Goal: Information Seeking & Learning: Learn about a topic

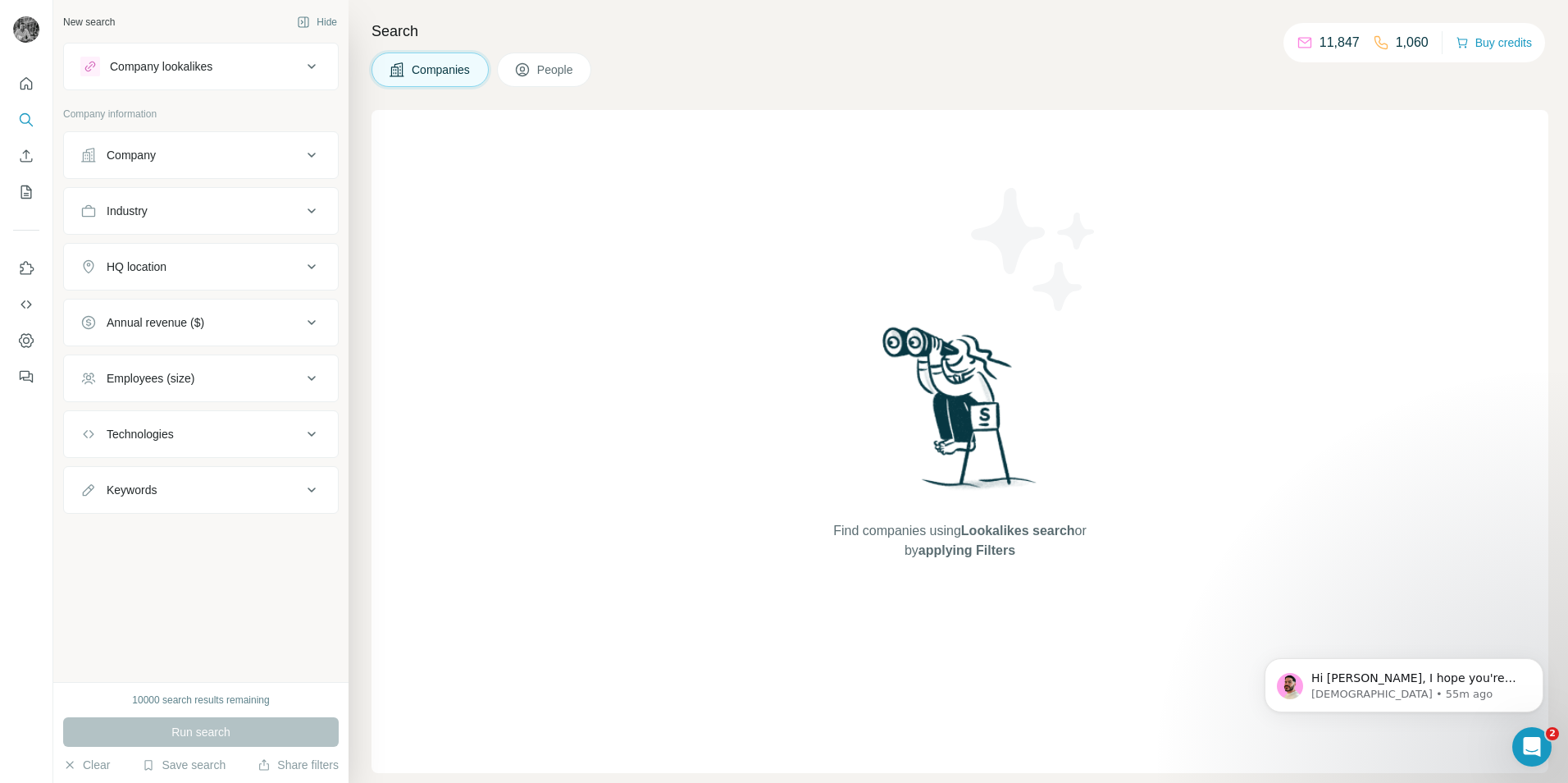
click at [1530, 751] on icon "Open Intercom Messenger" at bounding box center [1532, 747] width 27 height 27
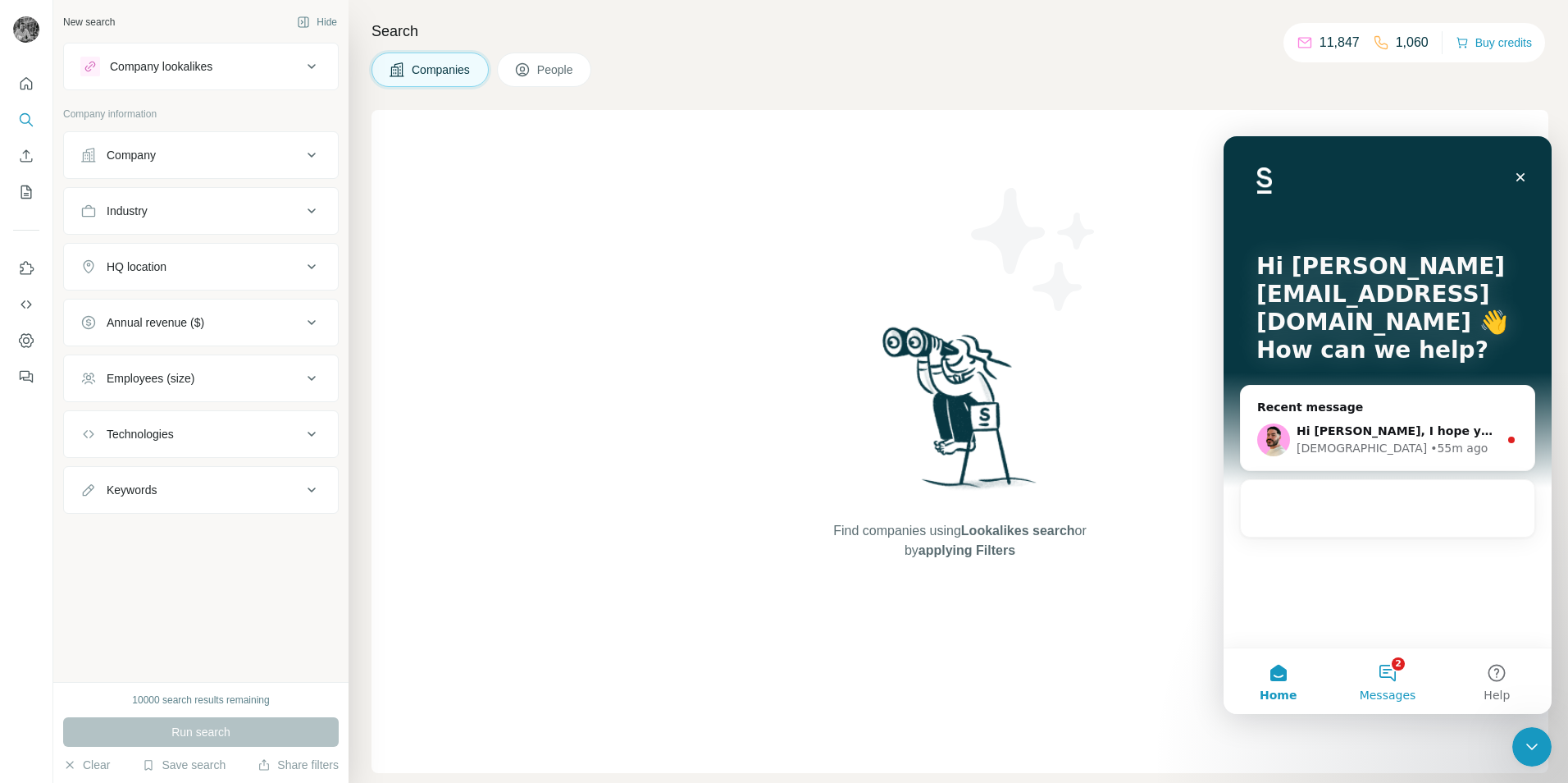
click at [1393, 677] on button "2 Messages" at bounding box center [1388, 680] width 109 height 66
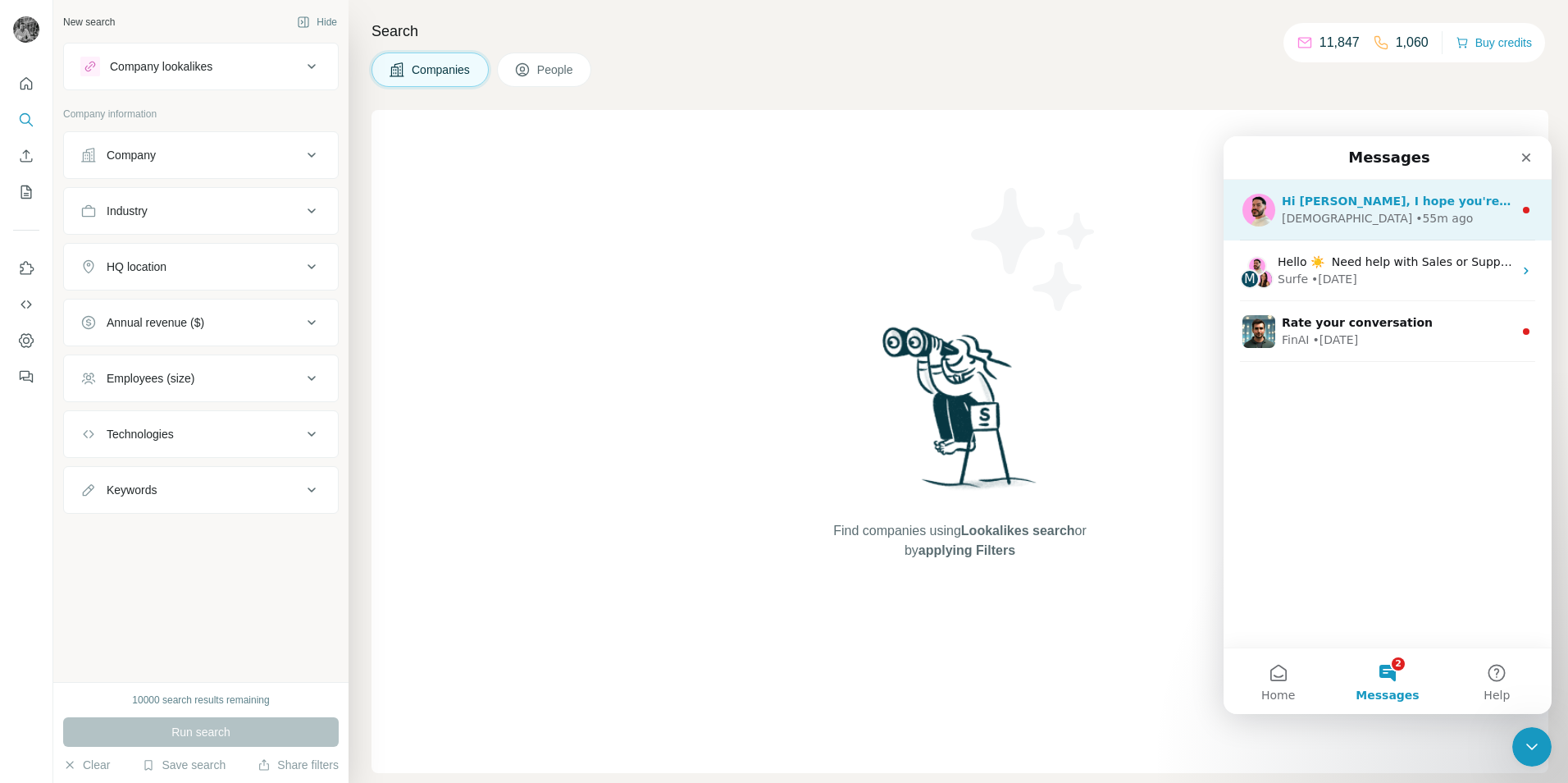
click at [1416, 220] on div "• 55m ago" at bounding box center [1444, 219] width 57 height 17
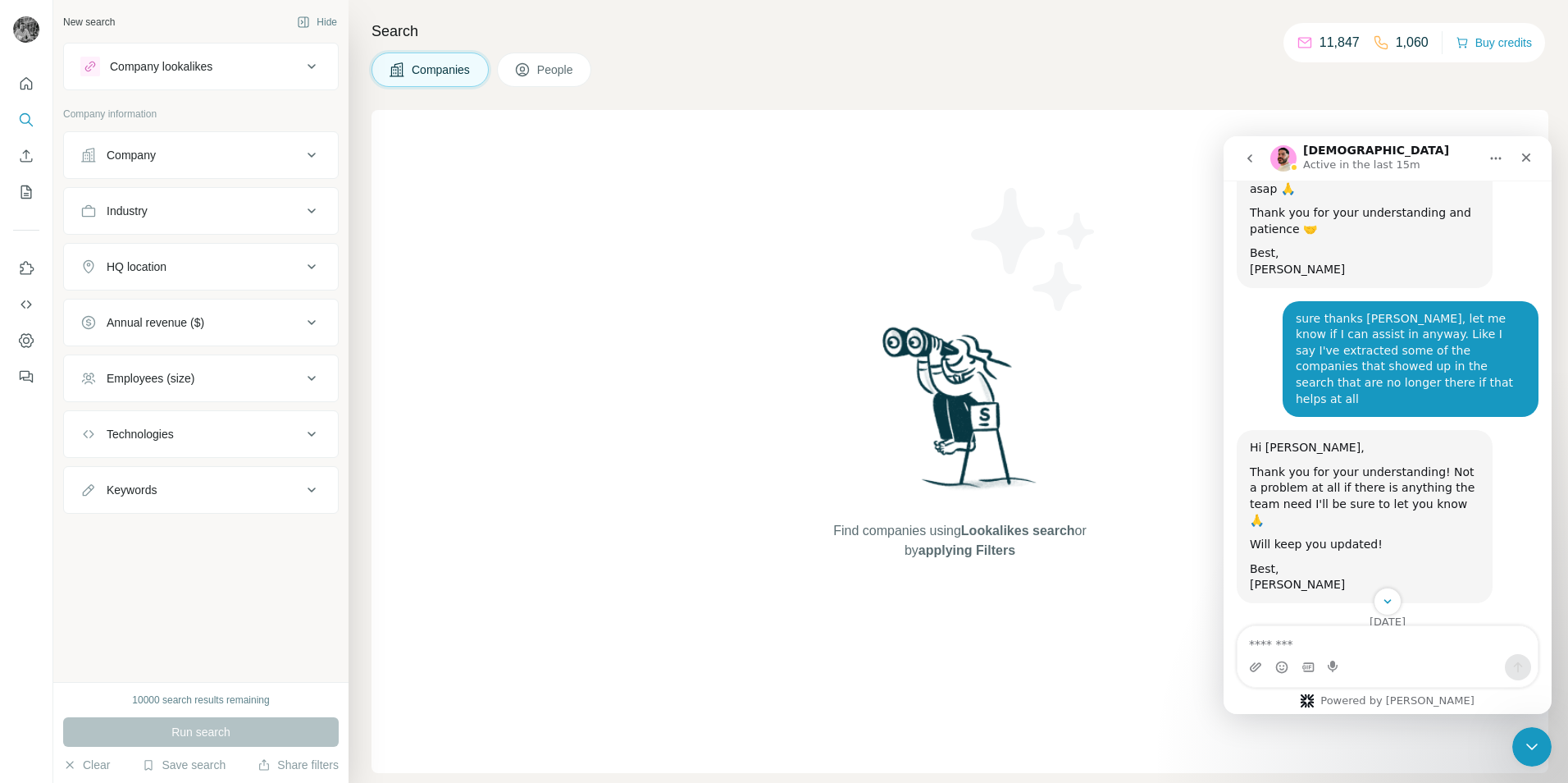
scroll to position [5579, 0]
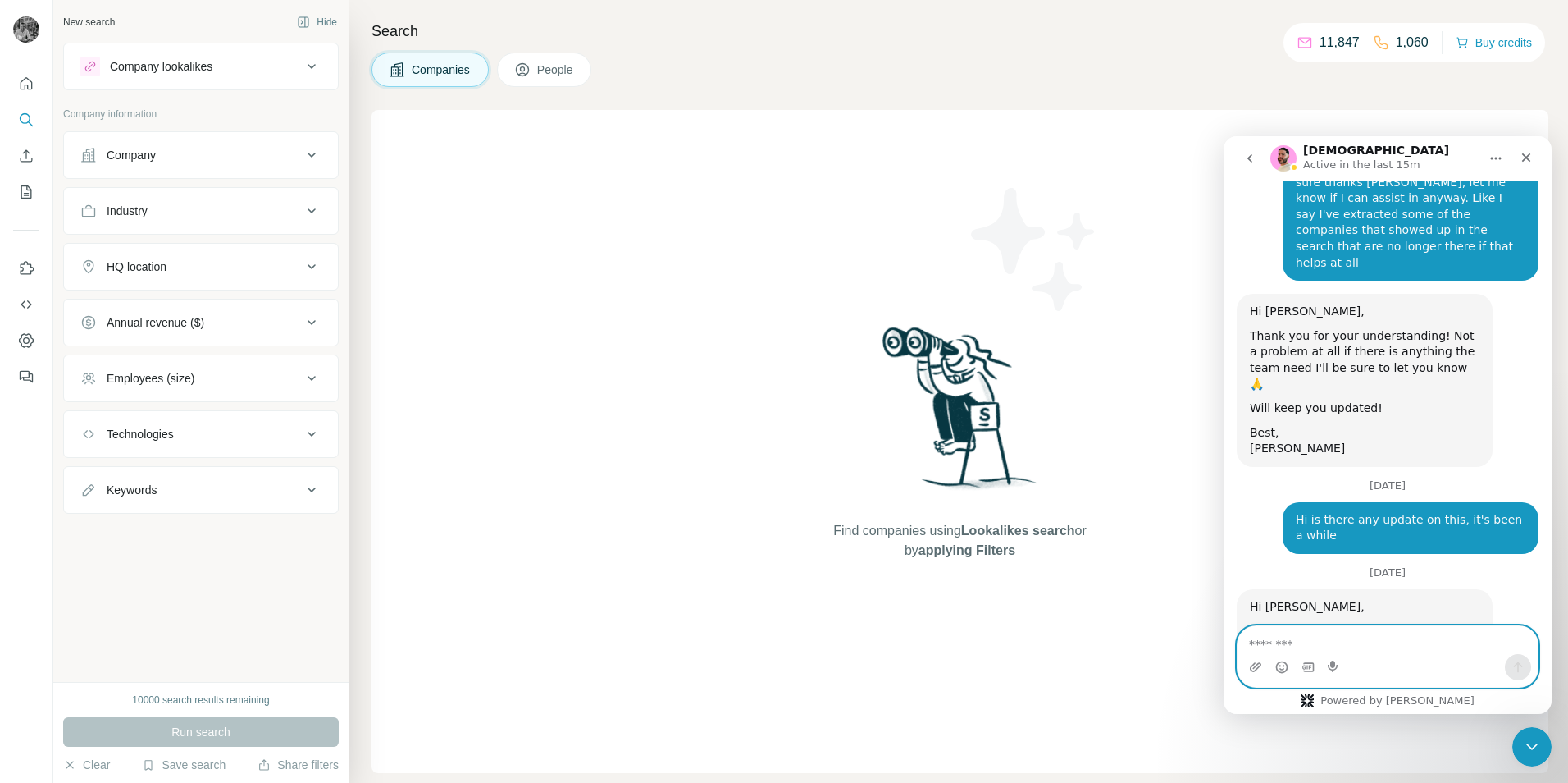
click at [1315, 649] on textarea "Message…" at bounding box center [1387, 639] width 300 height 28
type textarea "*"
click at [1398, 638] on textarea "**********" at bounding box center [1387, 623] width 300 height 28
click at [1417, 638] on textarea "**********" at bounding box center [1387, 623] width 300 height 28
click at [1494, 638] on textarea "**********" at bounding box center [1387, 623] width 300 height 28
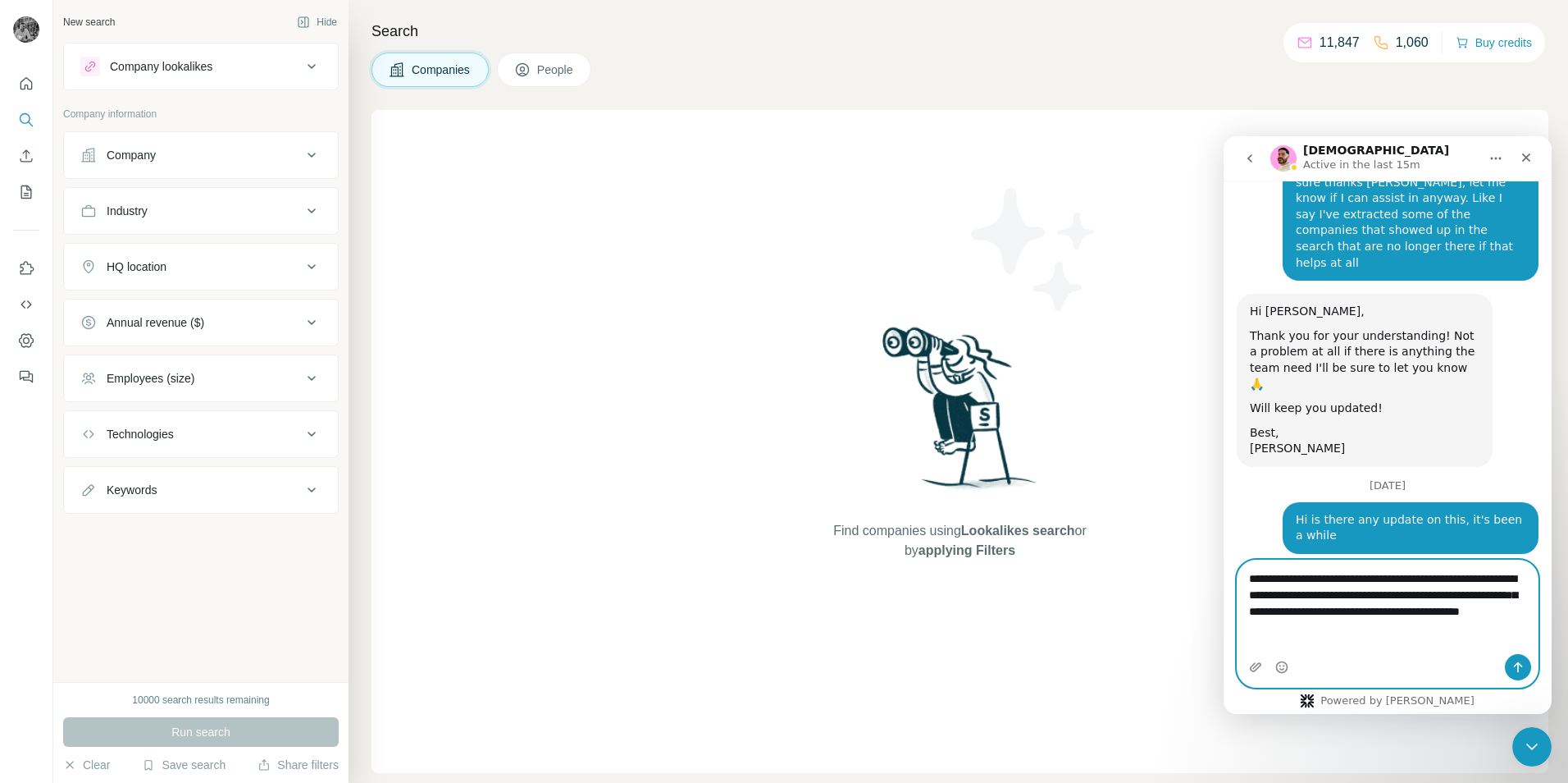
click at [1304, 638] on textarea "**********" at bounding box center [1387, 599] width 300 height 77
type textarea "**********"
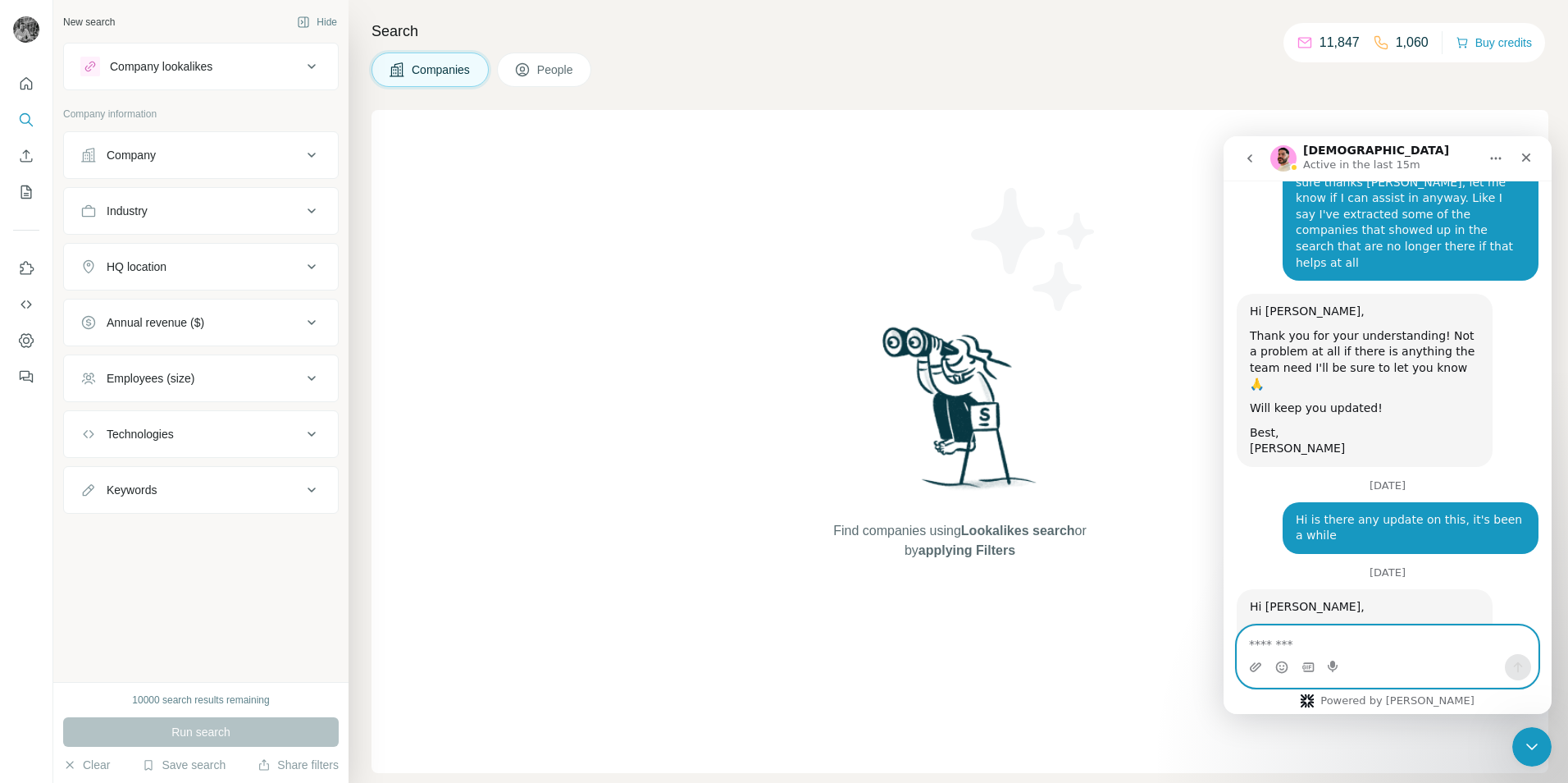
scroll to position [5708, 0]
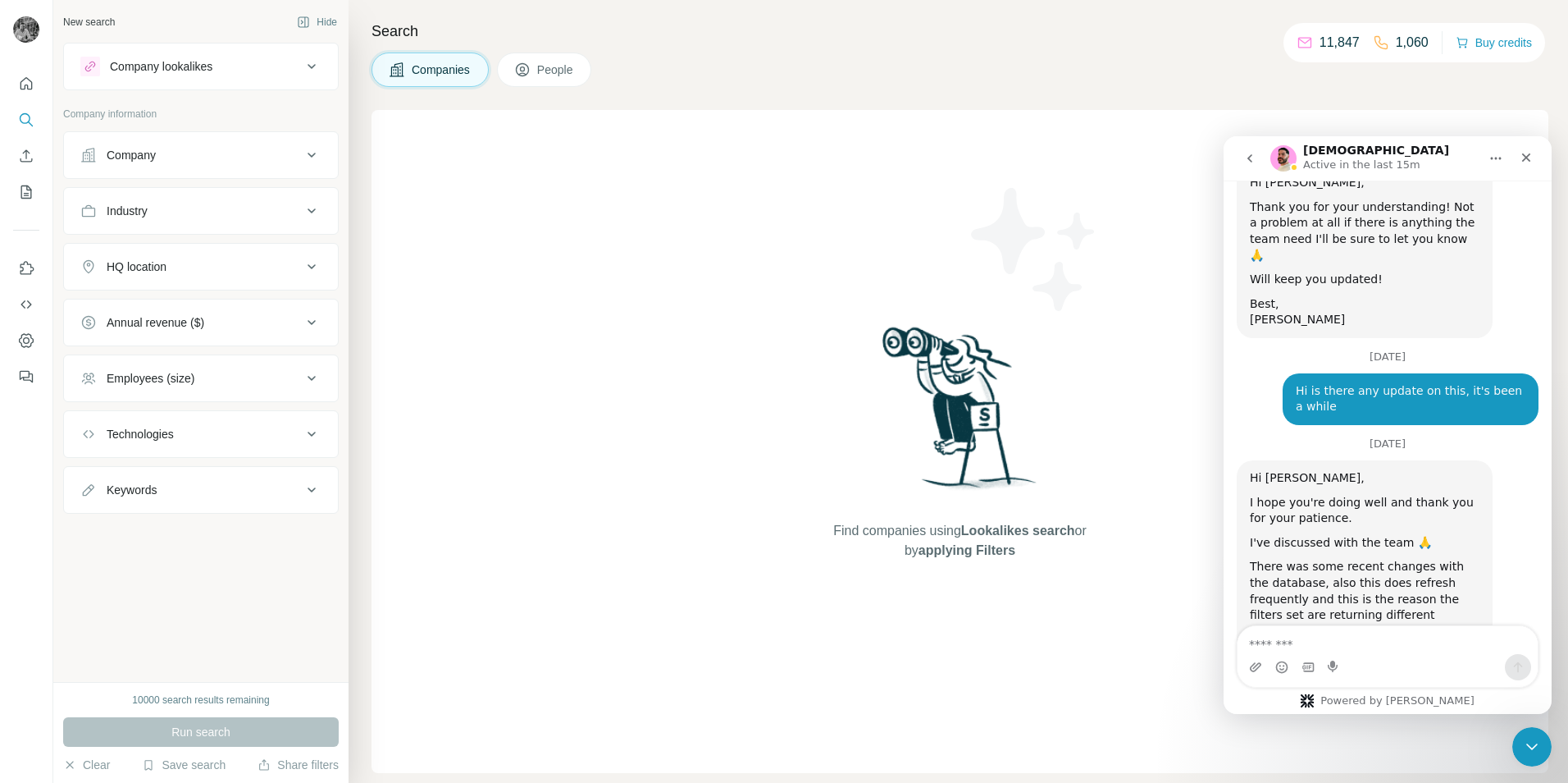
drag, startPoint x: 1481, startPoint y: 586, endPoint x: 1243, endPoint y: 554, distance: 240.1
drag, startPoint x: 1243, startPoint y: 554, endPoint x: 1301, endPoint y: 586, distance: 66.2
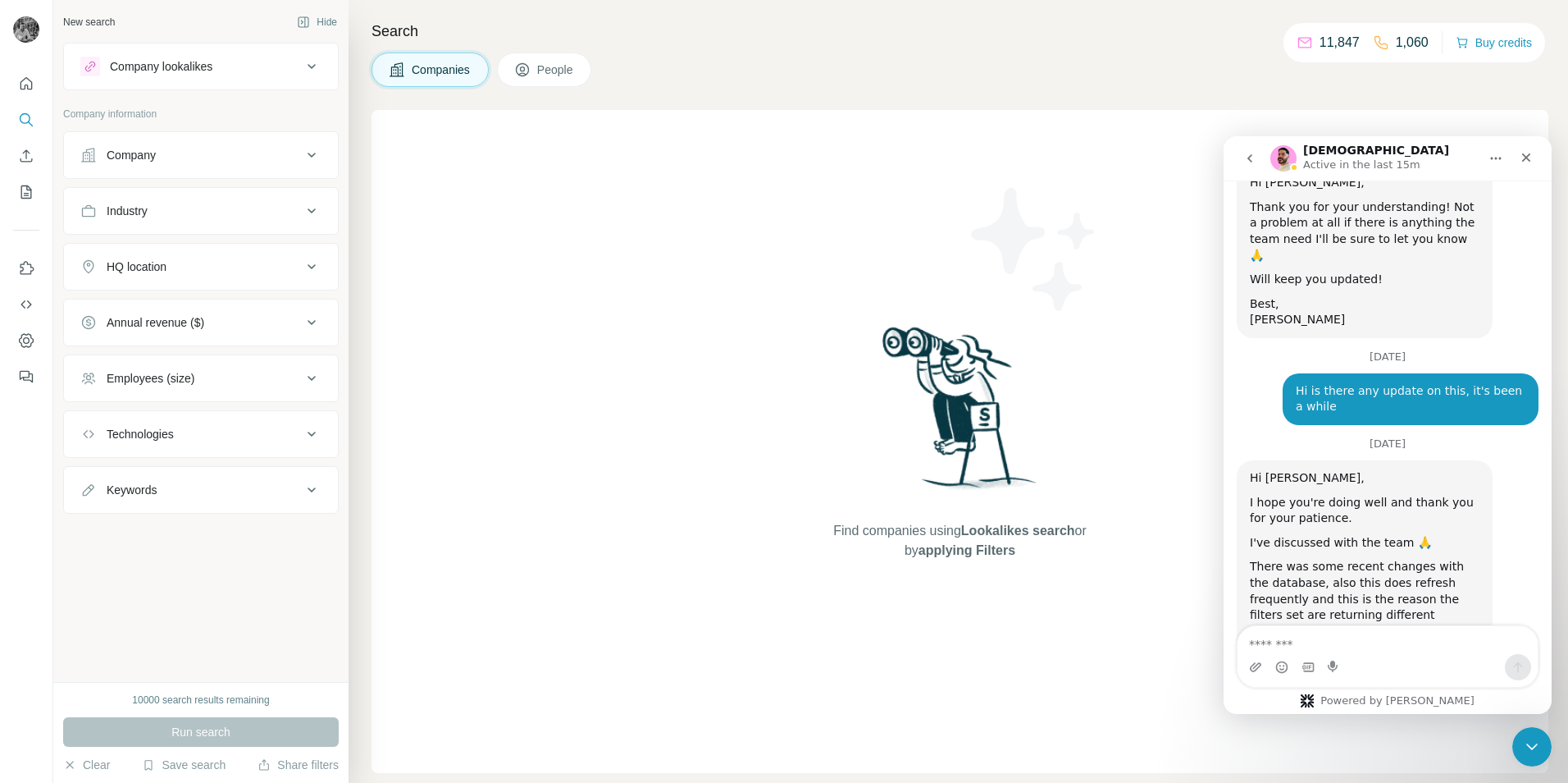
click at [201, 774] on div "Save search" at bounding box center [184, 766] width 84 height 20
click at [201, 747] on div "View my saved searches" at bounding box center [230, 736] width 173 height 32
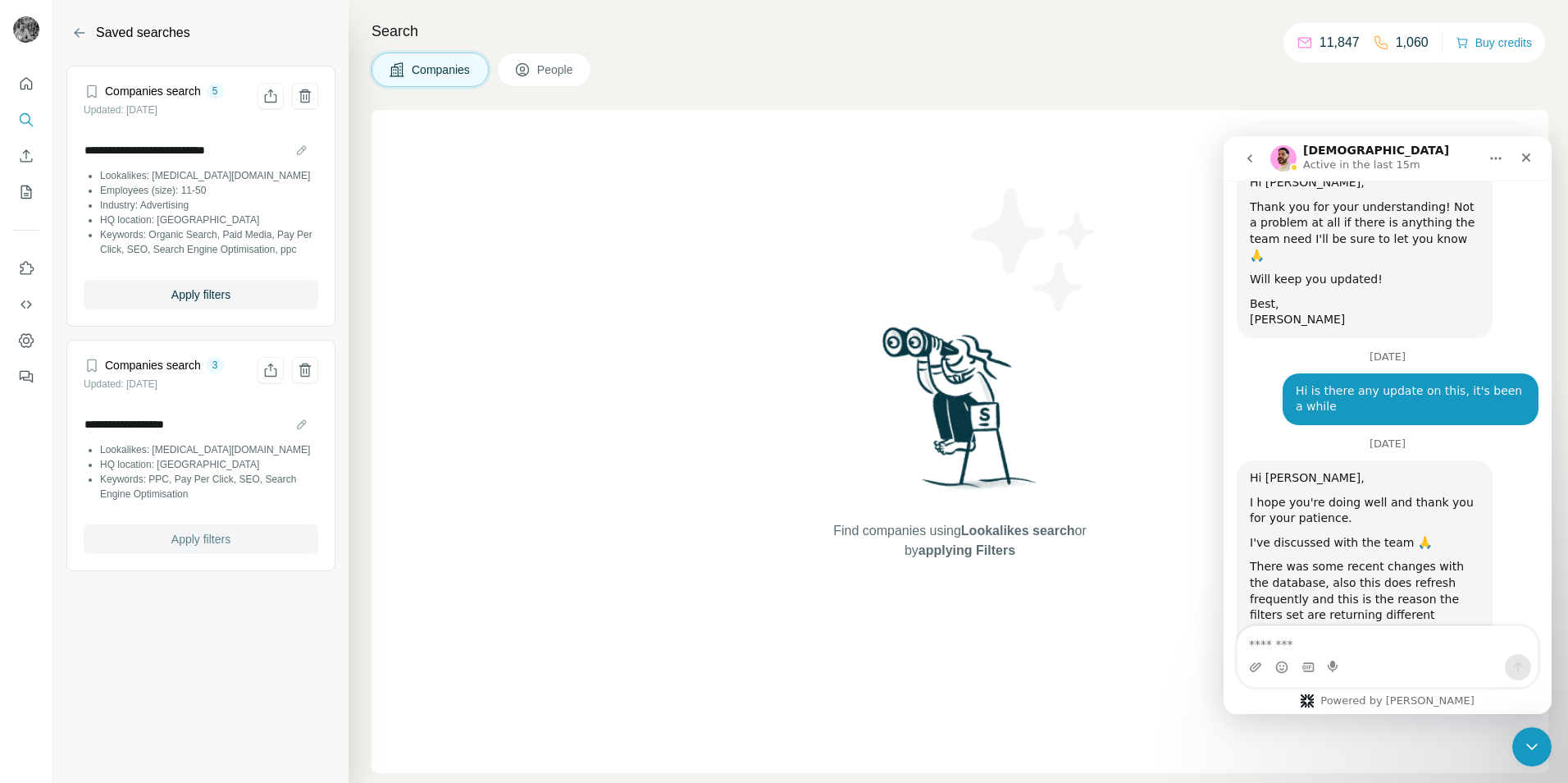
click at [177, 547] on span "Apply filters" at bounding box center [201, 539] width 59 height 16
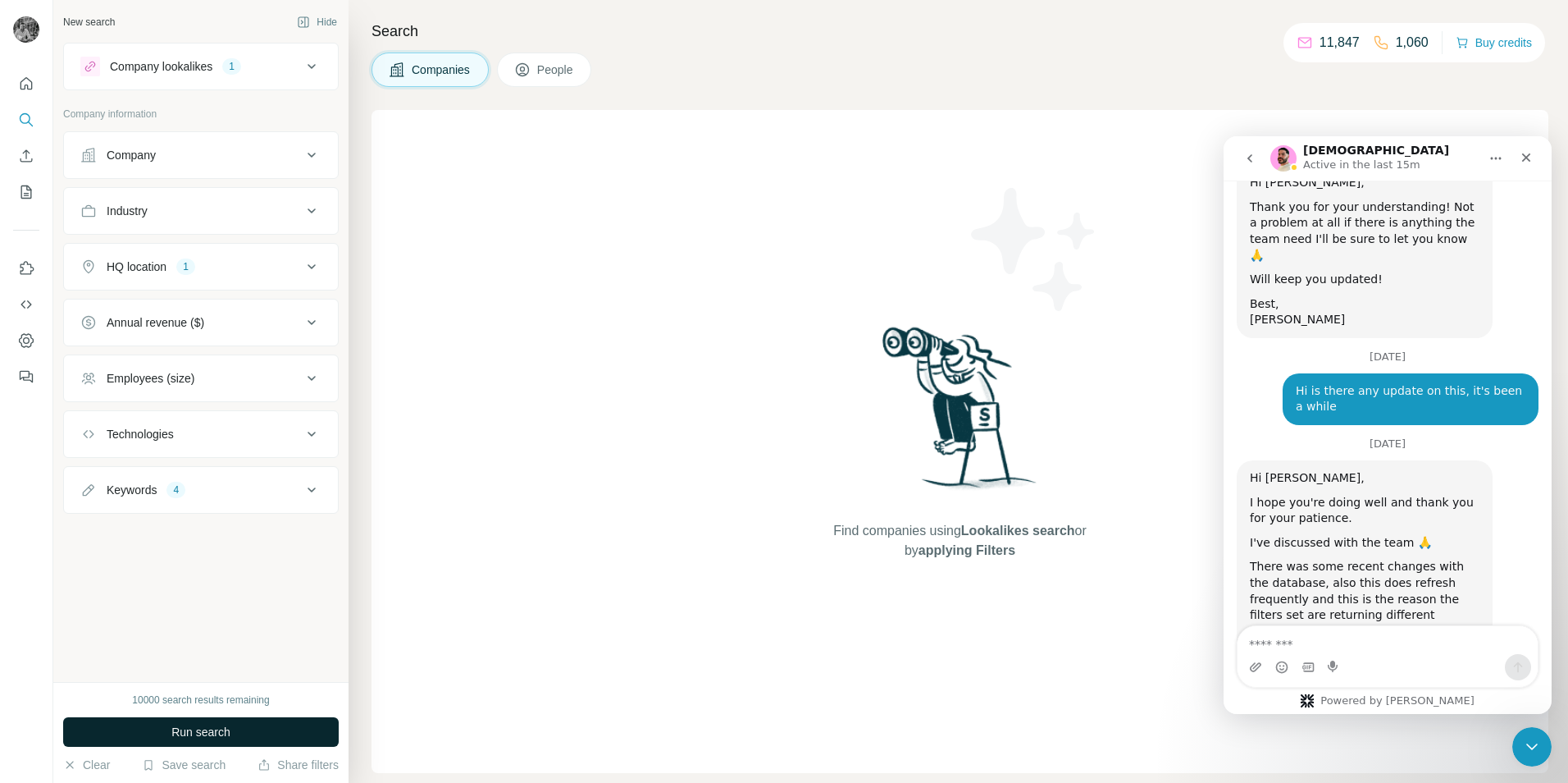
click at [203, 739] on span "Run search" at bounding box center [201, 731] width 59 height 16
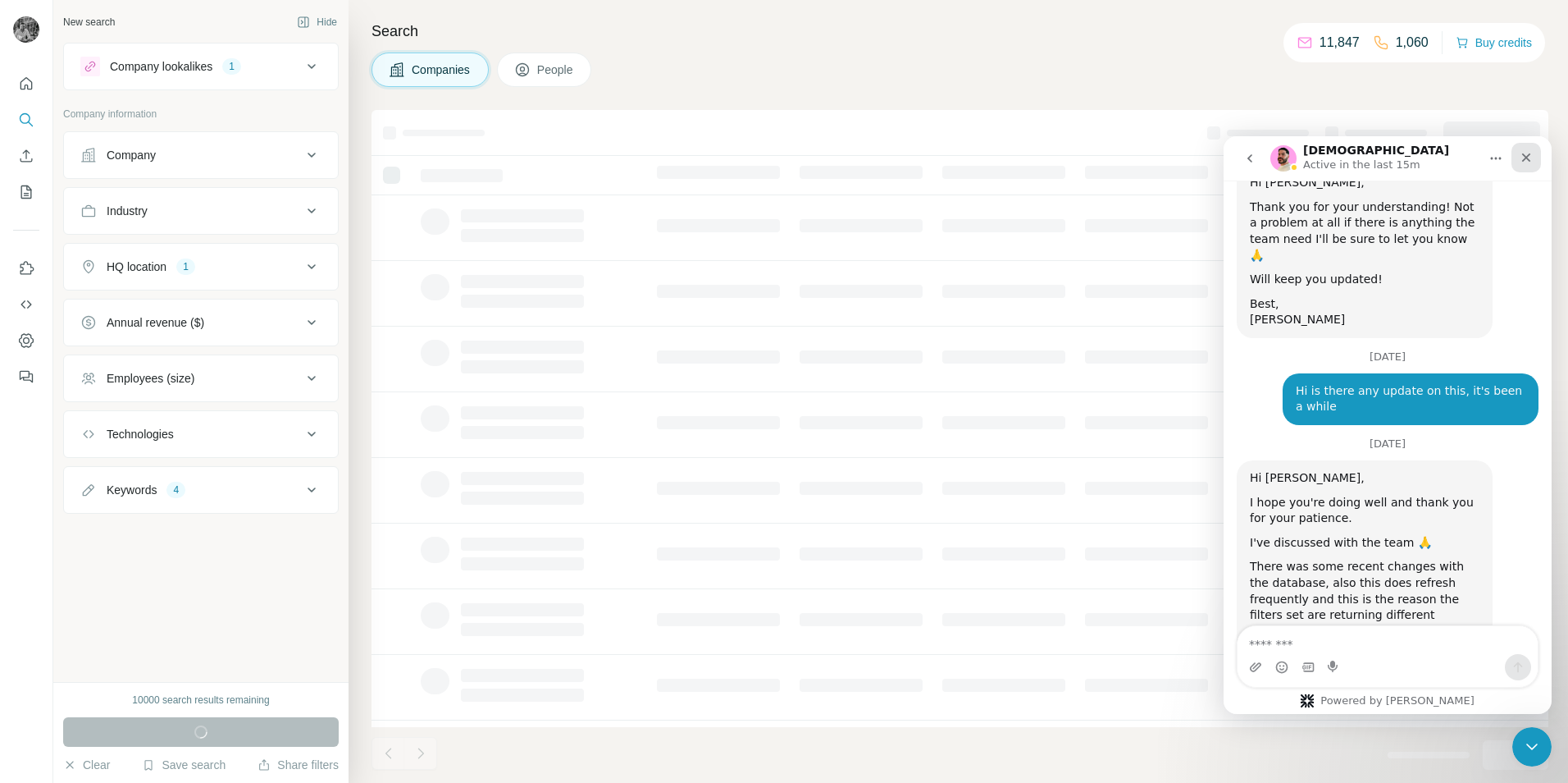
click at [1526, 161] on icon "Close" at bounding box center [1525, 157] width 13 height 13
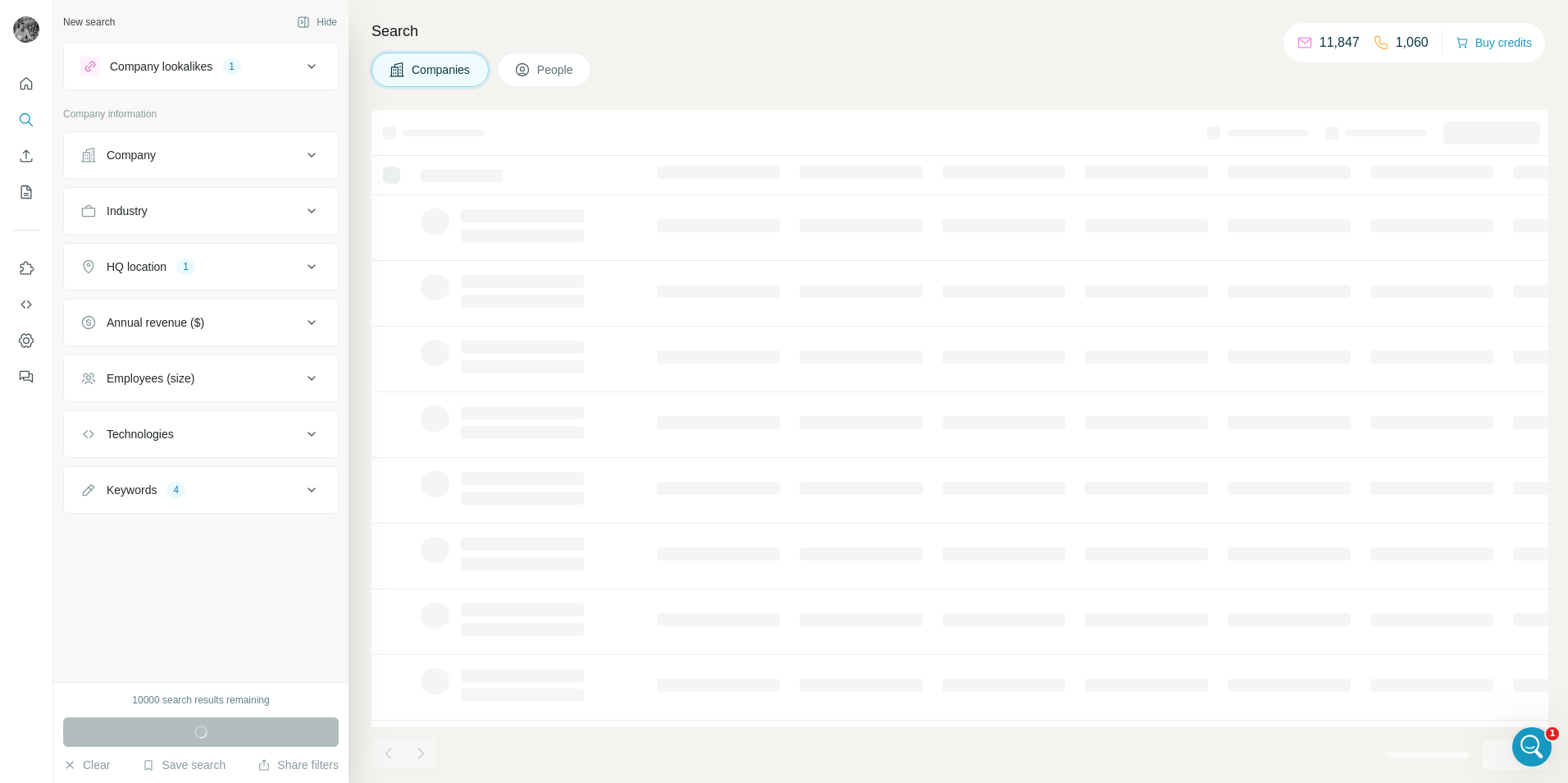
scroll to position [5708, 0]
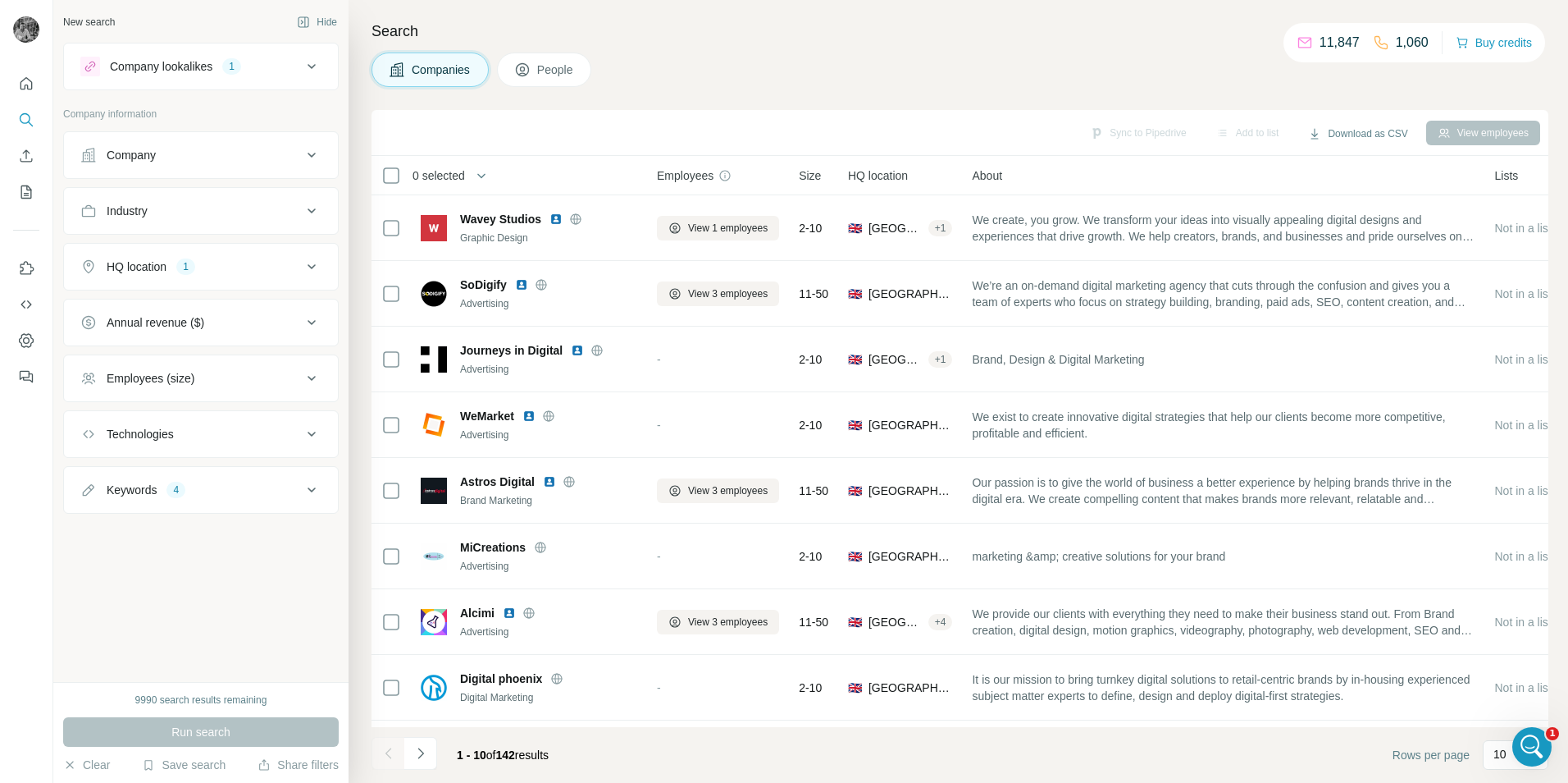
click at [298, 66] on div "Company lookalikes 1" at bounding box center [191, 66] width 221 height 20
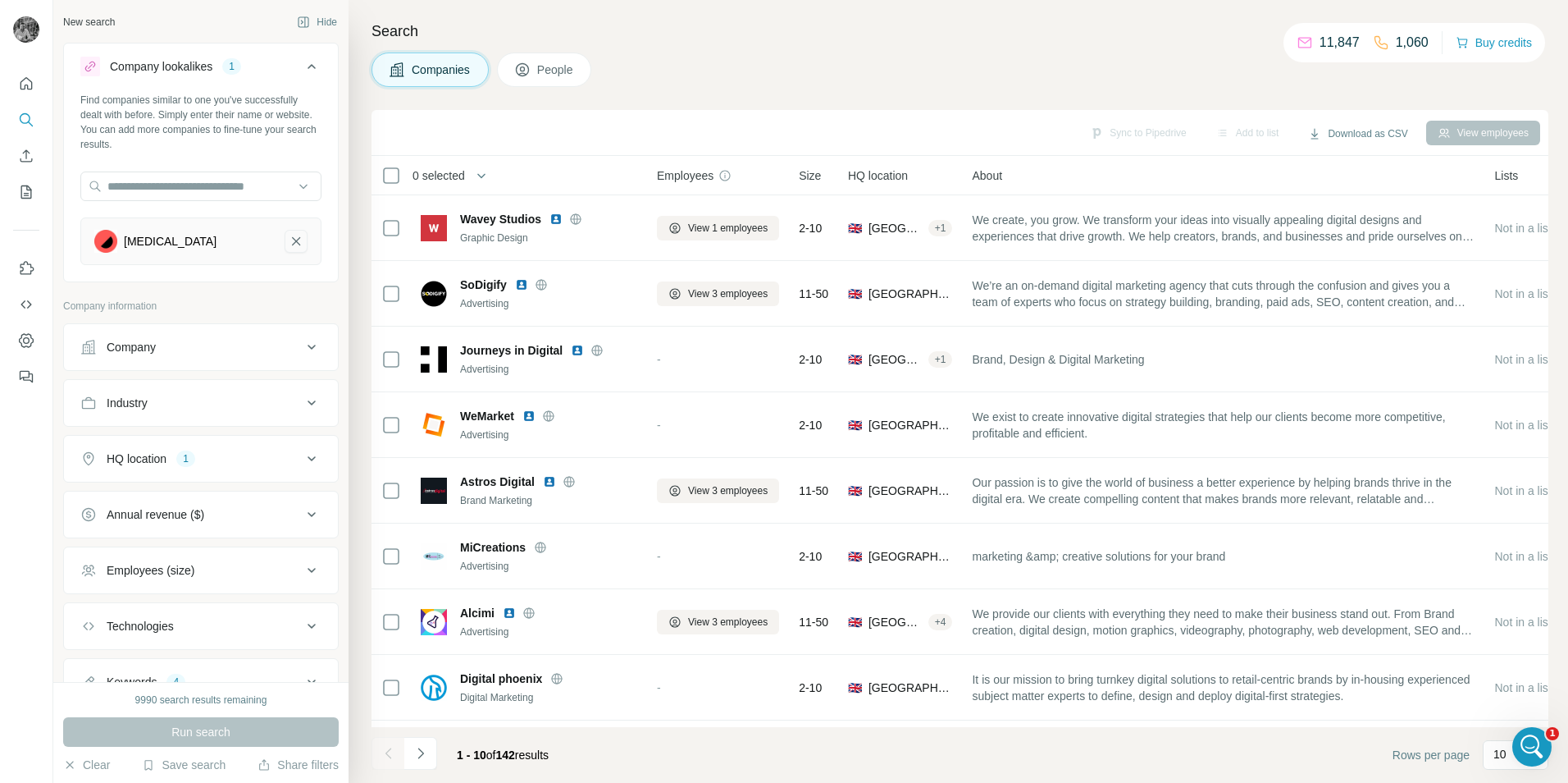
click at [289, 235] on icon "Serotonin-remove-button" at bounding box center [296, 241] width 15 height 16
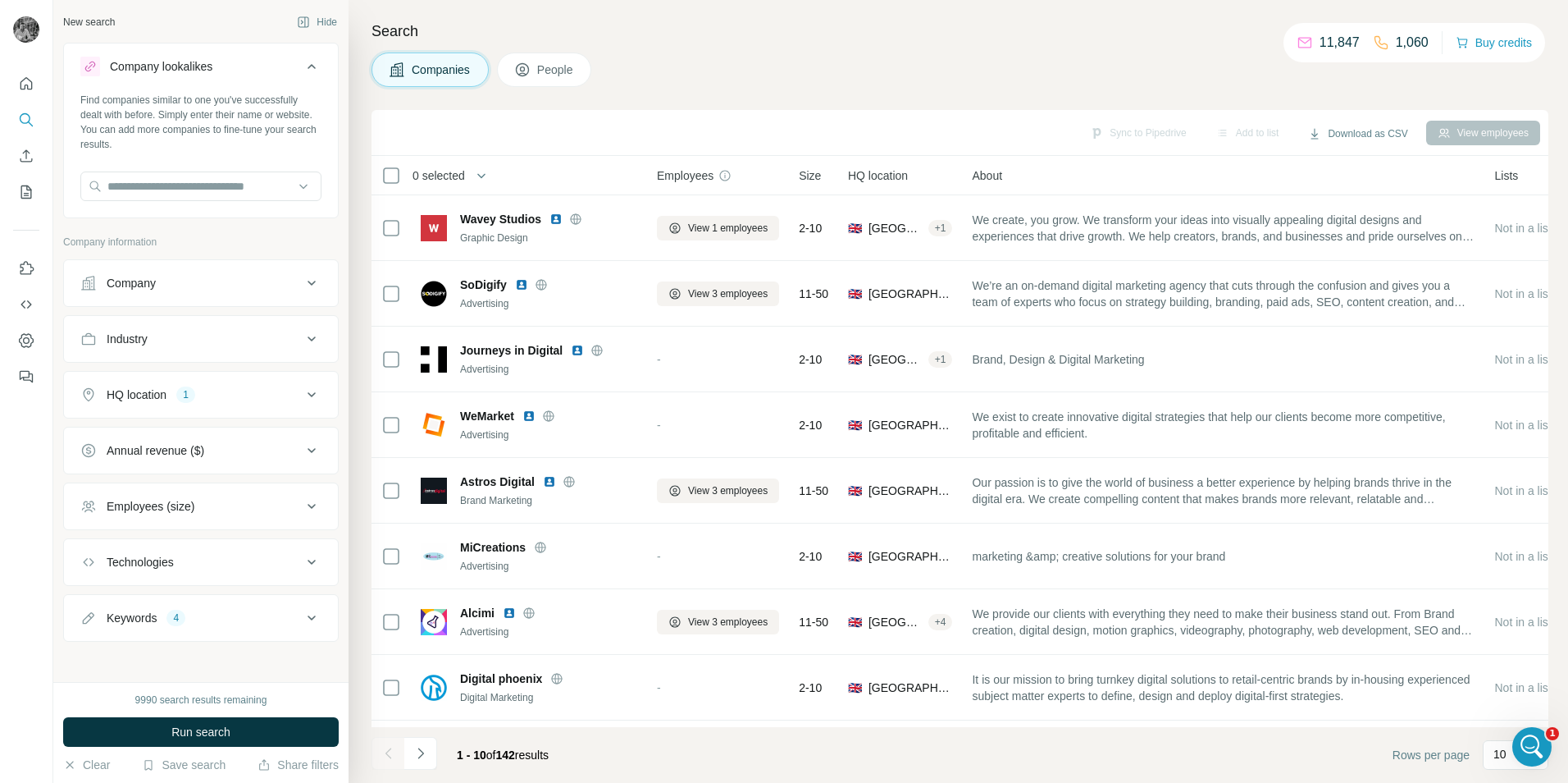
click at [249, 319] on button "Industry" at bounding box center [201, 339] width 274 height 39
click at [167, 376] on input at bounding box center [192, 380] width 203 height 18
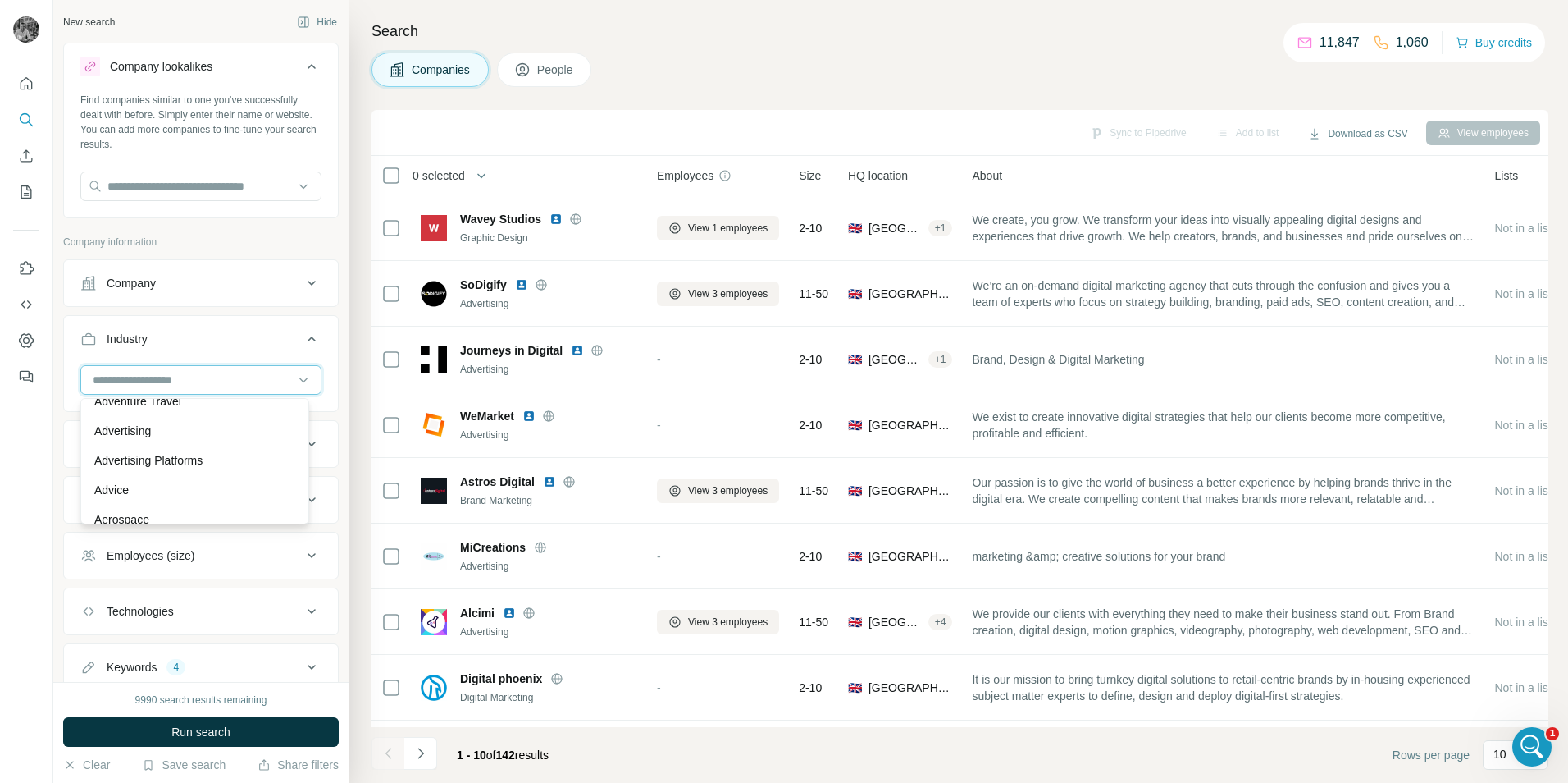
scroll to position [164, 0]
click at [161, 464] on div "Advertising" at bounding box center [194, 459] width 201 height 16
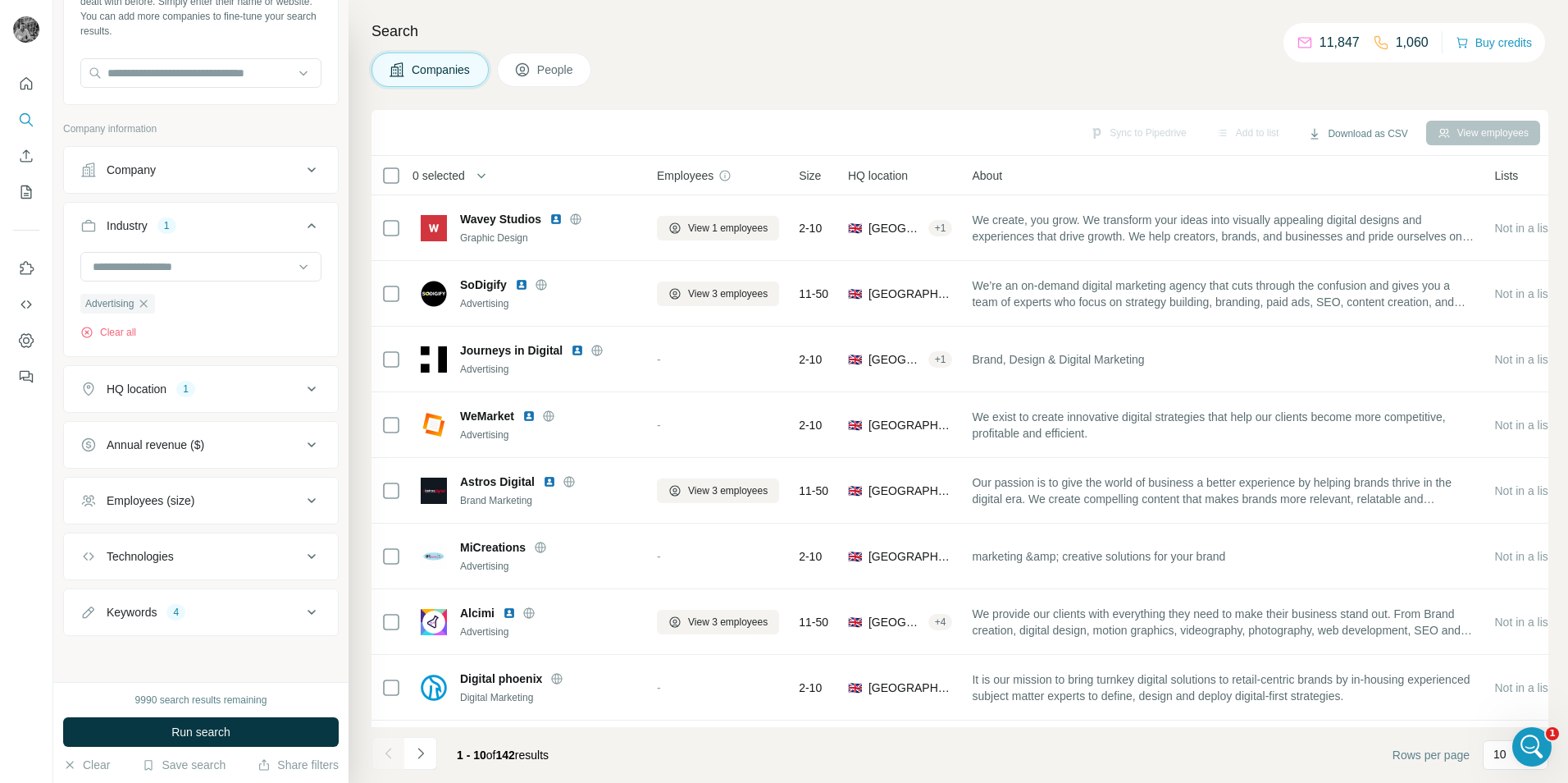
click at [172, 614] on div "4" at bounding box center [176, 611] width 19 height 15
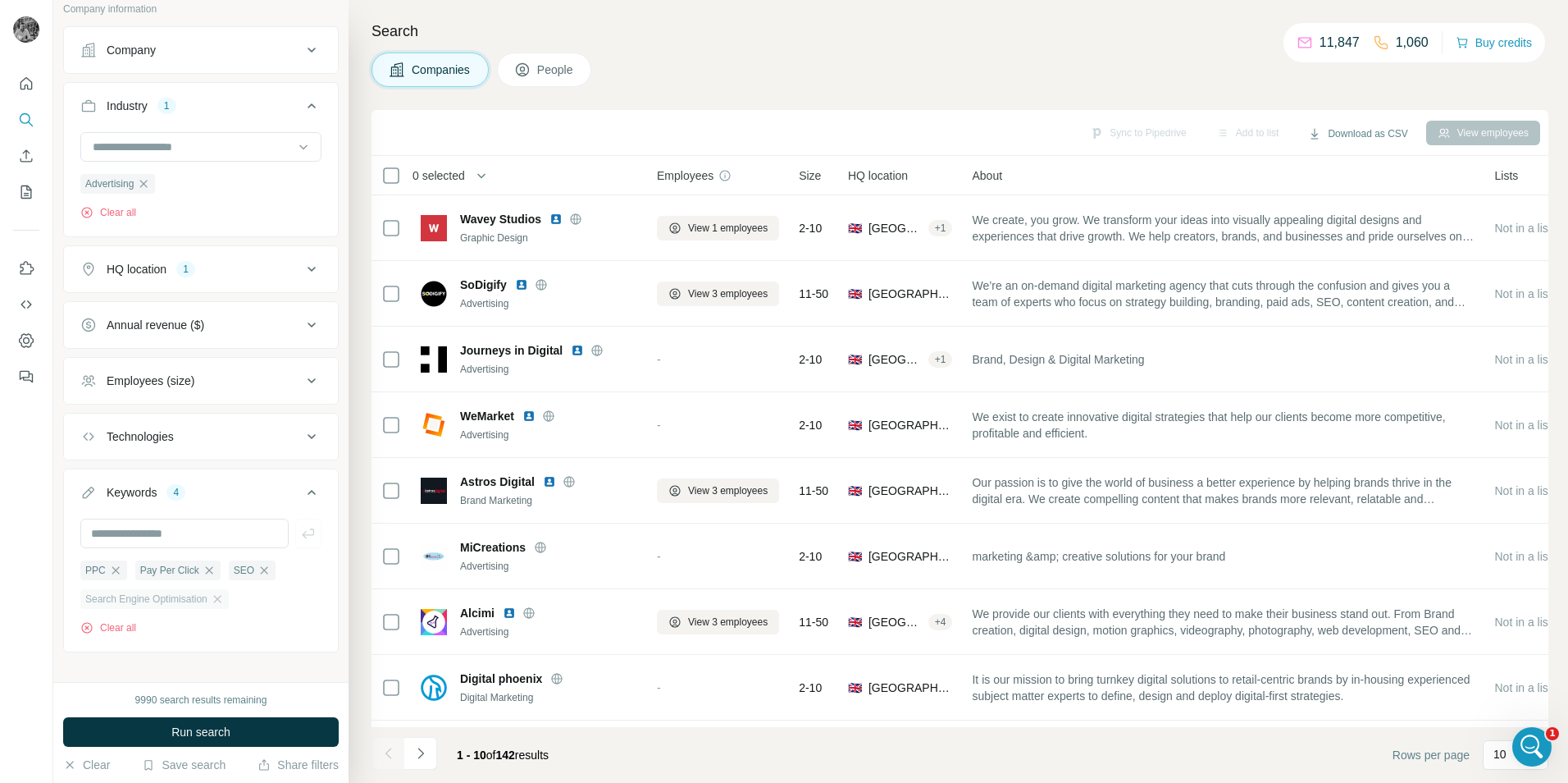
scroll to position [252, 0]
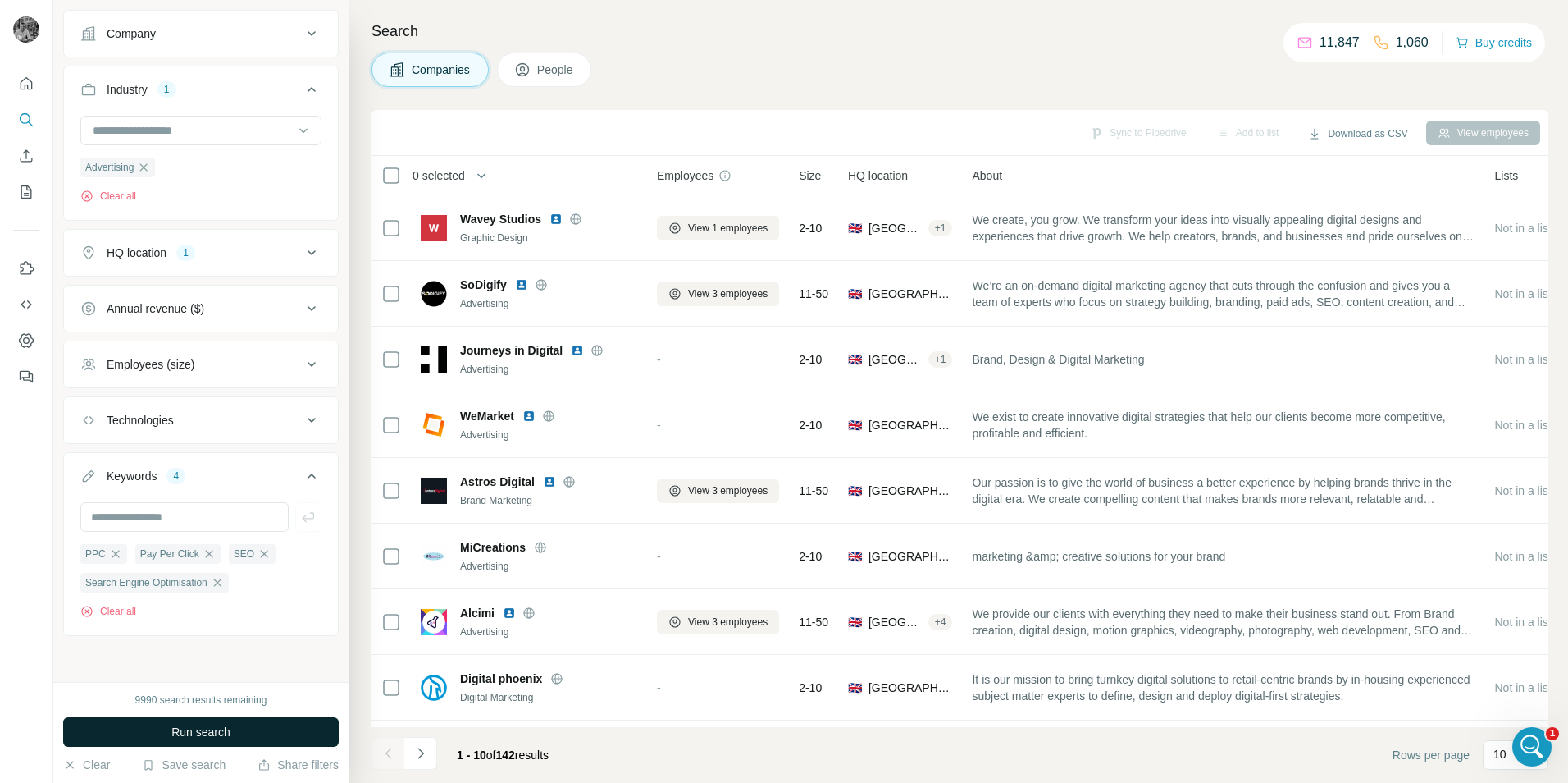
click at [234, 727] on button "Run search" at bounding box center [201, 732] width 275 height 30
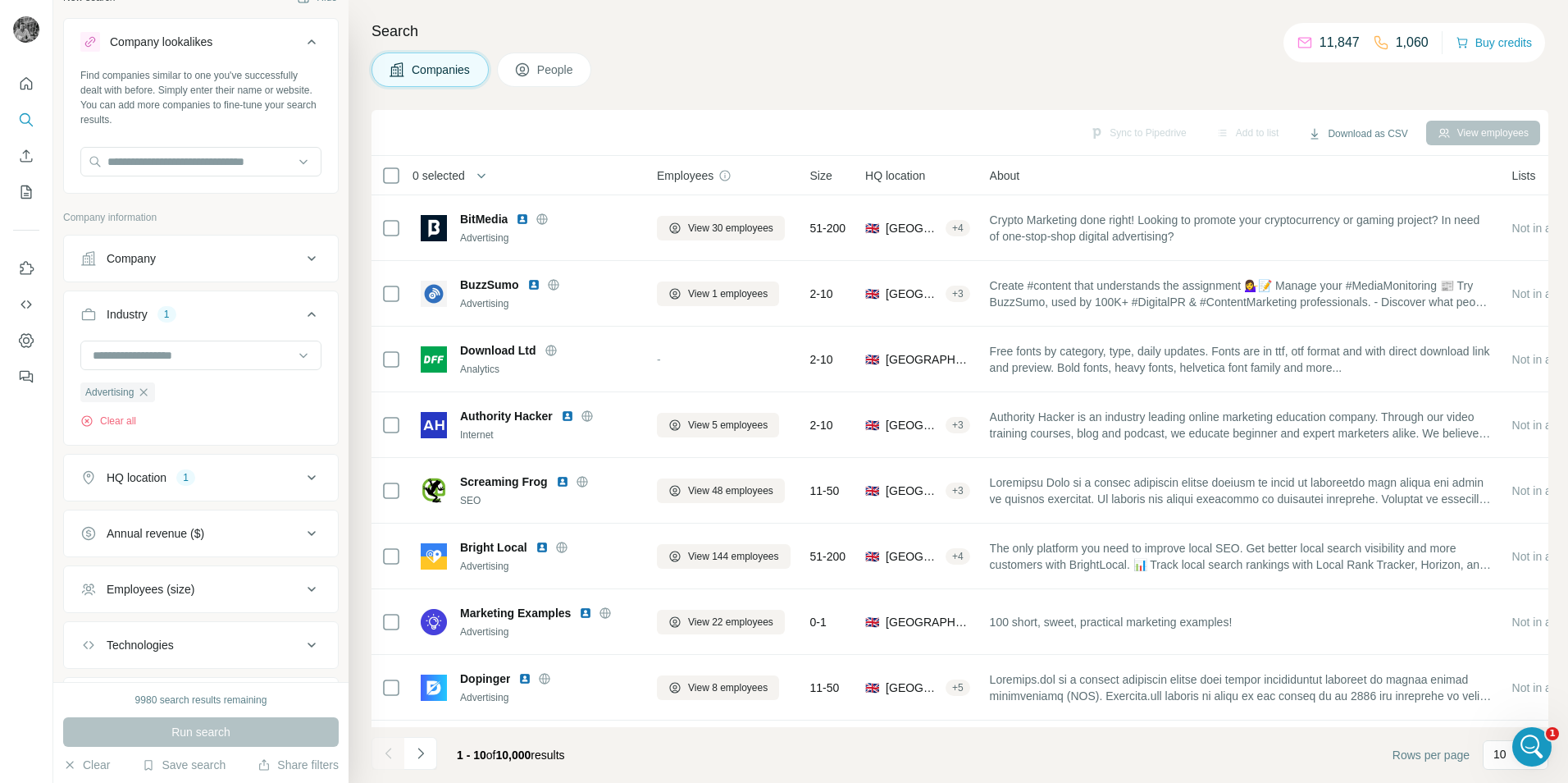
scroll to position [0, 0]
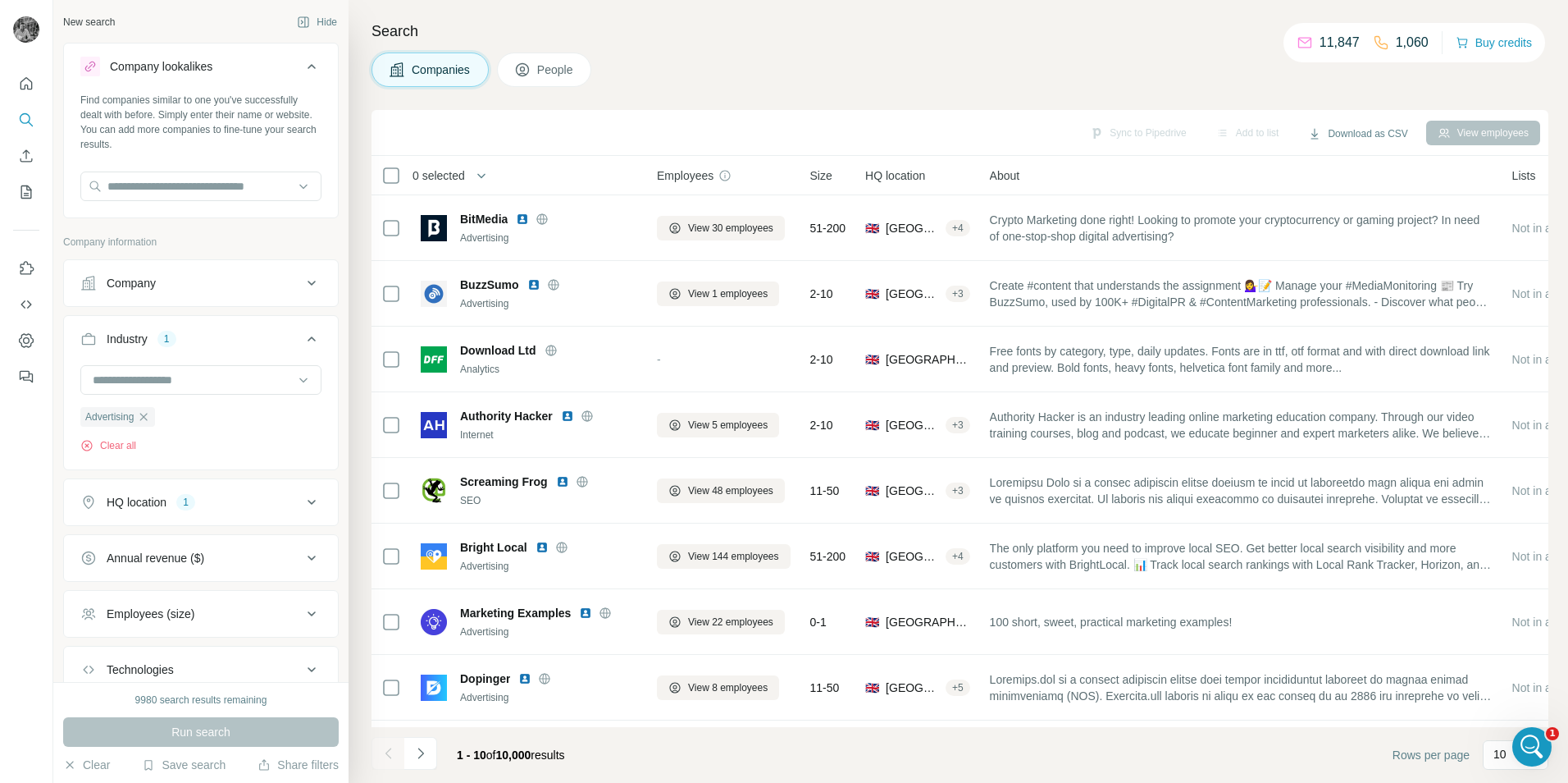
click at [226, 284] on div "Company" at bounding box center [191, 283] width 221 height 16
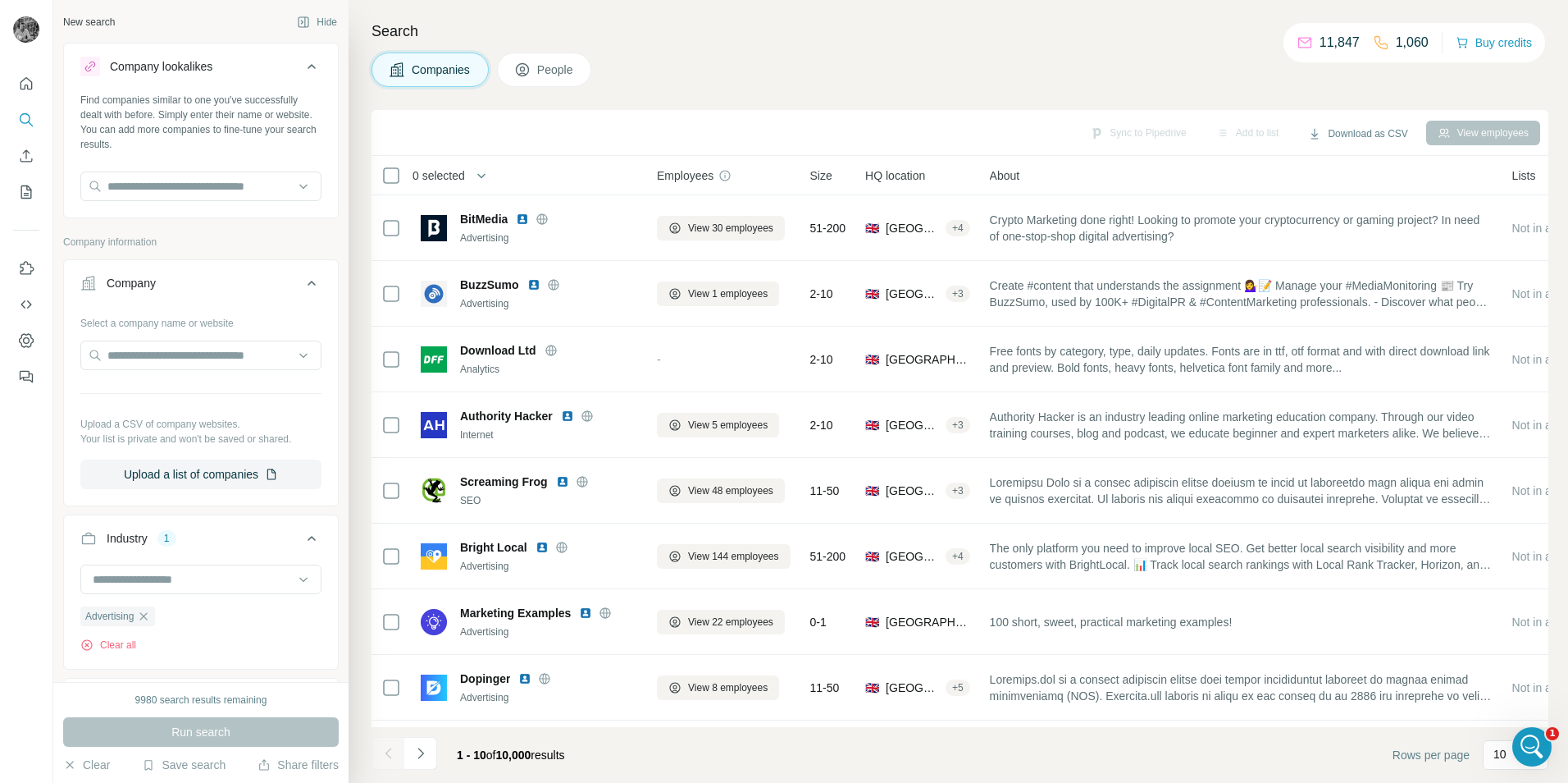
click at [226, 284] on div "Company" at bounding box center [191, 283] width 221 height 16
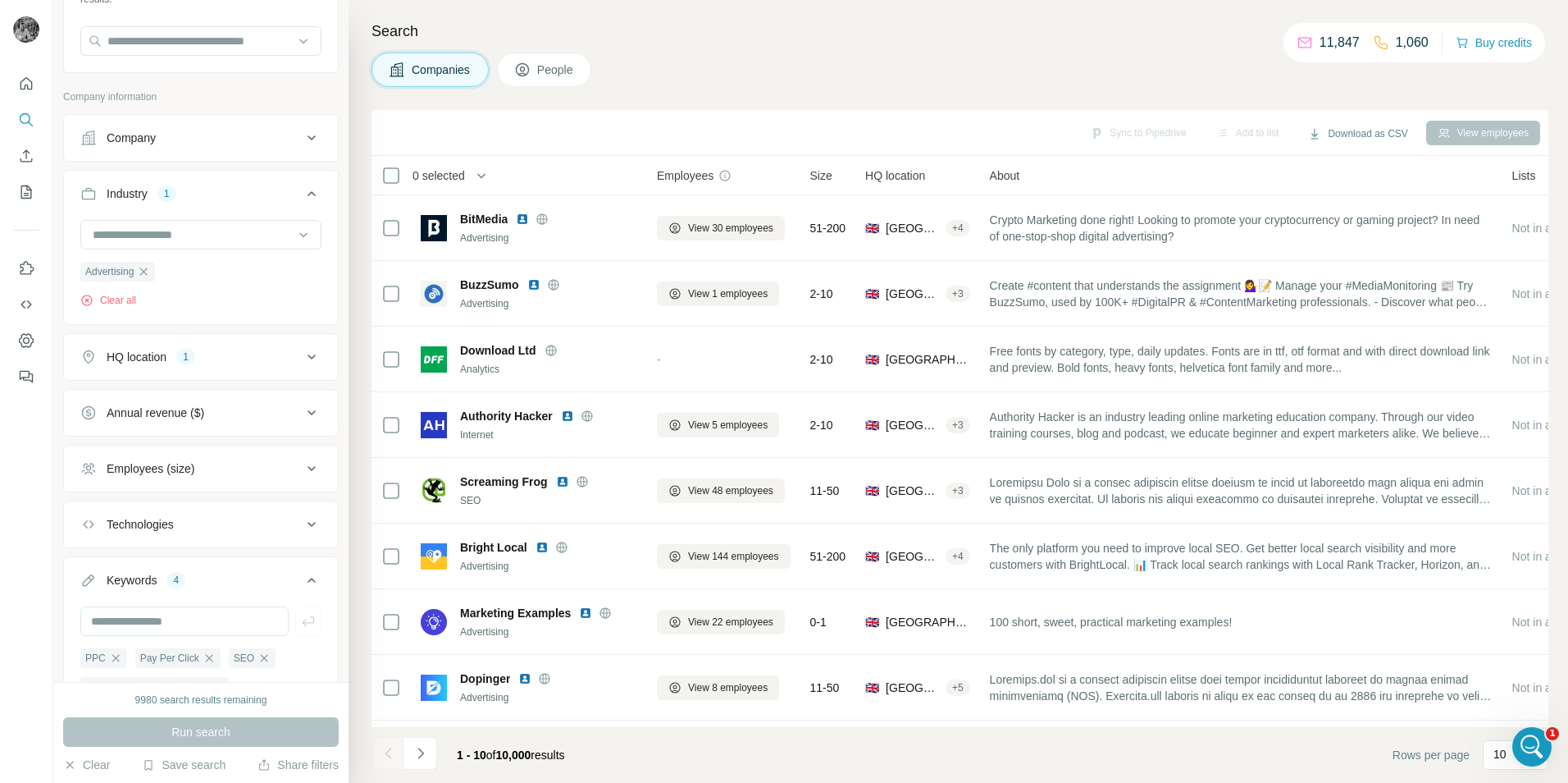
scroll to position [164, 0]
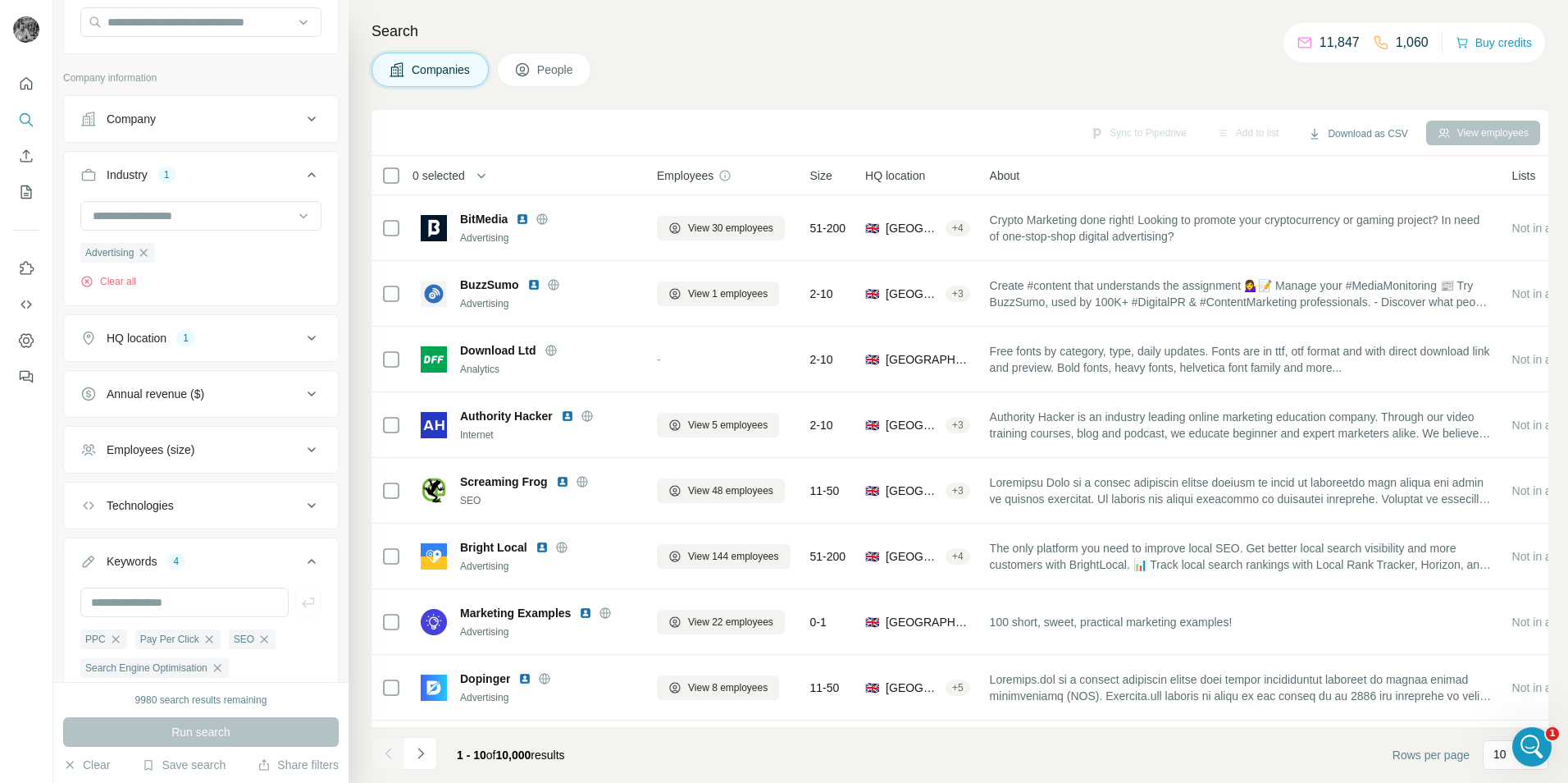
click at [203, 450] on div "Employees (size)" at bounding box center [191, 449] width 221 height 16
click at [92, 551] on icon at bounding box center [90, 546] width 20 height 20
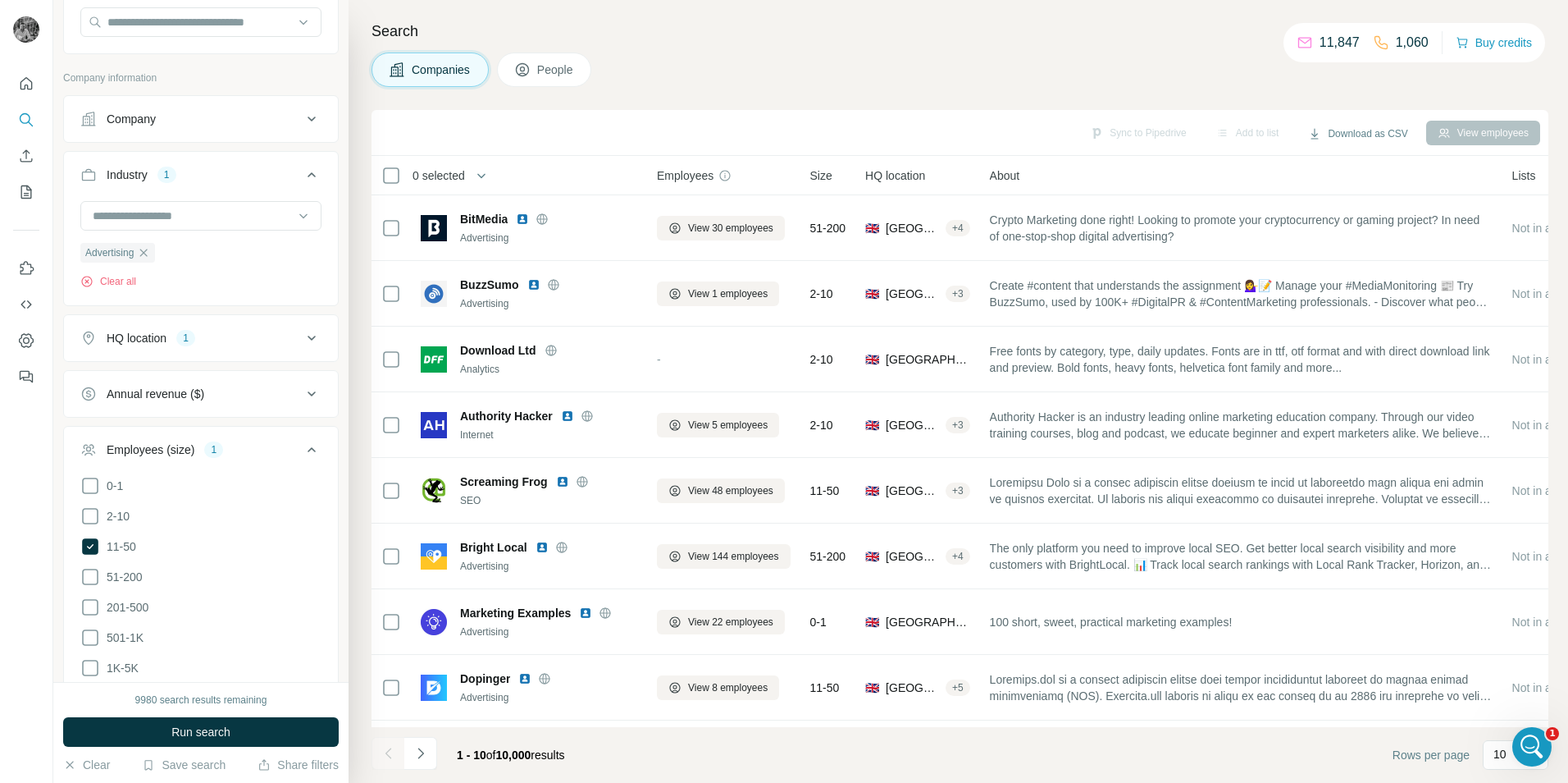
click at [224, 729] on span "Run search" at bounding box center [201, 731] width 59 height 16
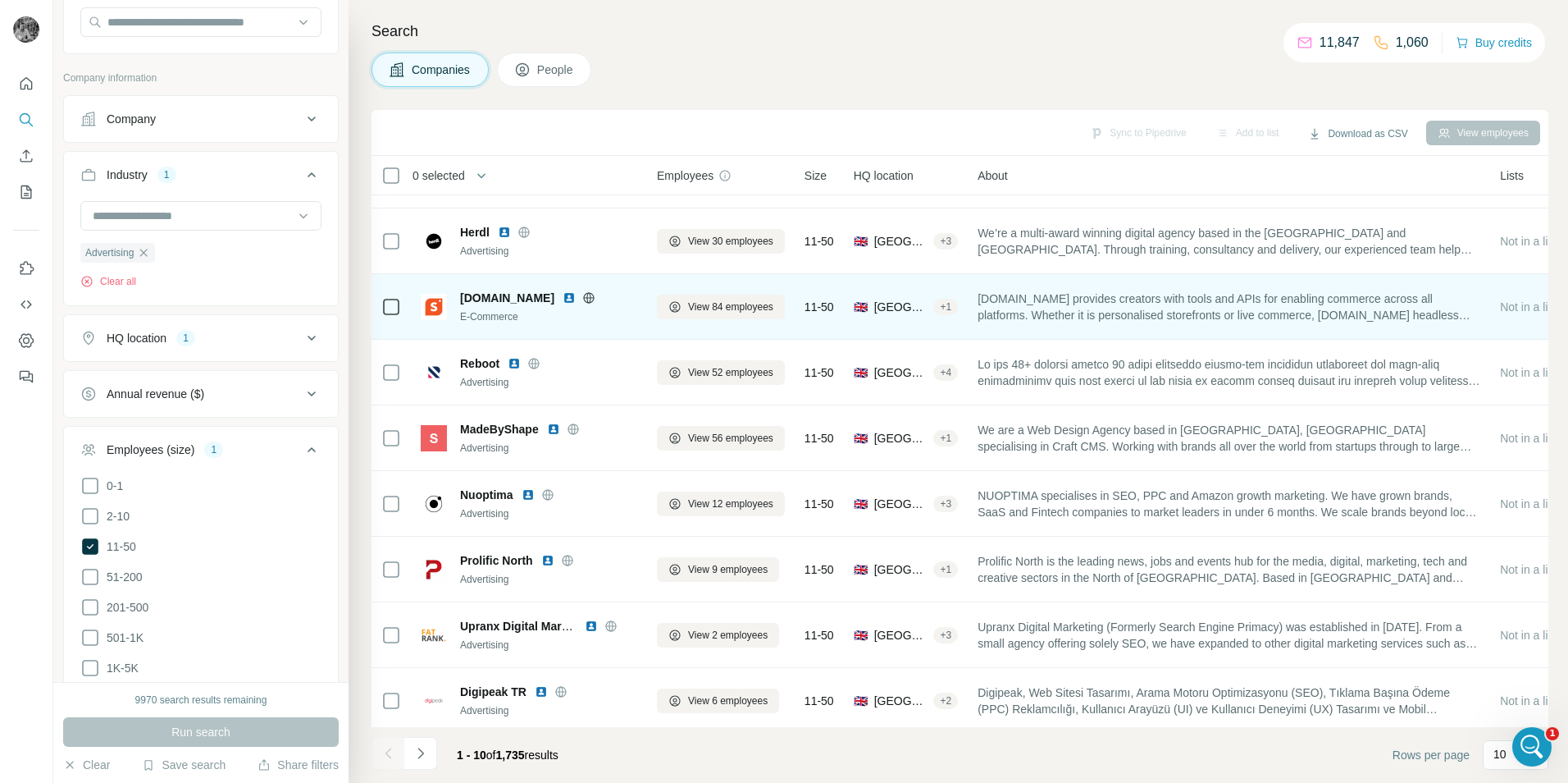
scroll to position [132, 0]
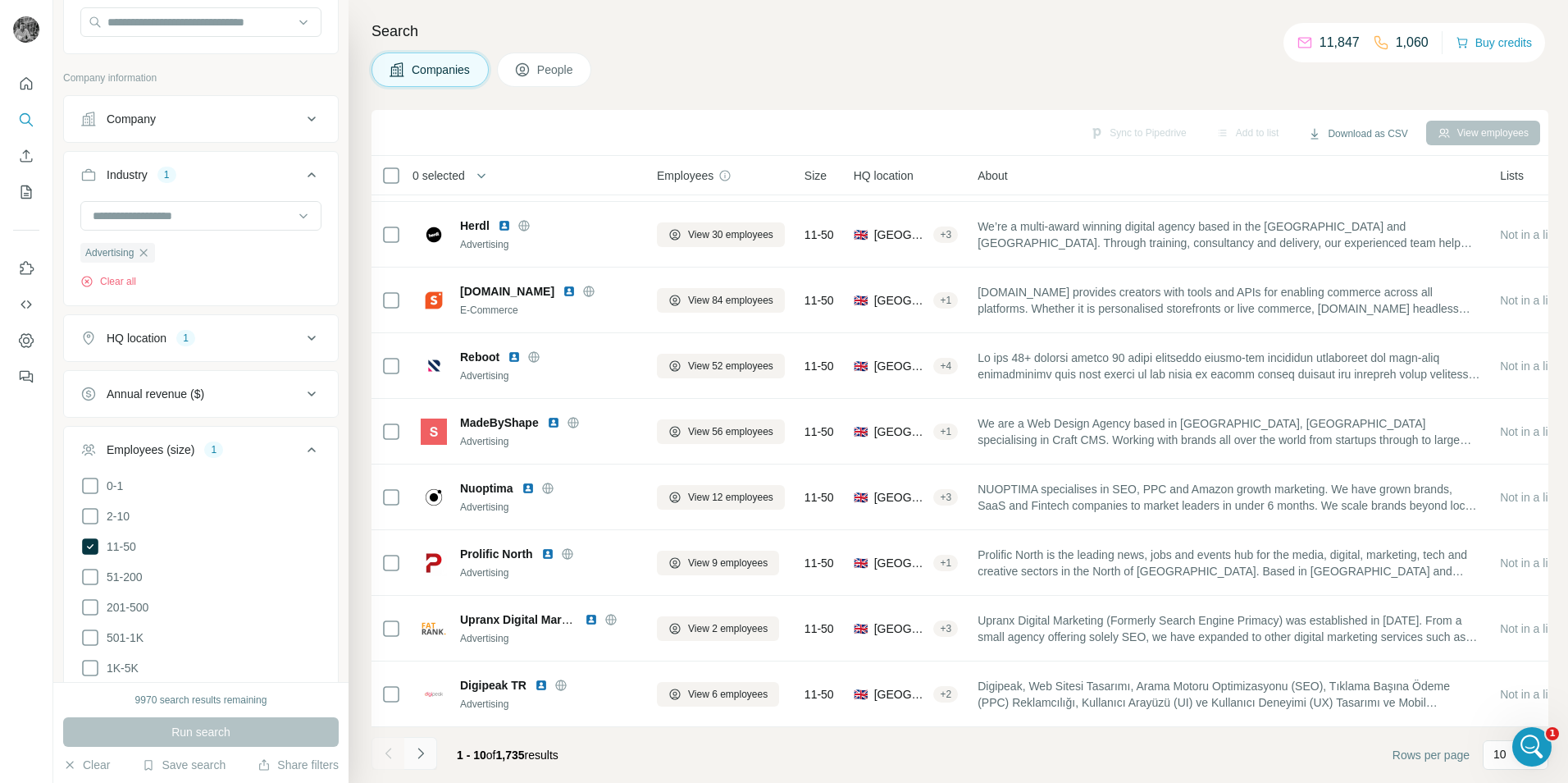
click at [419, 762] on button "Navigate to next page" at bounding box center [420, 753] width 32 height 32
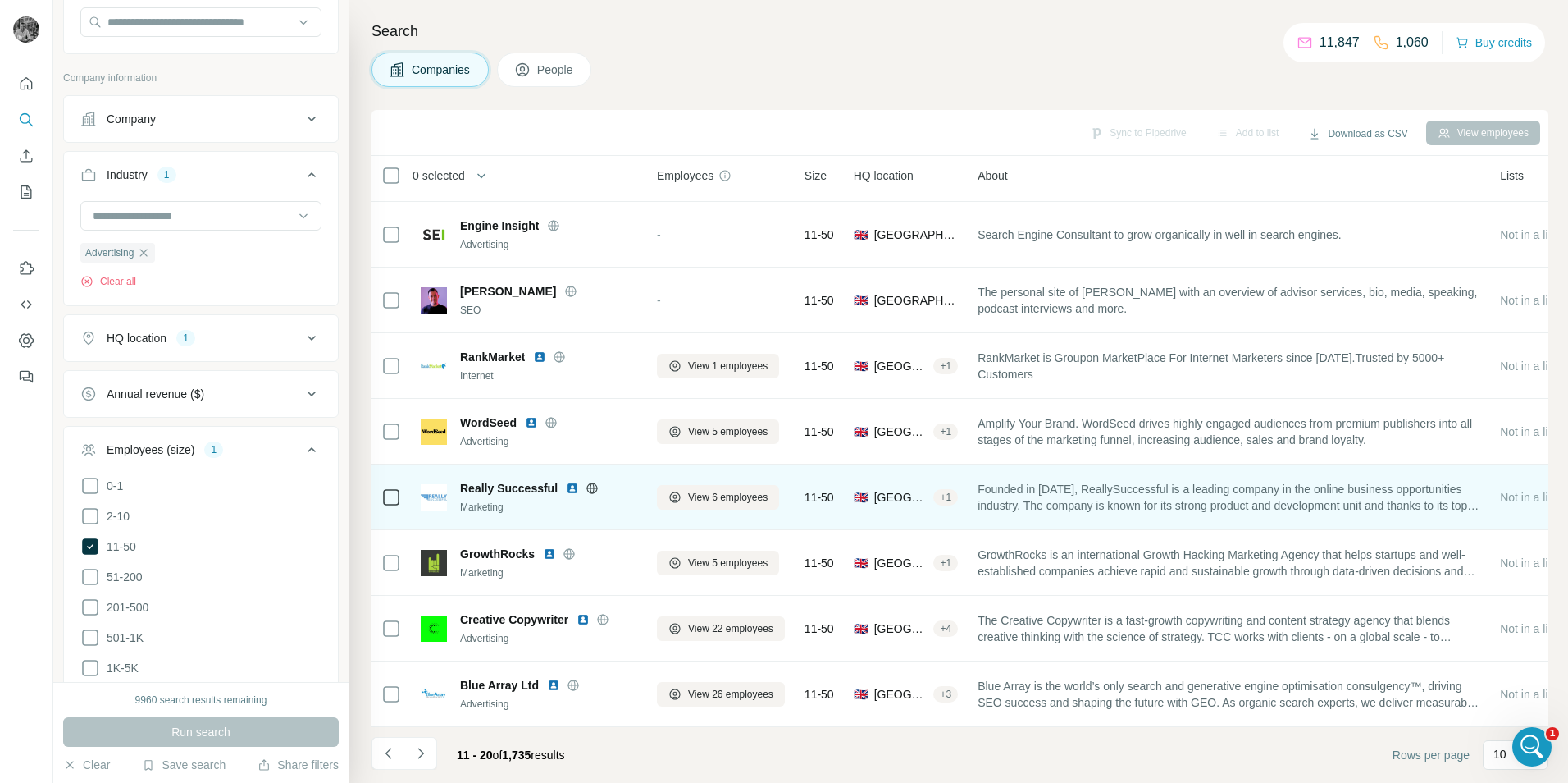
click at [483, 499] on div "Marketing" at bounding box center [548, 506] width 177 height 15
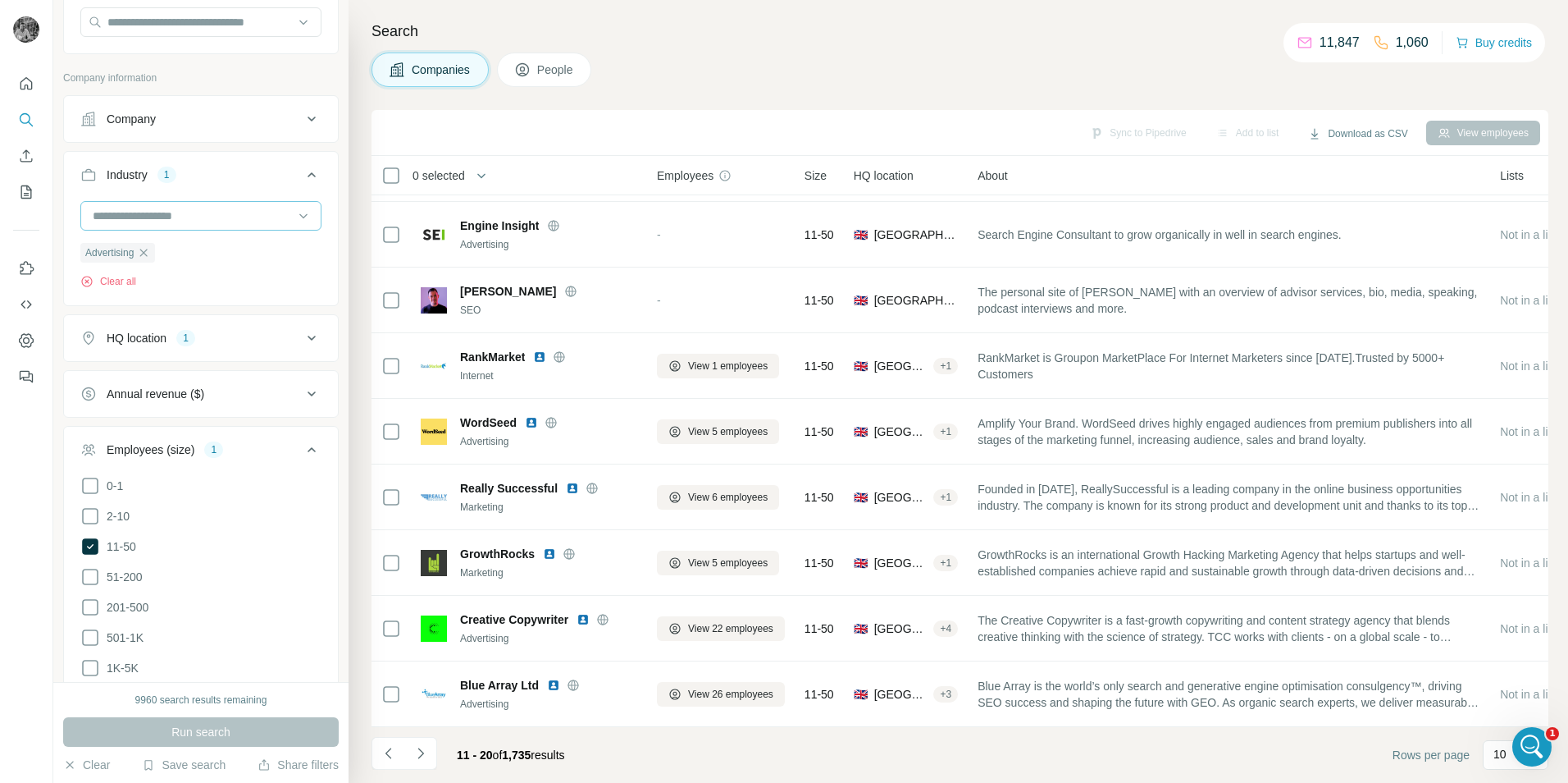
click at [213, 226] on div at bounding box center [192, 215] width 203 height 28
click at [214, 221] on input at bounding box center [192, 215] width 203 height 18
click at [241, 194] on button "Industry 1" at bounding box center [201, 178] width 274 height 46
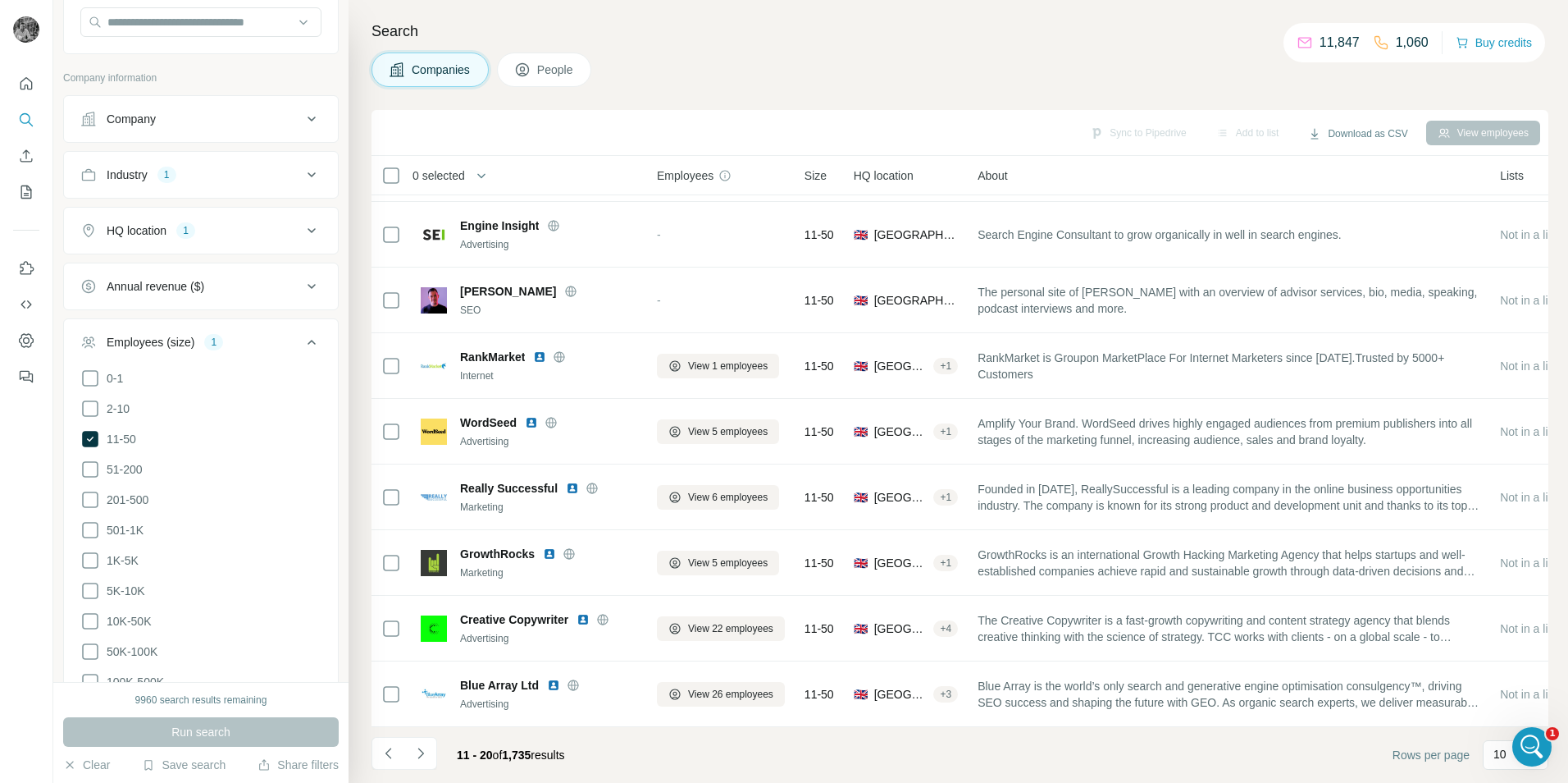
click at [242, 191] on button "Industry 1" at bounding box center [201, 174] width 274 height 39
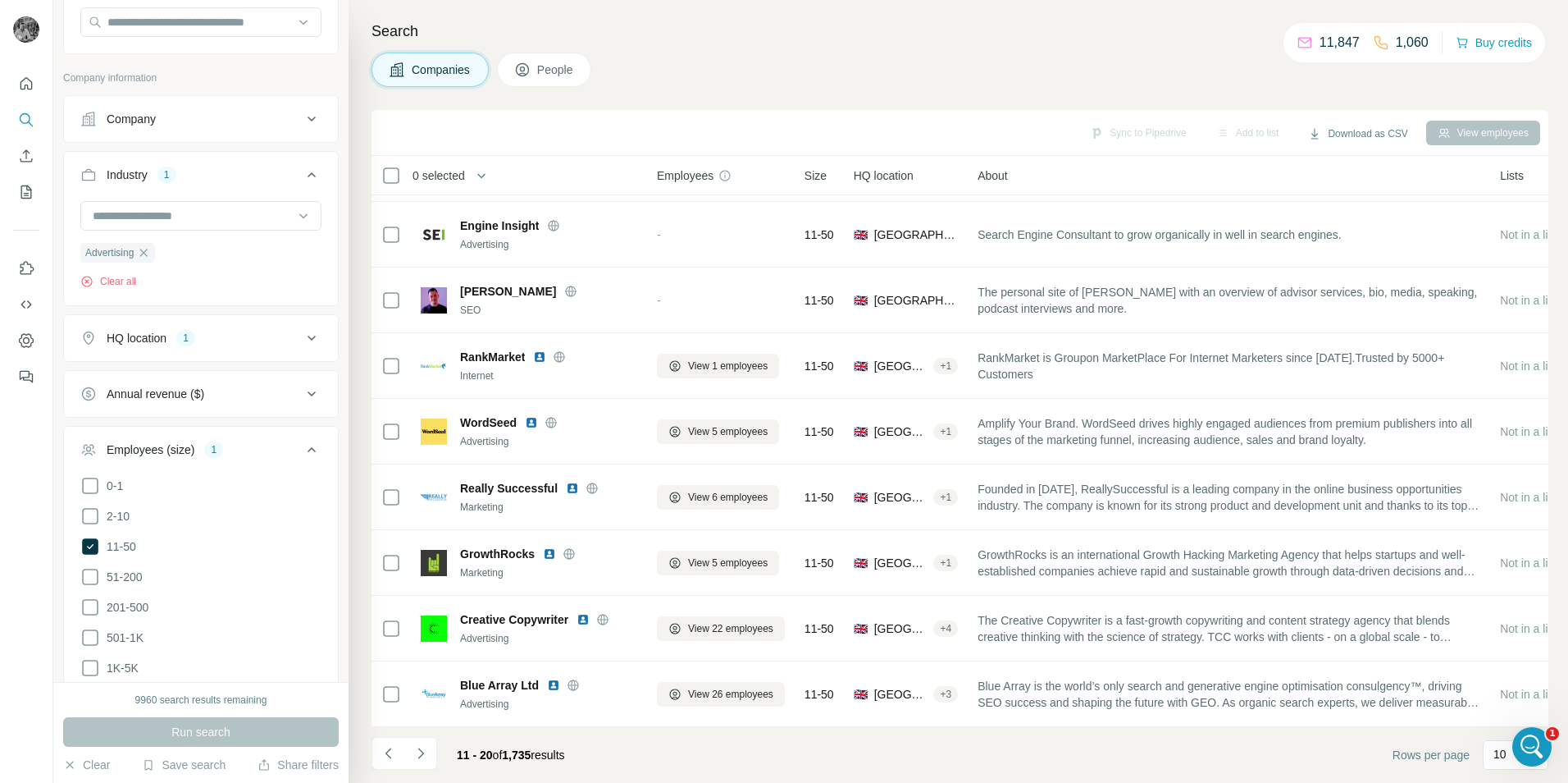
click at [238, 340] on div "HQ location 1" at bounding box center [191, 338] width 221 height 16
click at [191, 421] on icon "button" at bounding box center [197, 415] width 13 height 13
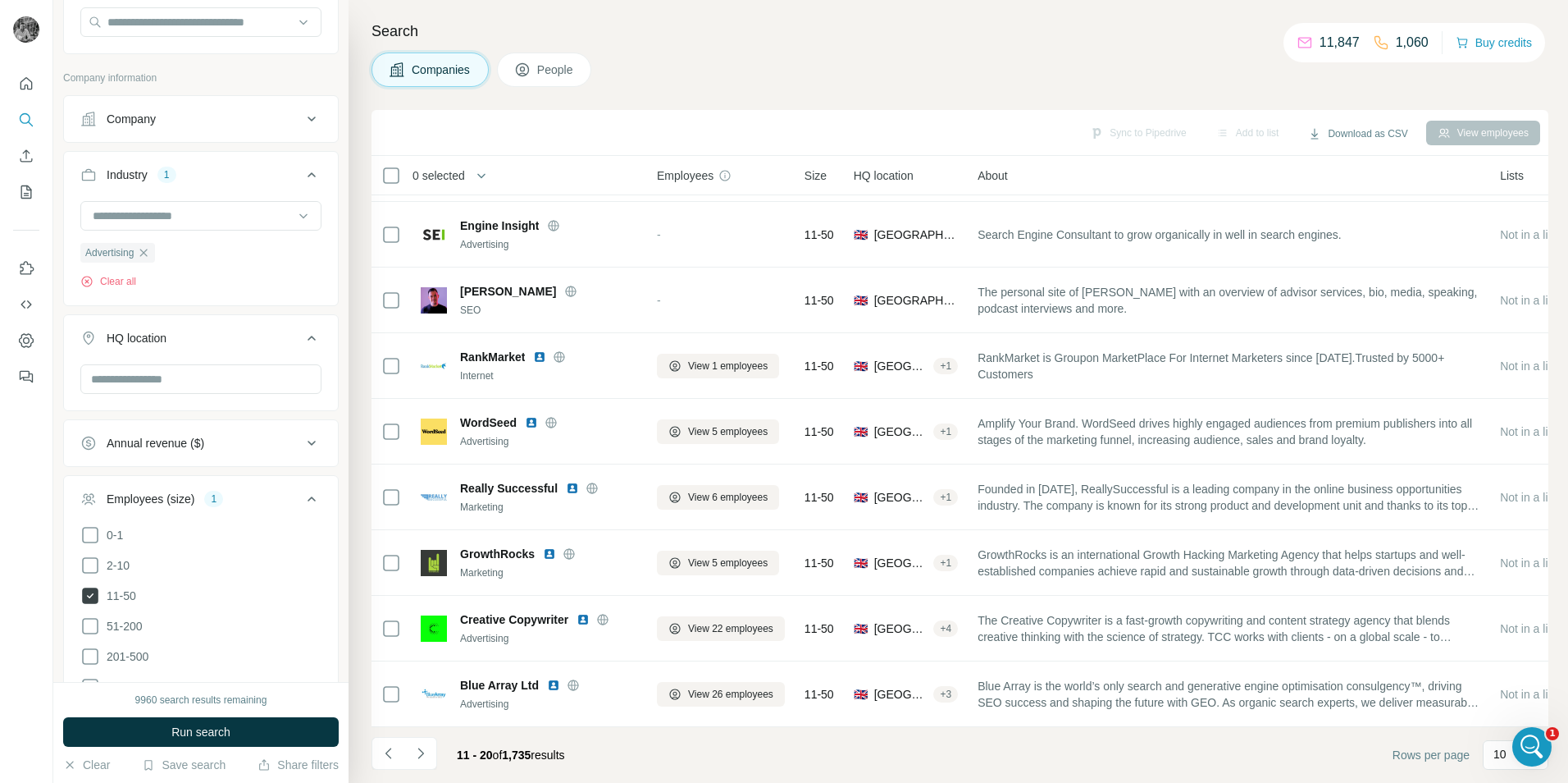
click at [88, 598] on icon at bounding box center [90, 595] width 16 height 16
click at [283, 520] on button "Employees (size)" at bounding box center [201, 502] width 274 height 46
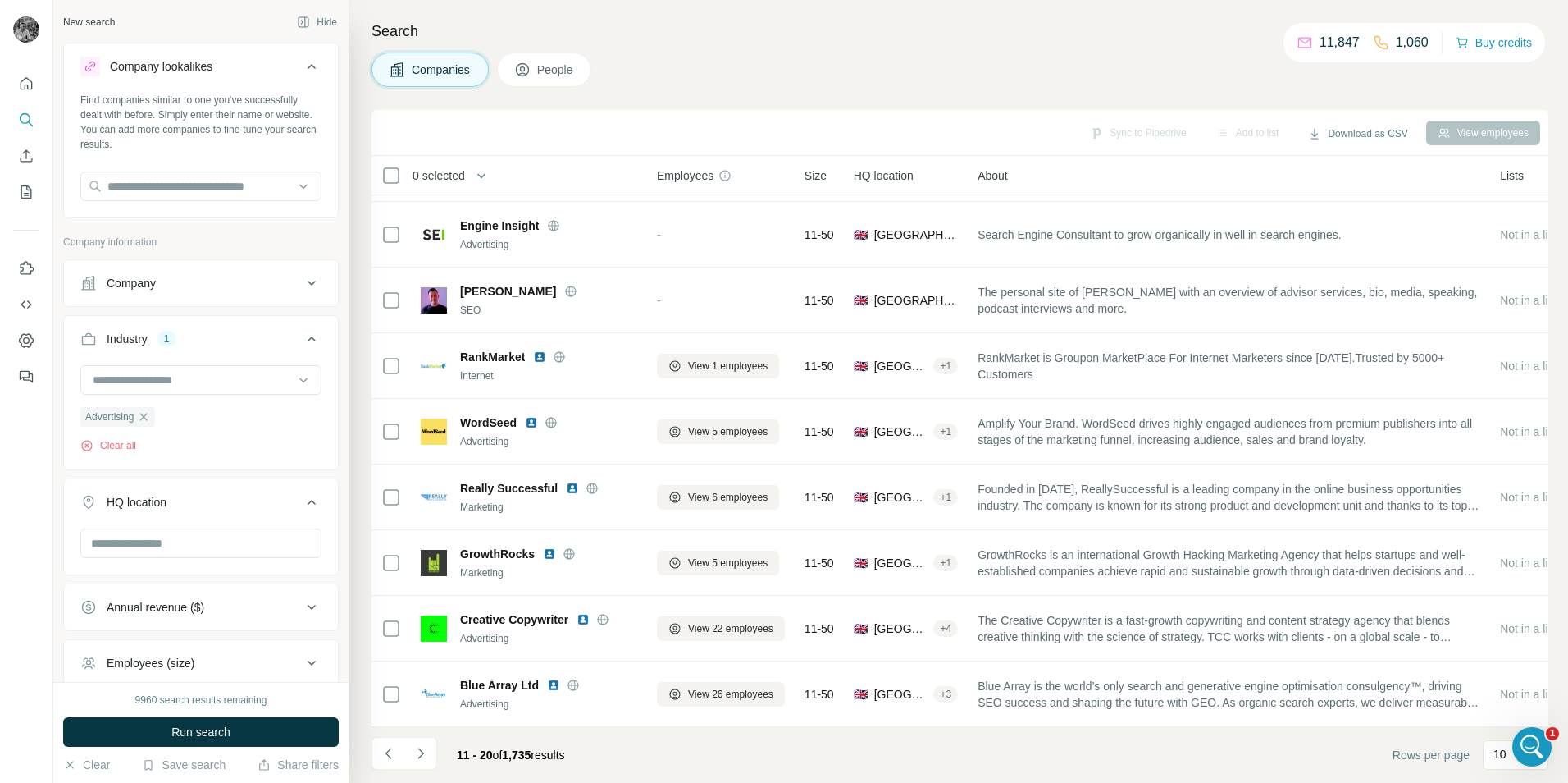
click at [179, 344] on div "Industry 1" at bounding box center [191, 339] width 221 height 16
click at [188, 331] on div "Industry 1" at bounding box center [191, 339] width 221 height 16
click at [167, 383] on input at bounding box center [192, 380] width 203 height 18
click at [162, 377] on input at bounding box center [192, 380] width 203 height 18
click at [142, 415] on icon "button" at bounding box center [143, 416] width 13 height 13
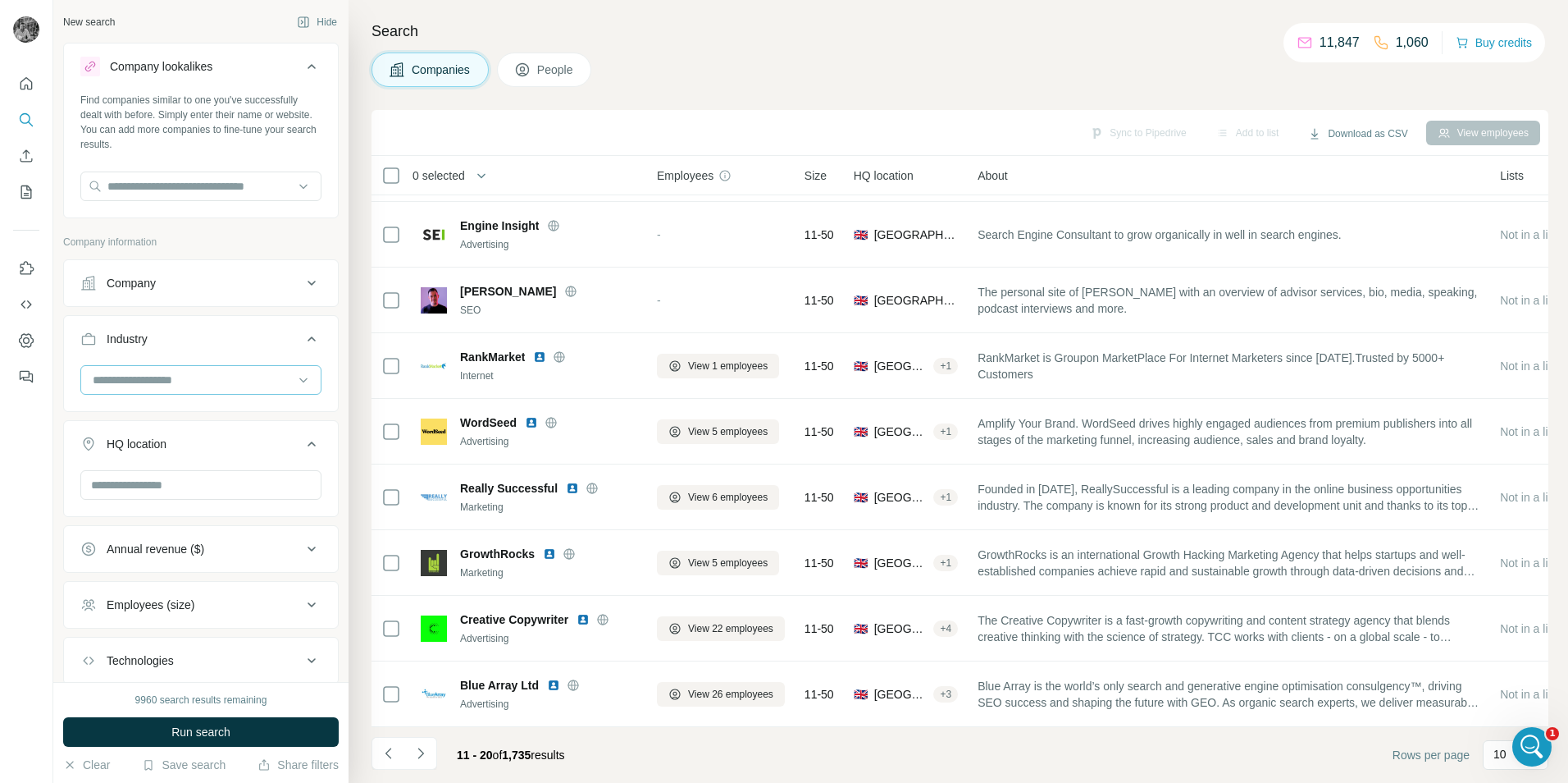
click at [141, 387] on input at bounding box center [192, 380] width 203 height 18
type input "*********"
drag, startPoint x: 160, startPoint y: 385, endPoint x: 79, endPoint y: 386, distance: 81.0
click at [79, 386] on div "*********" at bounding box center [201, 386] width 274 height 43
type input "*****"
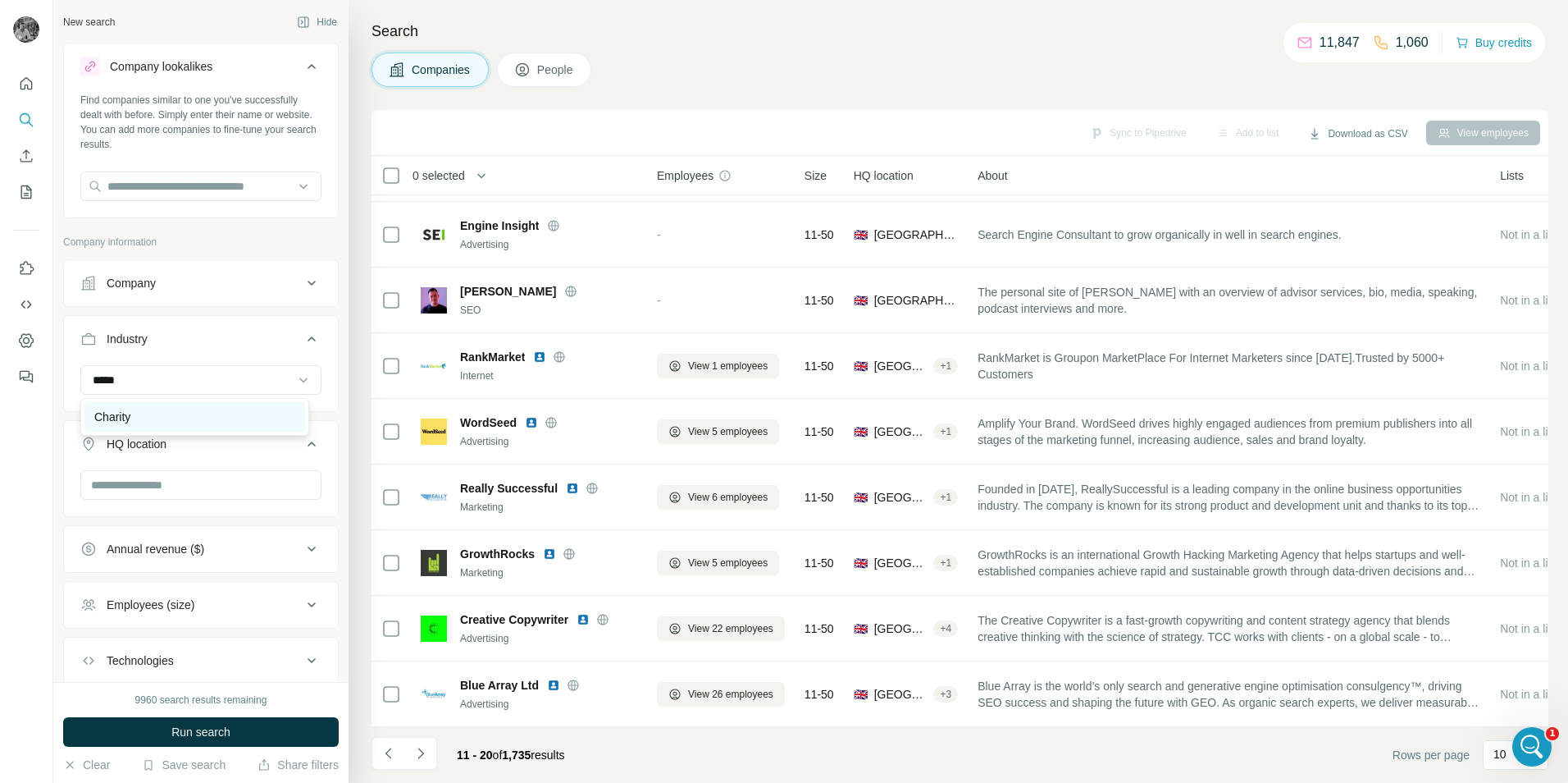
click at [115, 411] on p "Charity" at bounding box center [112, 416] width 36 height 16
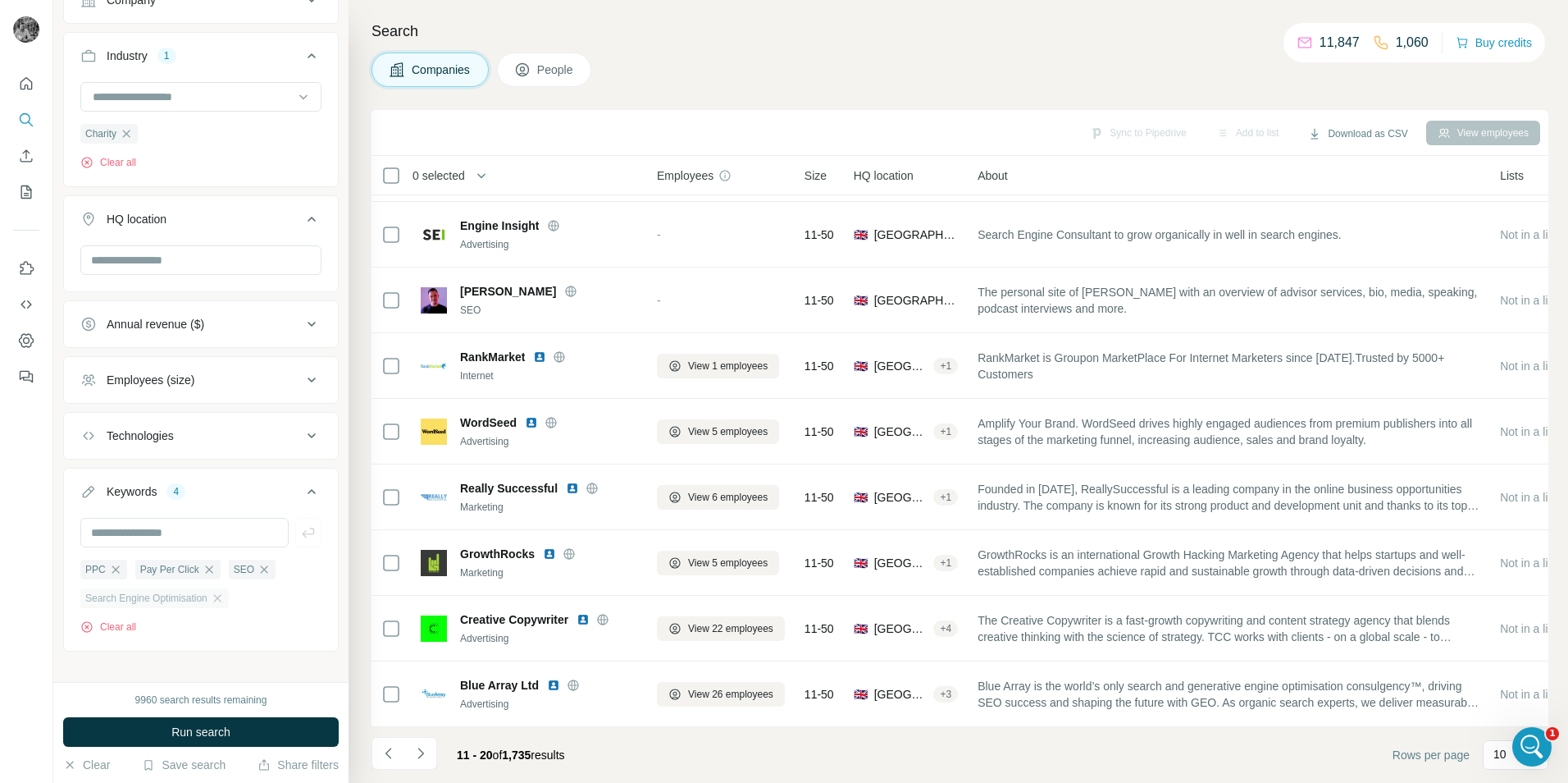
scroll to position [301, 0]
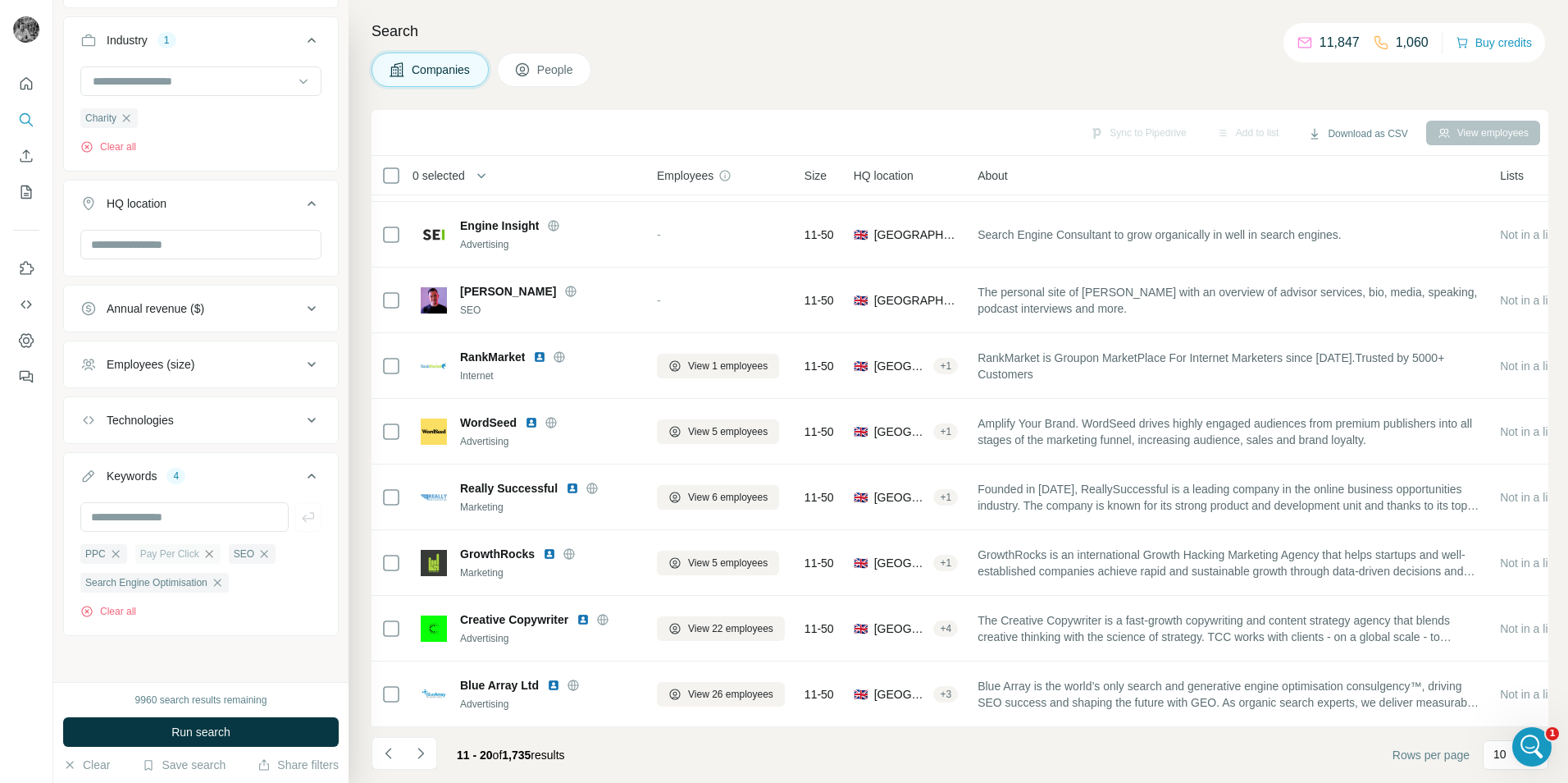
click at [210, 552] on icon "button" at bounding box center [208, 553] width 8 height 8
click at [220, 580] on icon "button" at bounding box center [217, 582] width 8 height 8
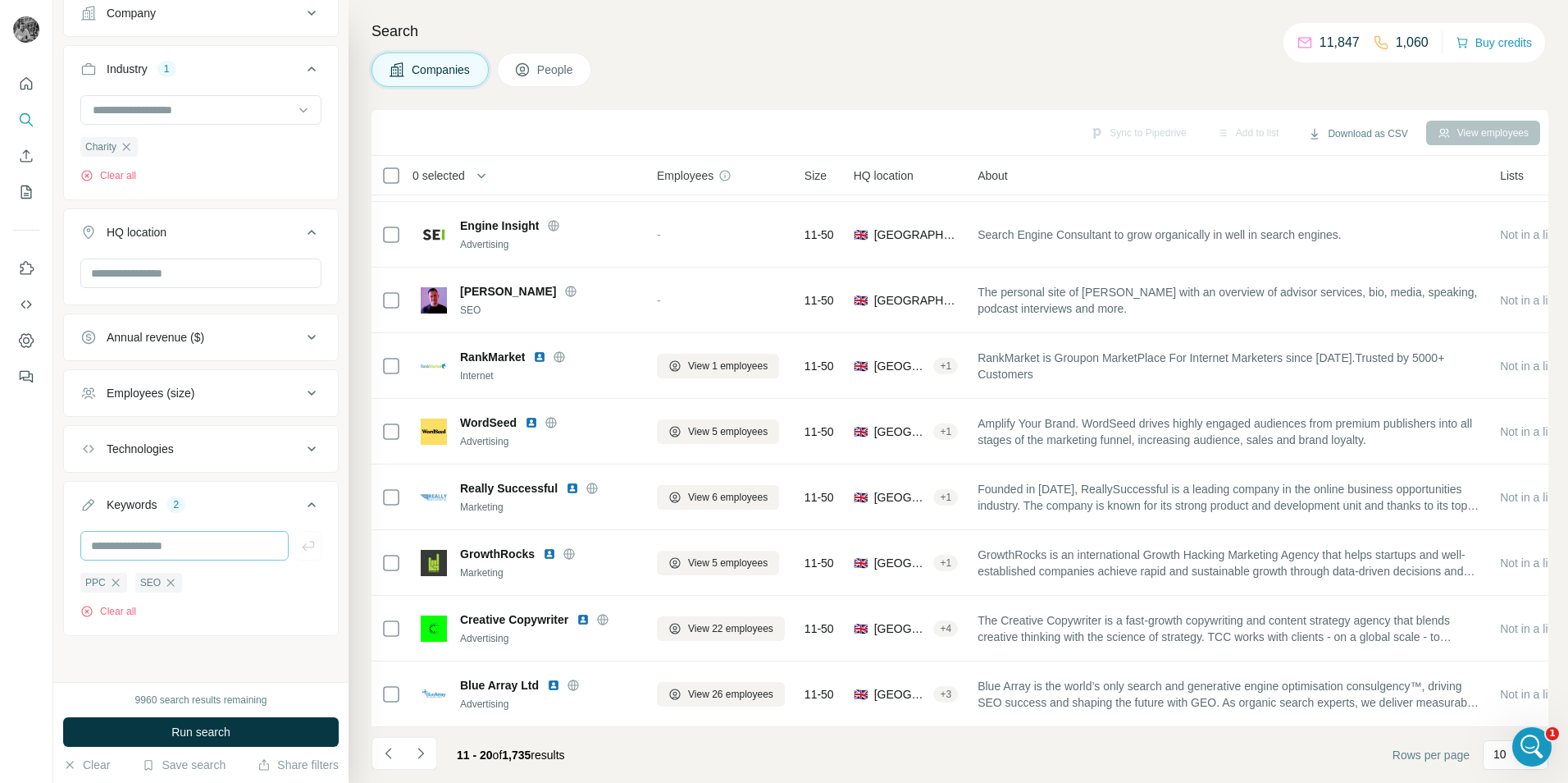
scroll to position [272, 0]
click at [172, 576] on icon "button" at bounding box center [170, 582] width 13 height 13
click at [112, 580] on icon "button" at bounding box center [115, 582] width 13 height 13
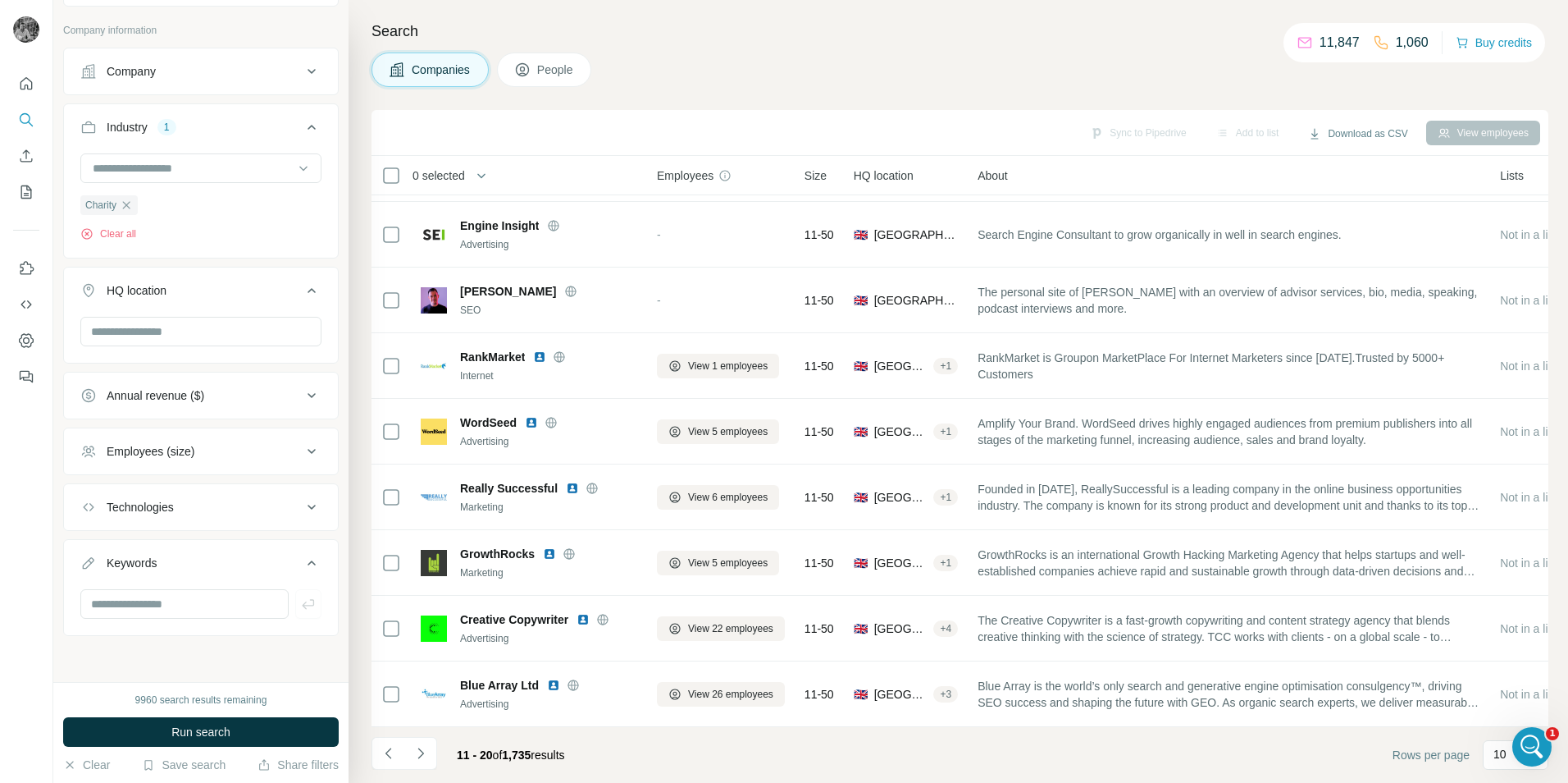
scroll to position [213, 0]
click at [167, 599] on input "text" at bounding box center [185, 603] width 208 height 30
type input "*******"
click at [200, 441] on button "Employees (size)" at bounding box center [201, 450] width 274 height 39
click at [199, 441] on button "Employees (size)" at bounding box center [201, 454] width 274 height 46
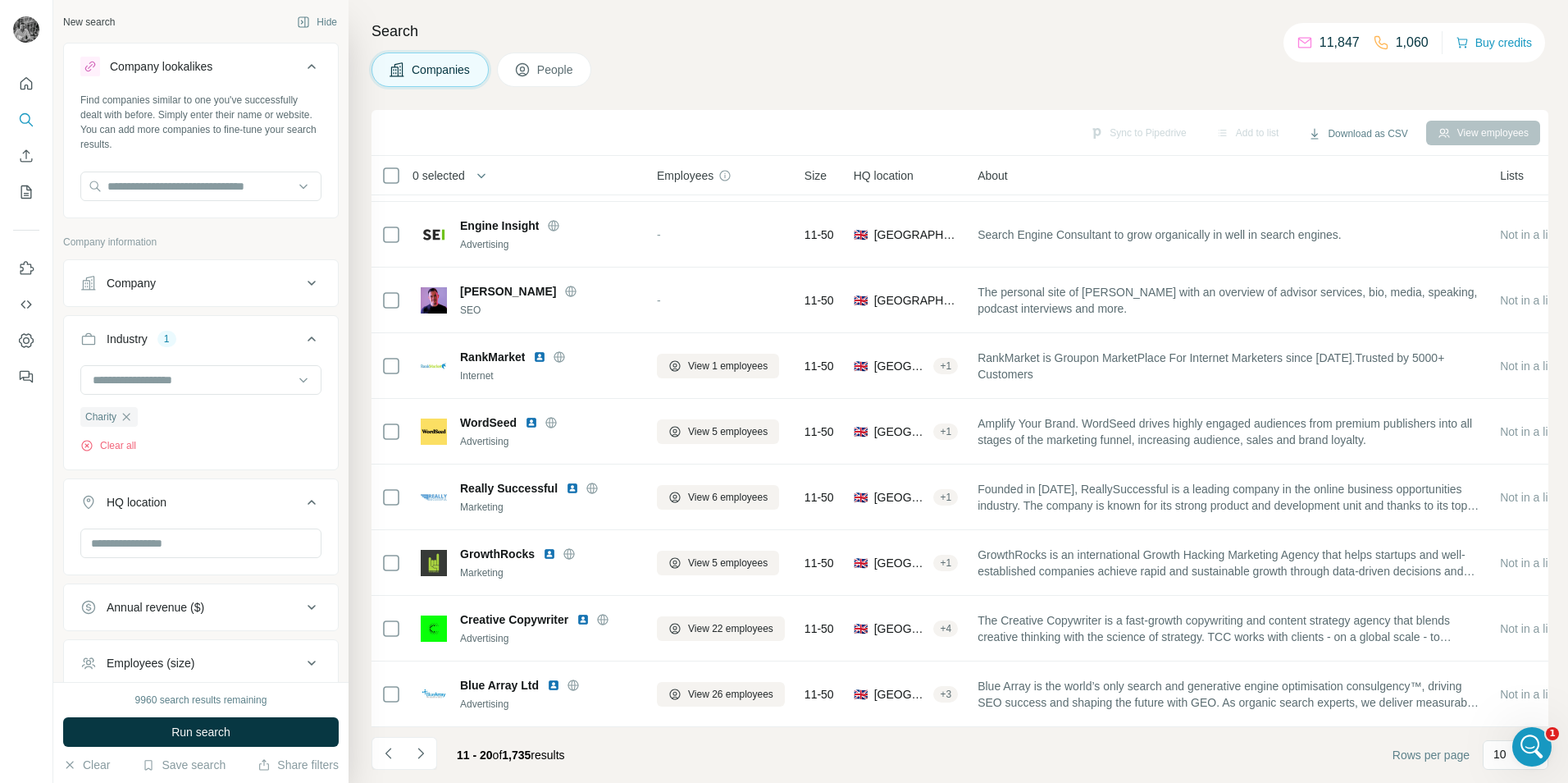
click at [167, 508] on div "HQ location" at bounding box center [137, 502] width 60 height 16
click at [166, 512] on button "HQ location" at bounding box center [201, 502] width 274 height 39
click at [130, 532] on input "text" at bounding box center [201, 543] width 241 height 30
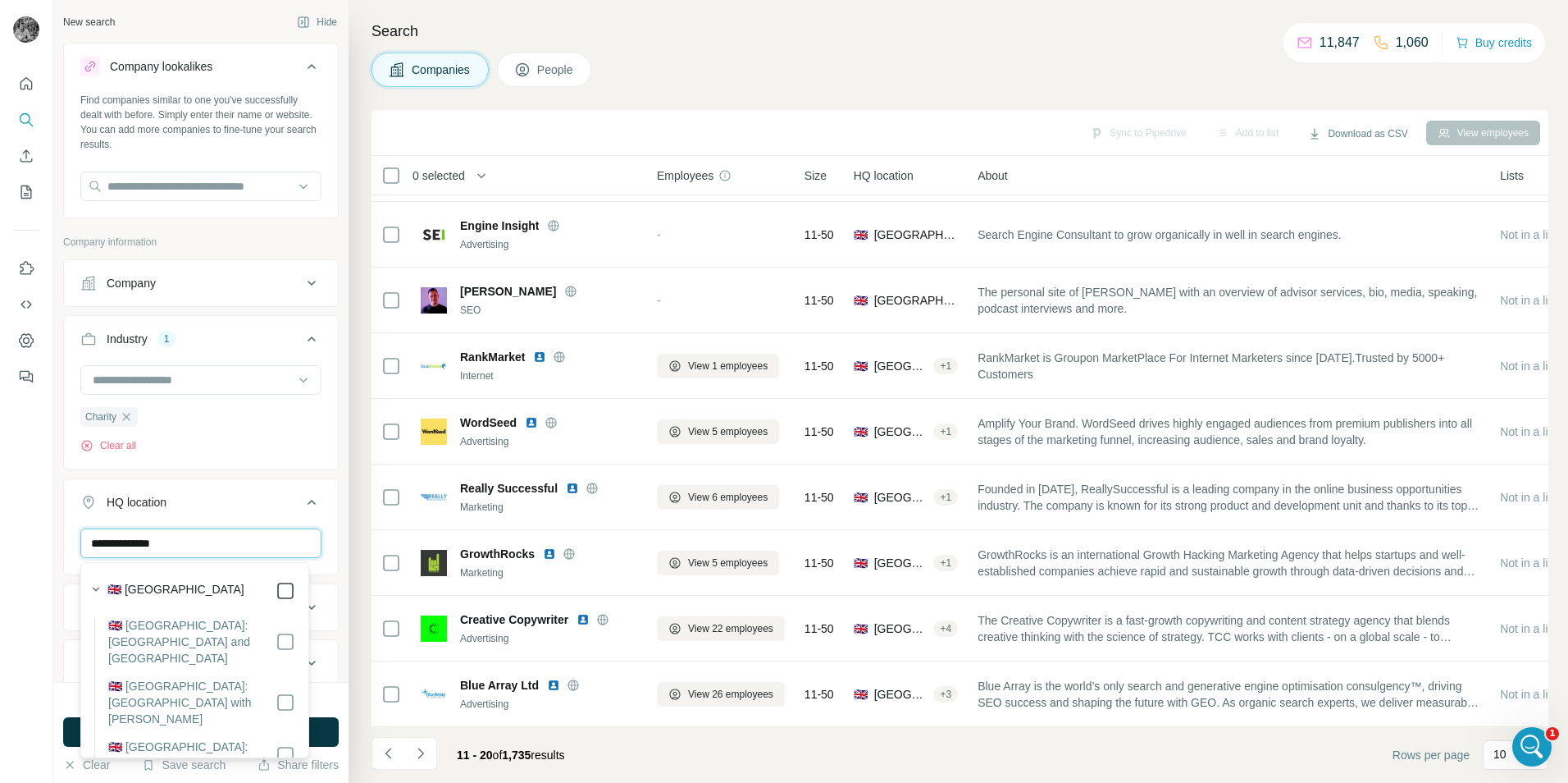
type input "**********"
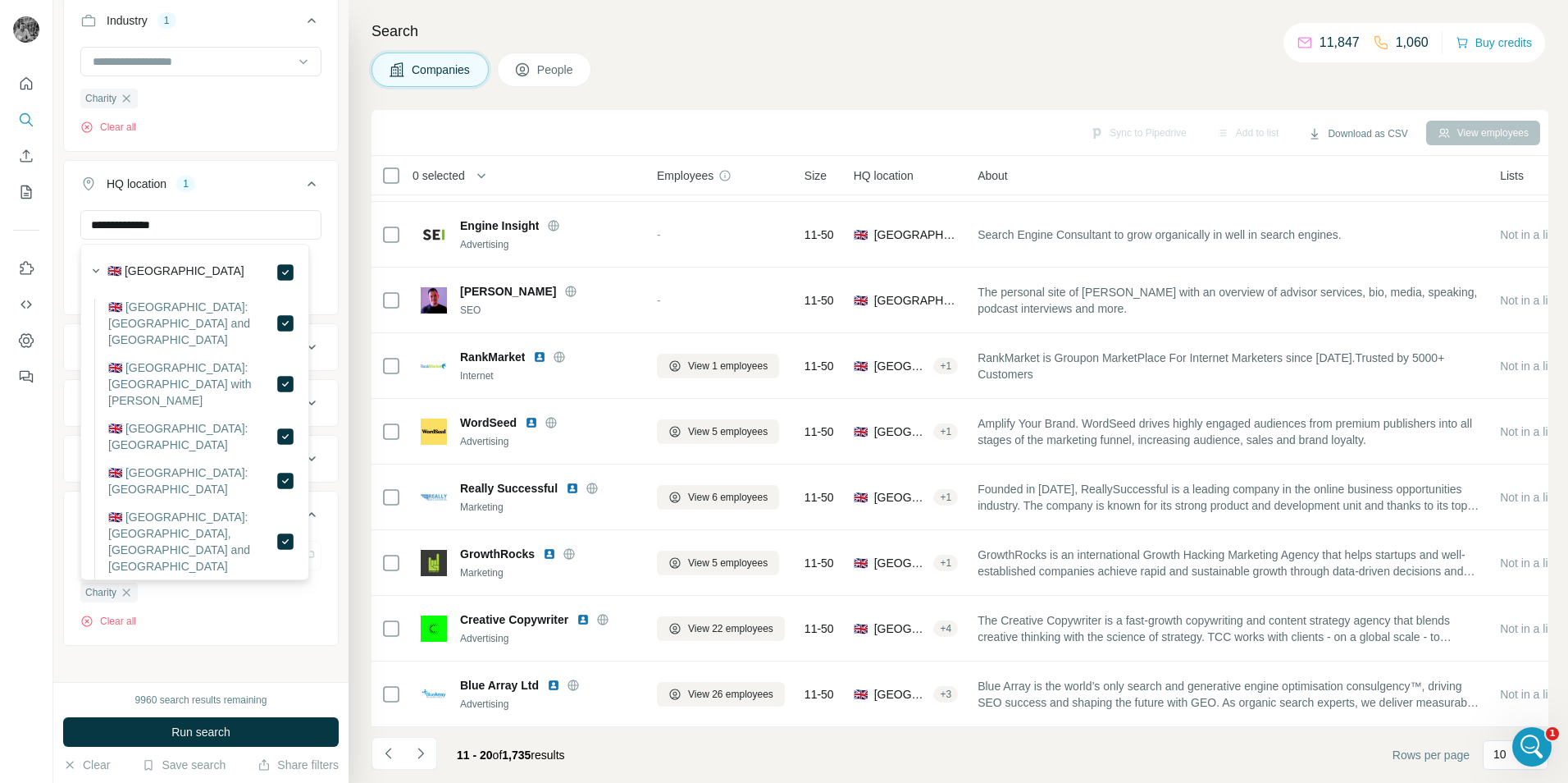
scroll to position [331, 0]
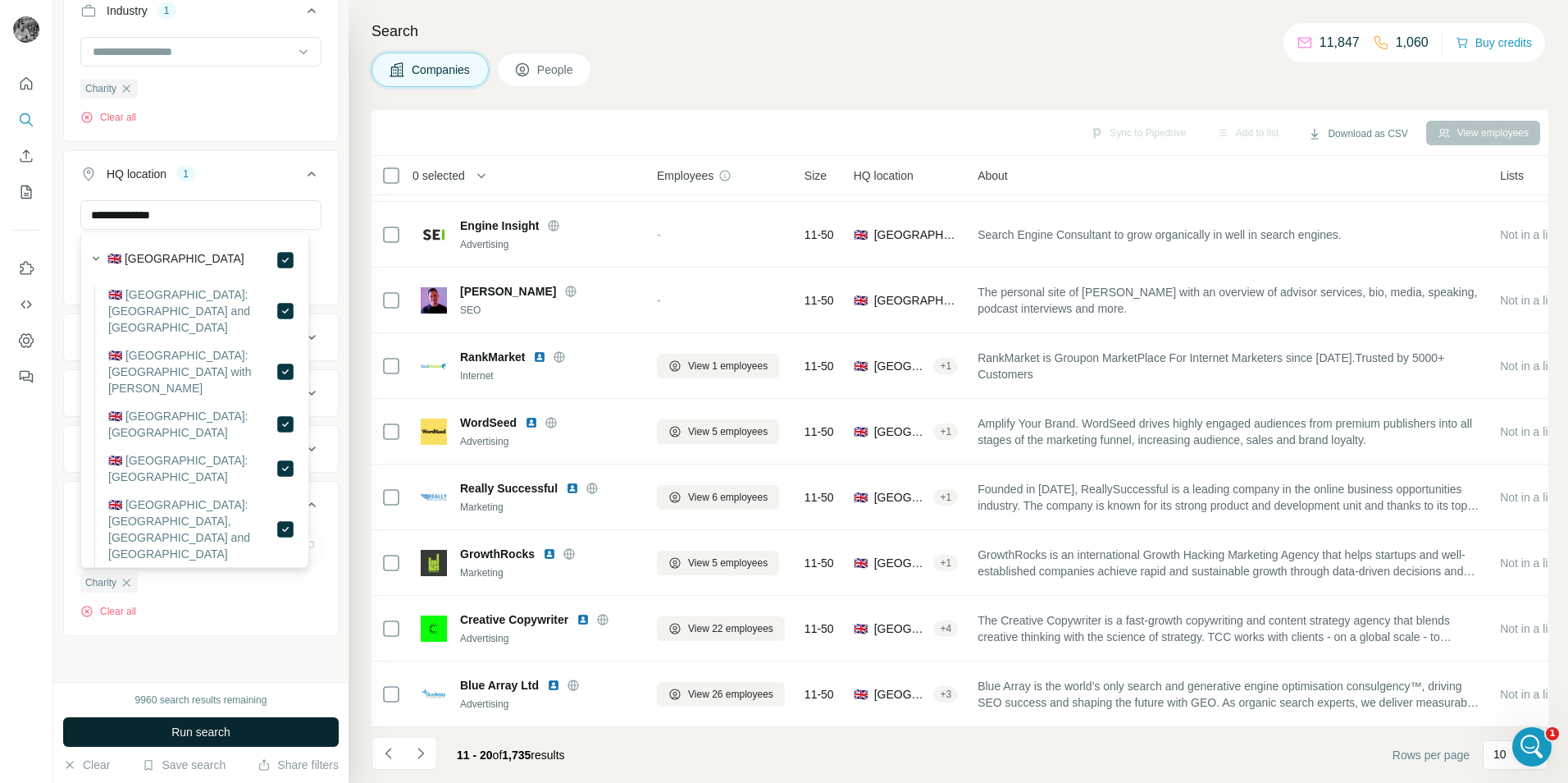
click at [240, 724] on button "Run search" at bounding box center [201, 732] width 275 height 30
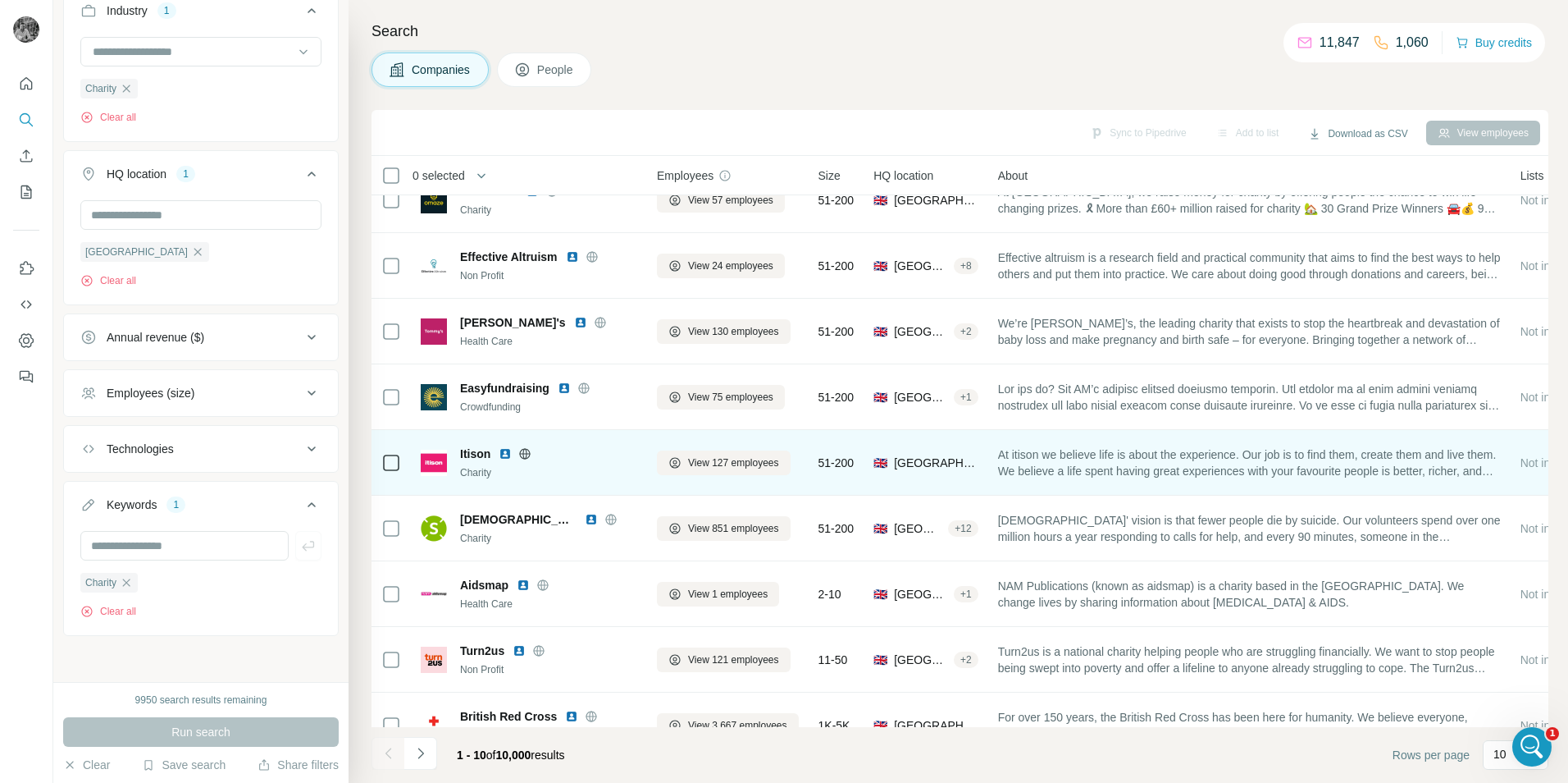
scroll to position [132, 0]
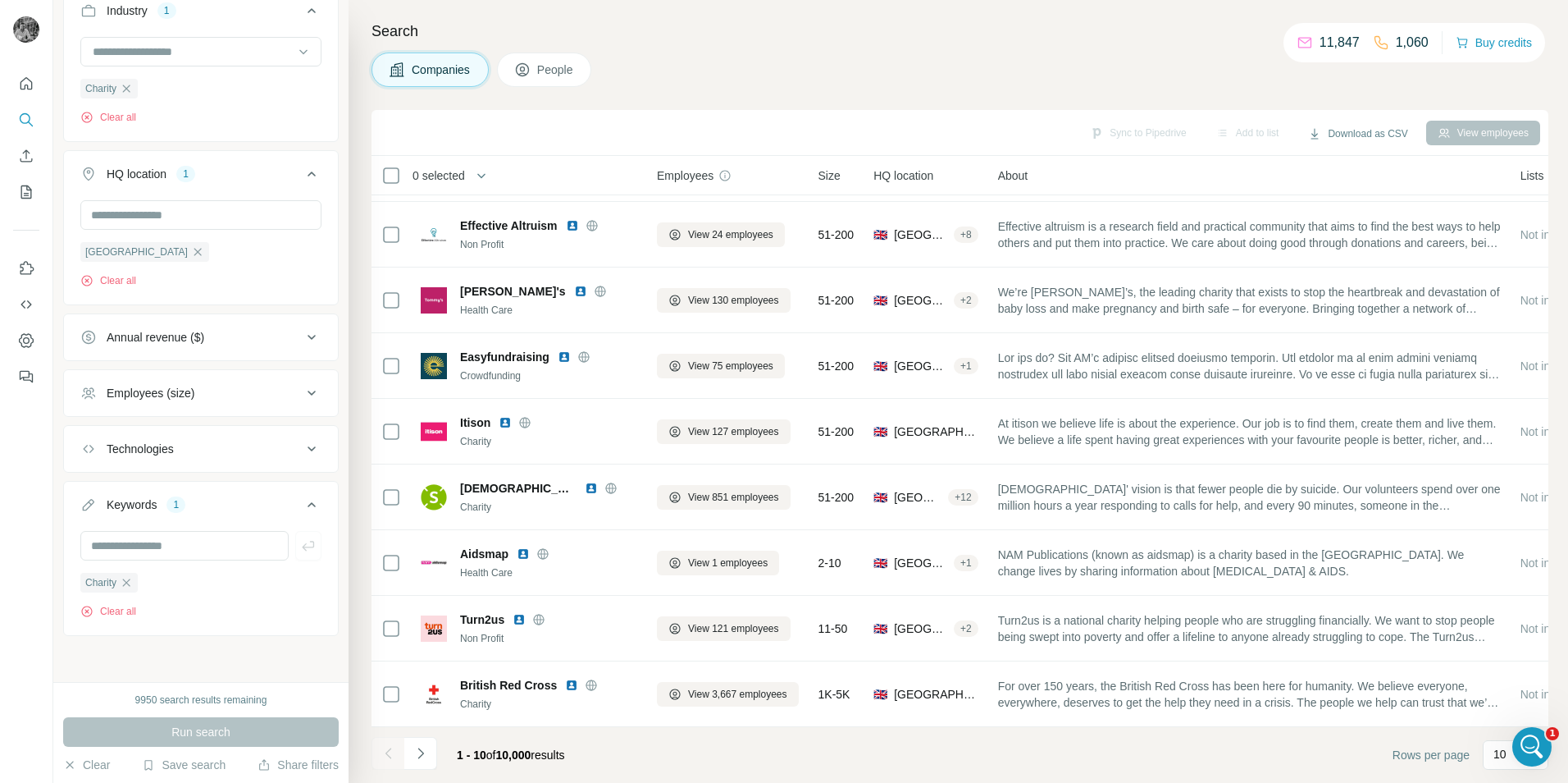
click at [208, 397] on div "Employees (size)" at bounding box center [191, 392] width 221 height 16
click at [97, 515] on icon at bounding box center [90, 517] width 16 height 16
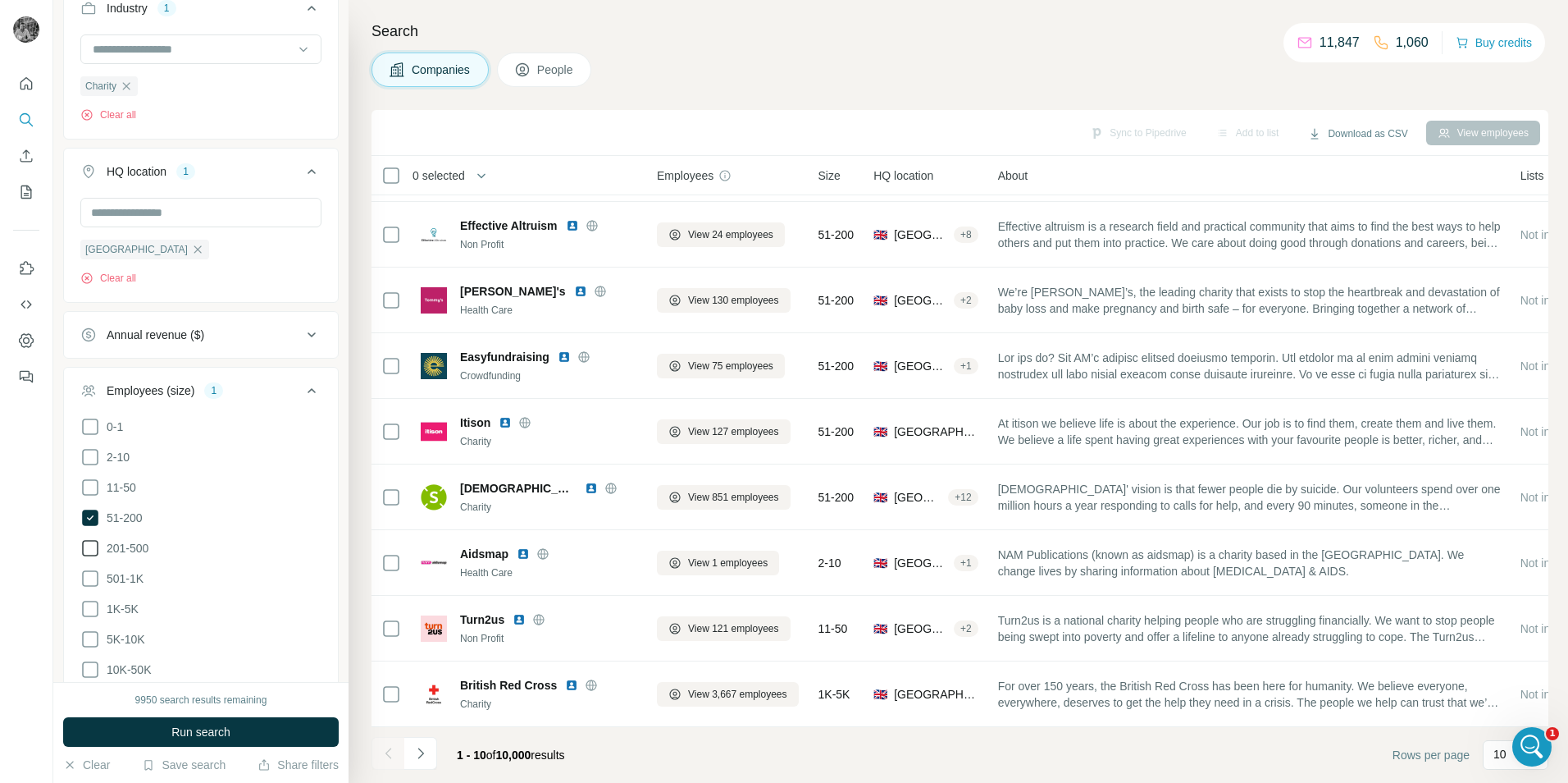
click at [81, 545] on icon at bounding box center [90, 548] width 20 height 20
click at [235, 740] on button "Run search" at bounding box center [201, 732] width 275 height 30
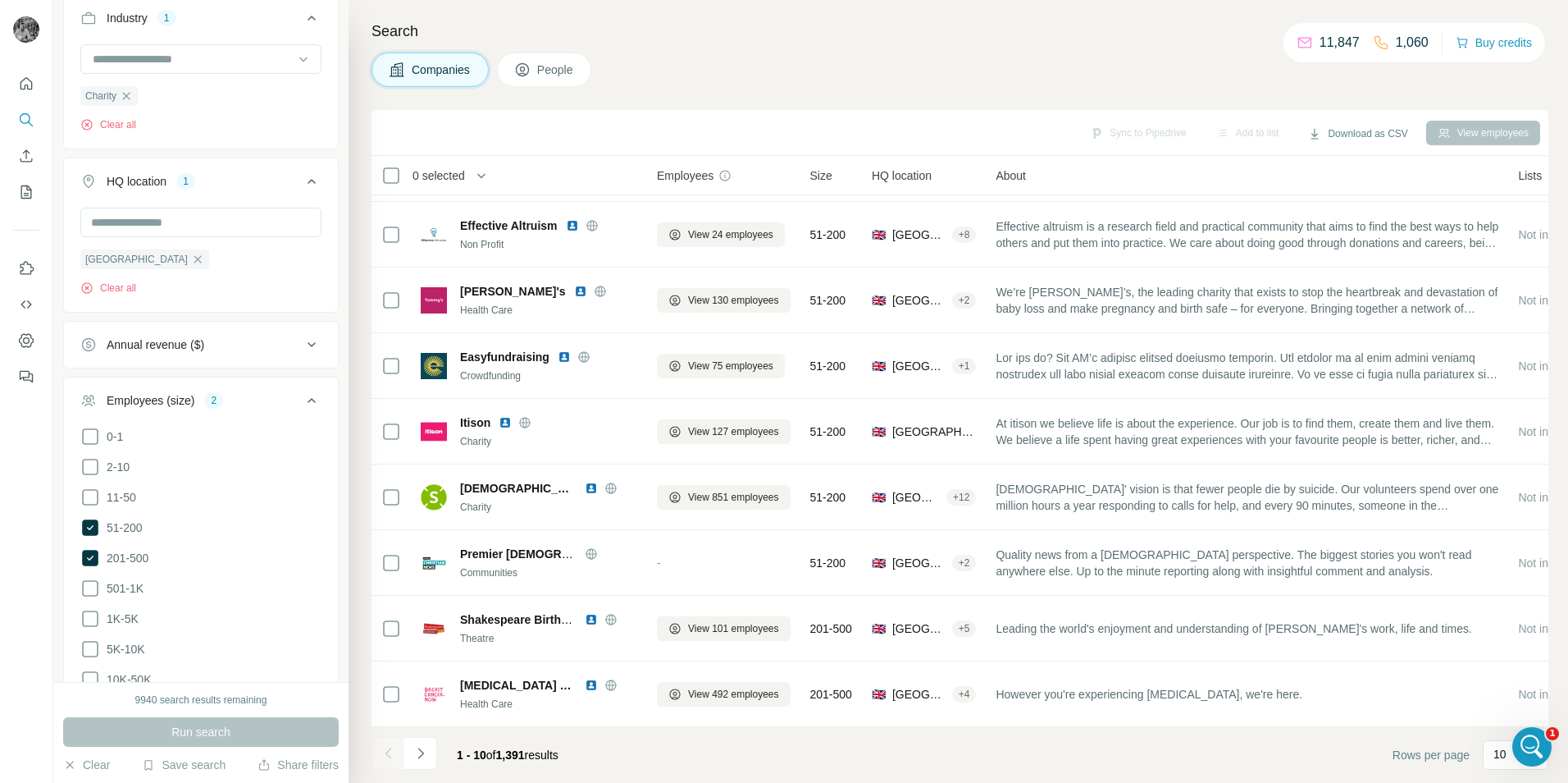
scroll to position [328, 0]
click at [557, 68] on span "People" at bounding box center [556, 69] width 38 height 16
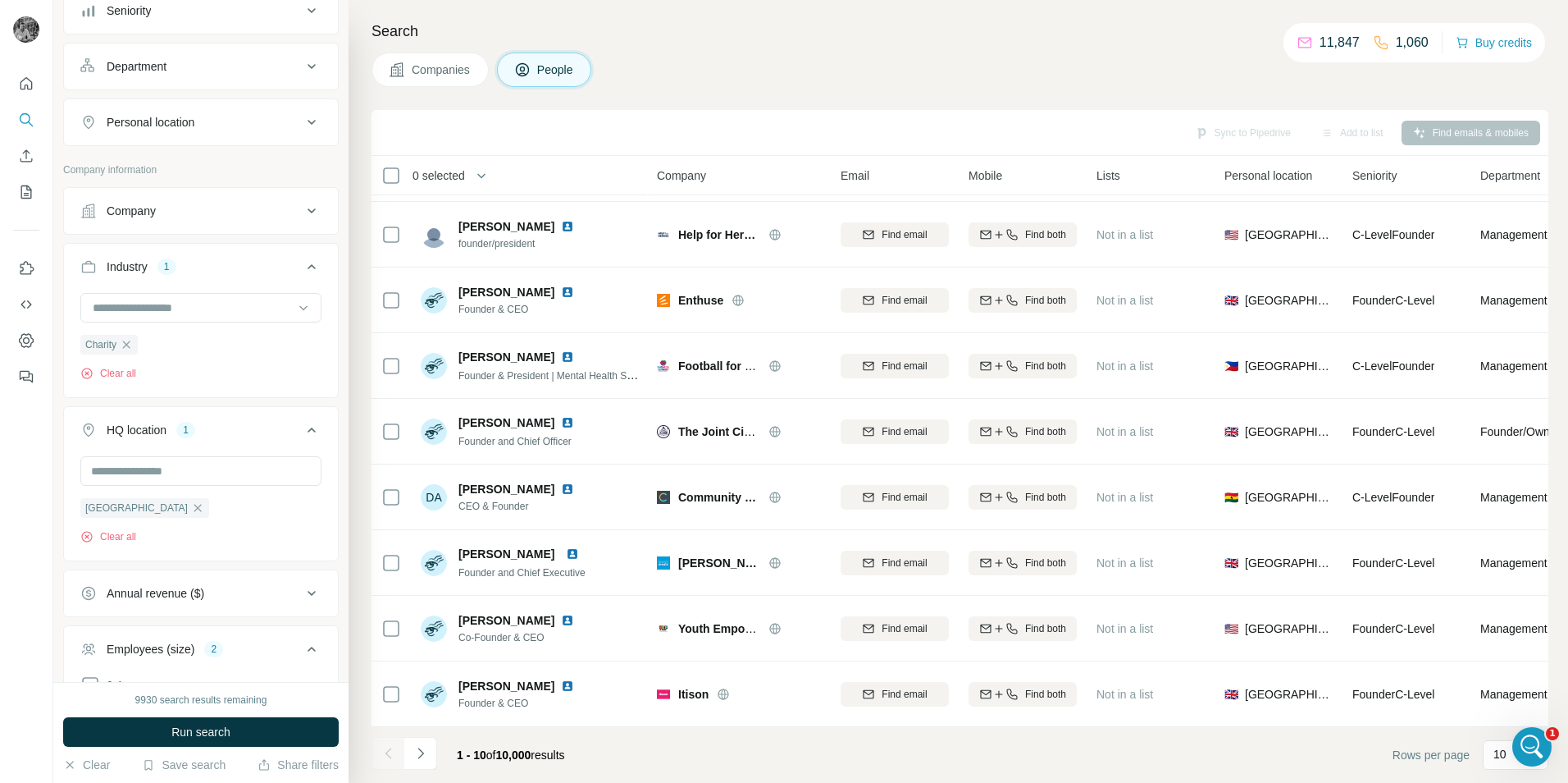
click at [449, 69] on span "Companies" at bounding box center [442, 69] width 60 height 16
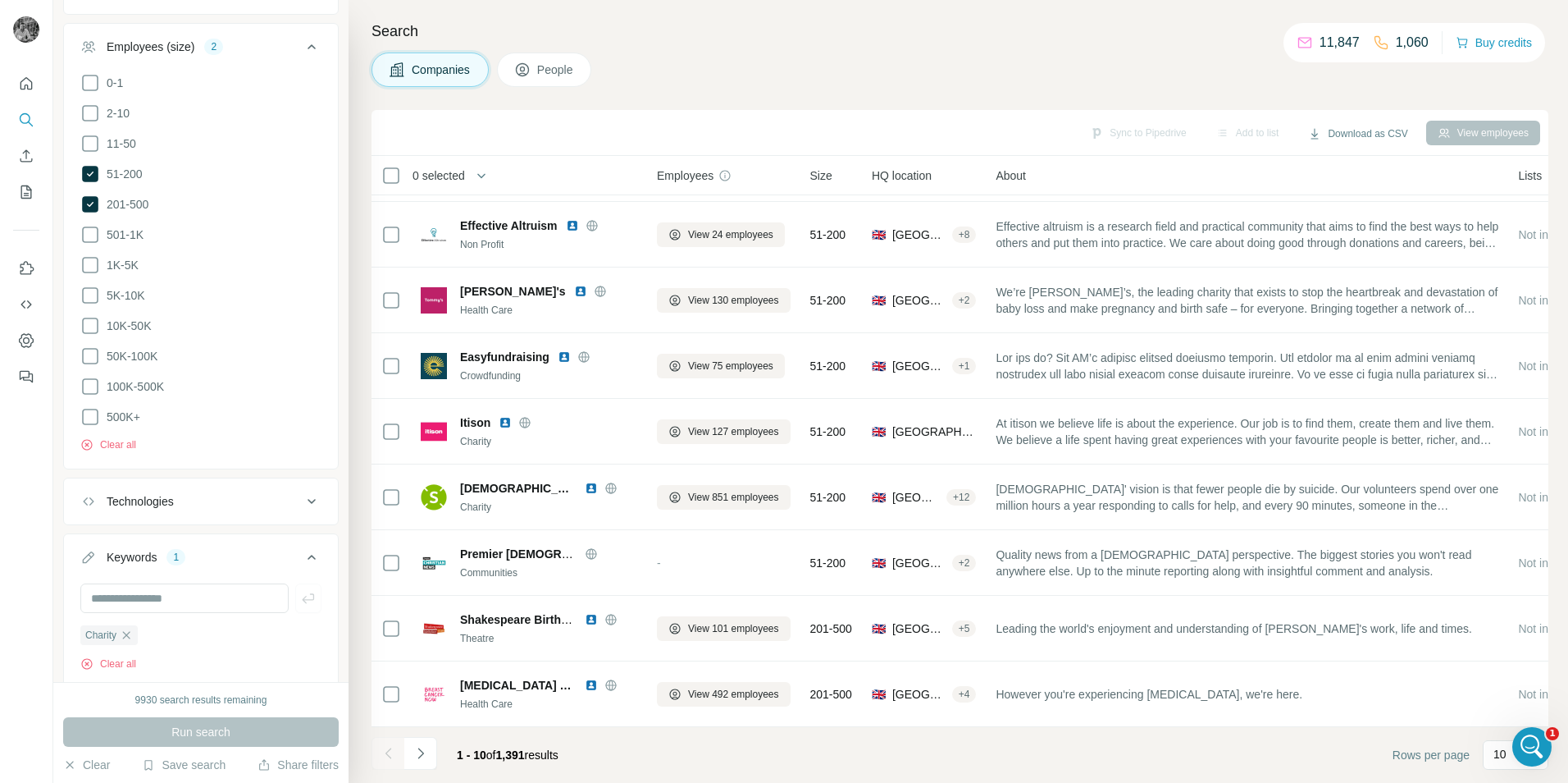
scroll to position [720, 0]
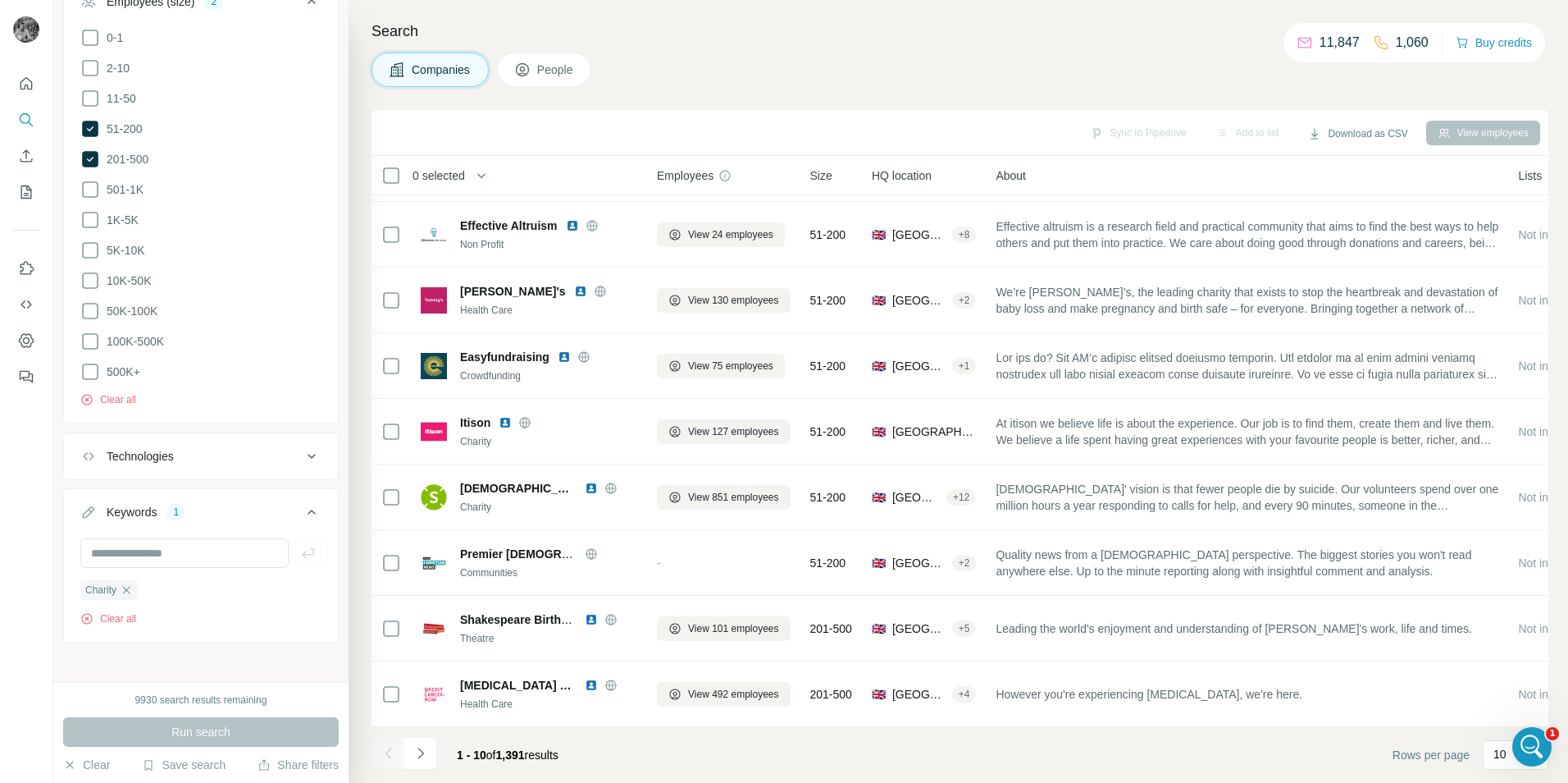
click at [204, 450] on div "Technologies" at bounding box center [191, 456] width 221 height 16
click at [199, 494] on input "text" at bounding box center [201, 497] width 241 height 30
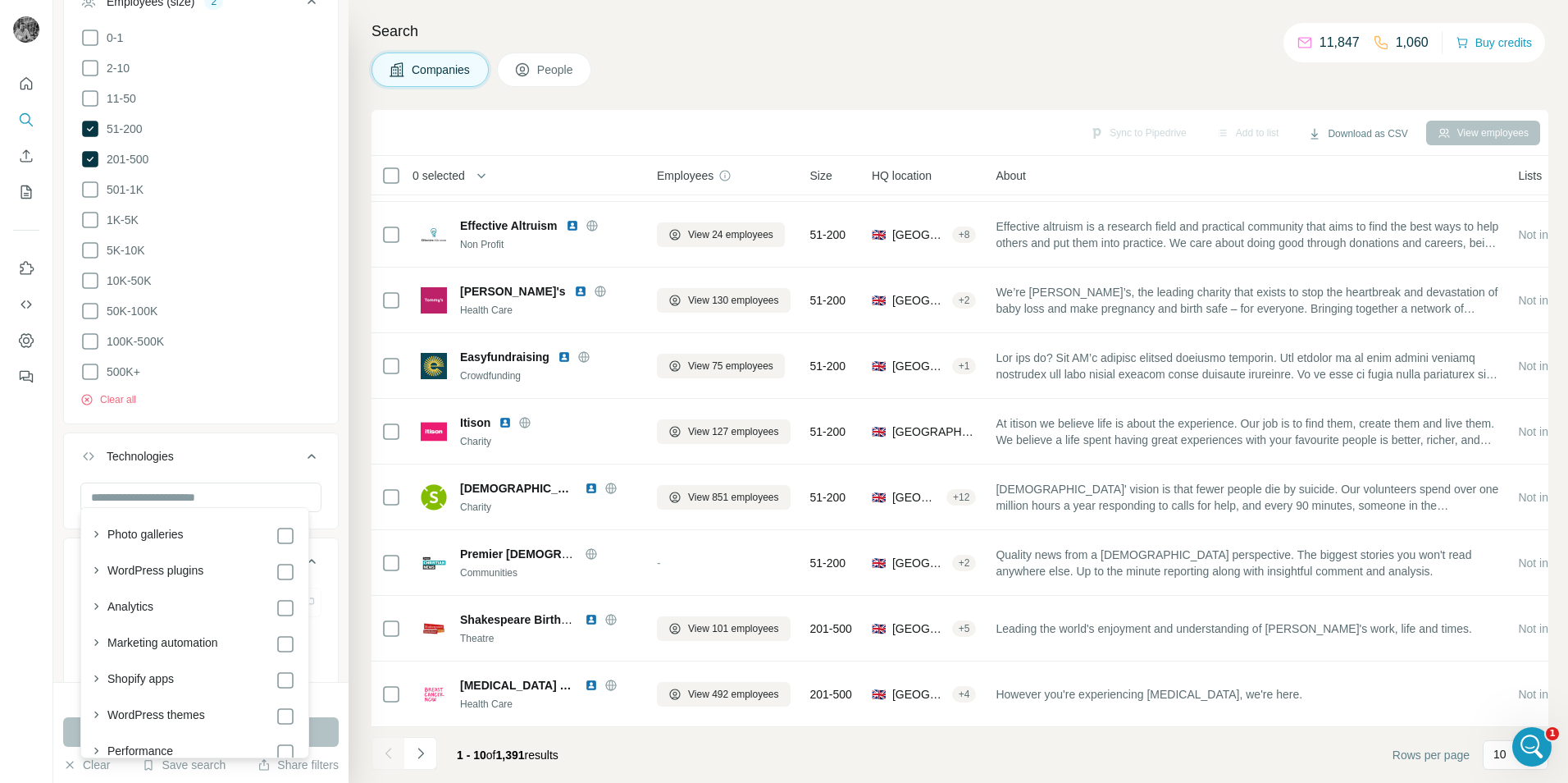
click at [261, 437] on button "Technologies" at bounding box center [201, 460] width 274 height 46
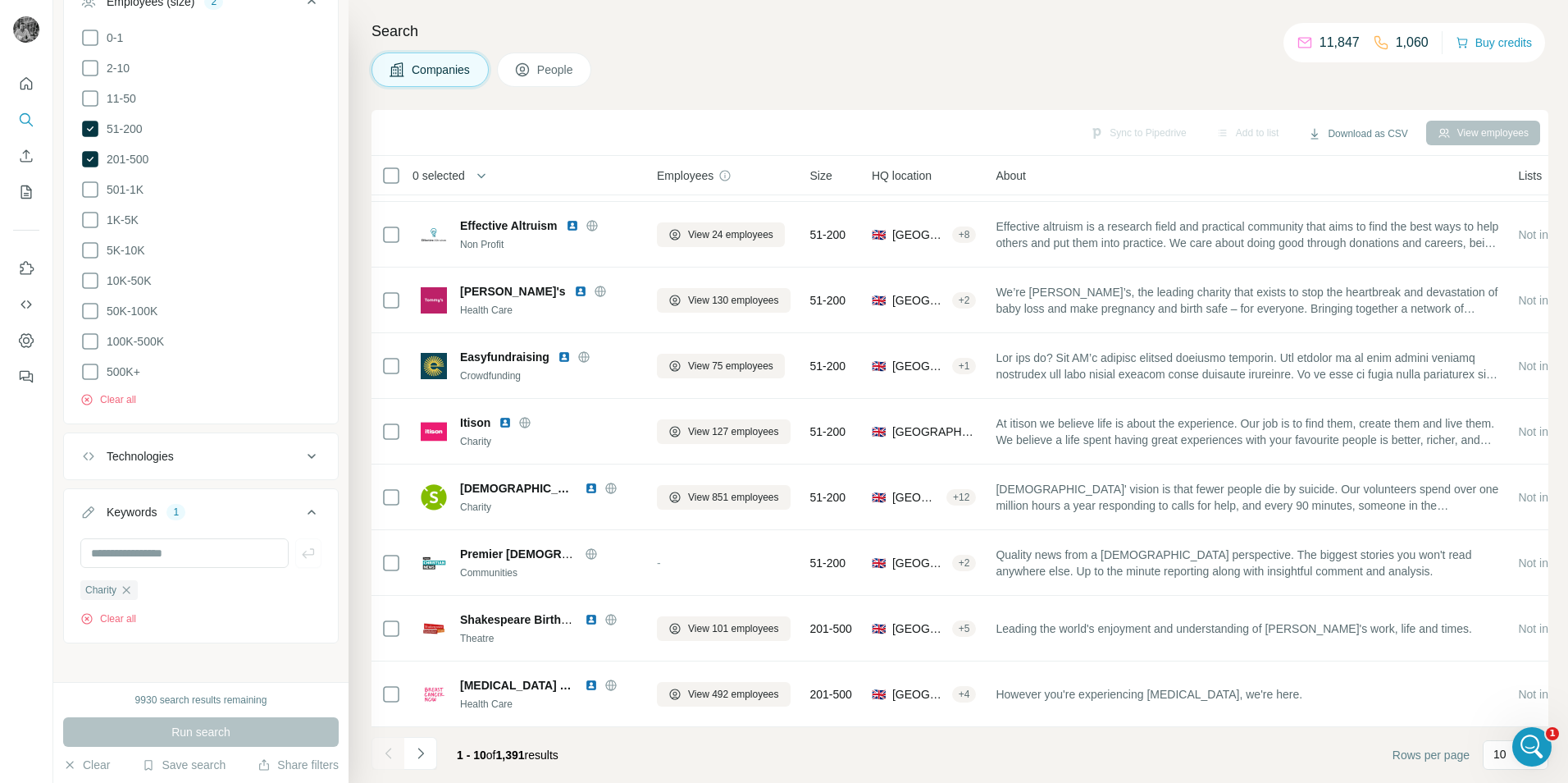
click at [233, 448] on div "Technologies" at bounding box center [191, 456] width 221 height 16
click at [214, 469] on button "Technologies" at bounding box center [201, 460] width 274 height 46
click at [215, 455] on div "Technologies" at bounding box center [191, 456] width 221 height 16
click at [204, 489] on input "text" at bounding box center [201, 497] width 241 height 30
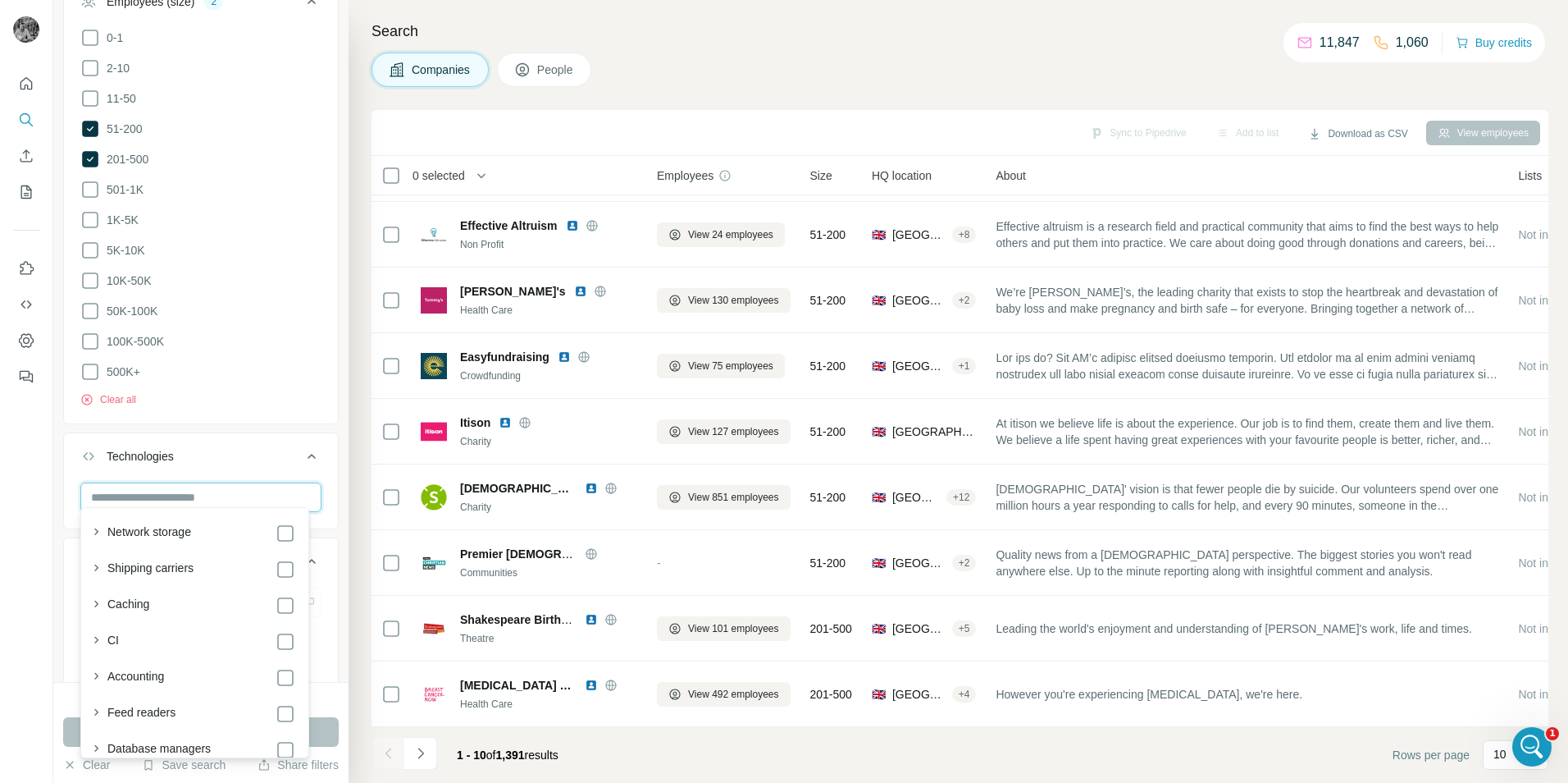
scroll to position [3373, 0]
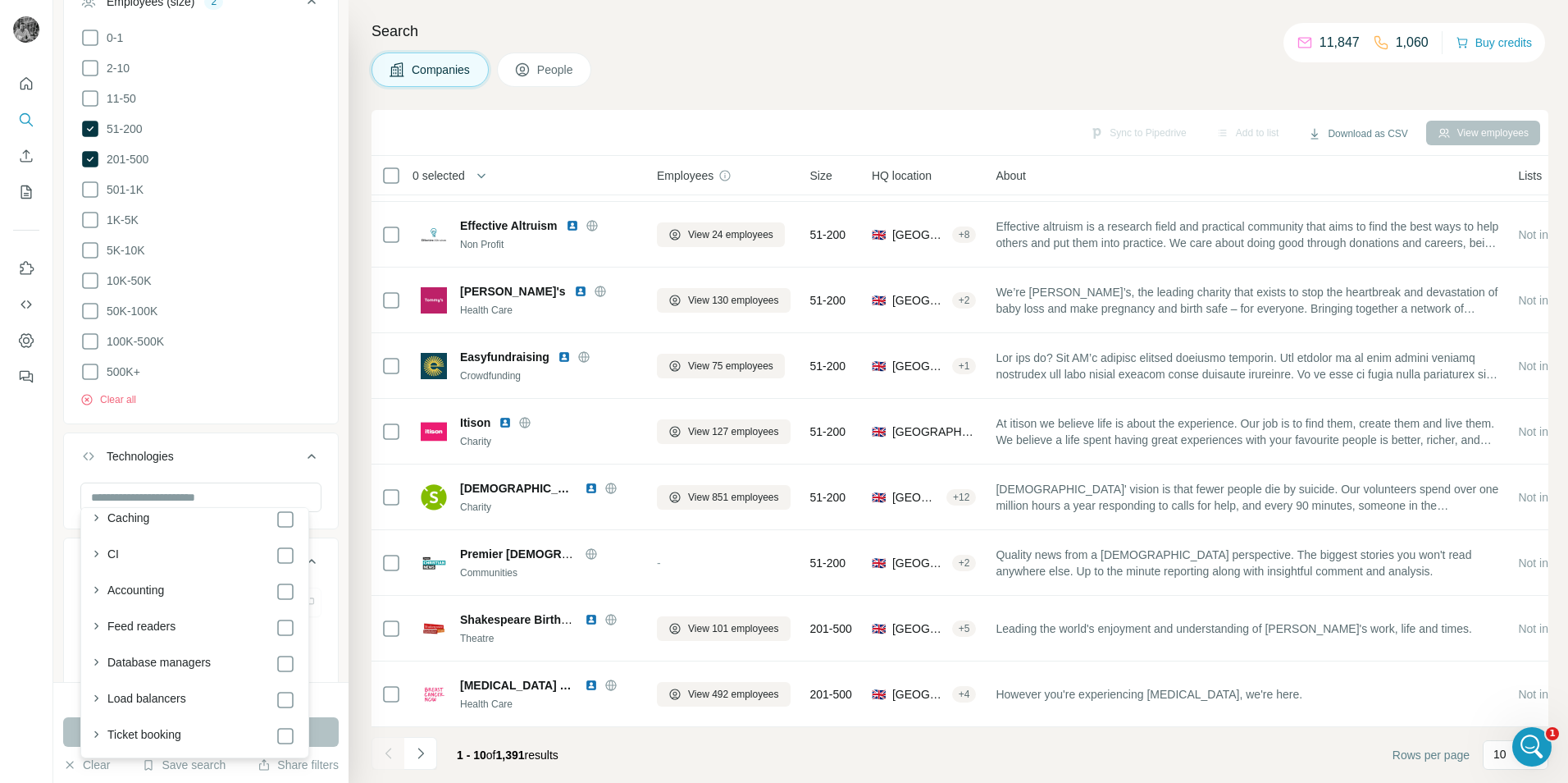
click at [258, 458] on button "Technologies" at bounding box center [201, 460] width 274 height 46
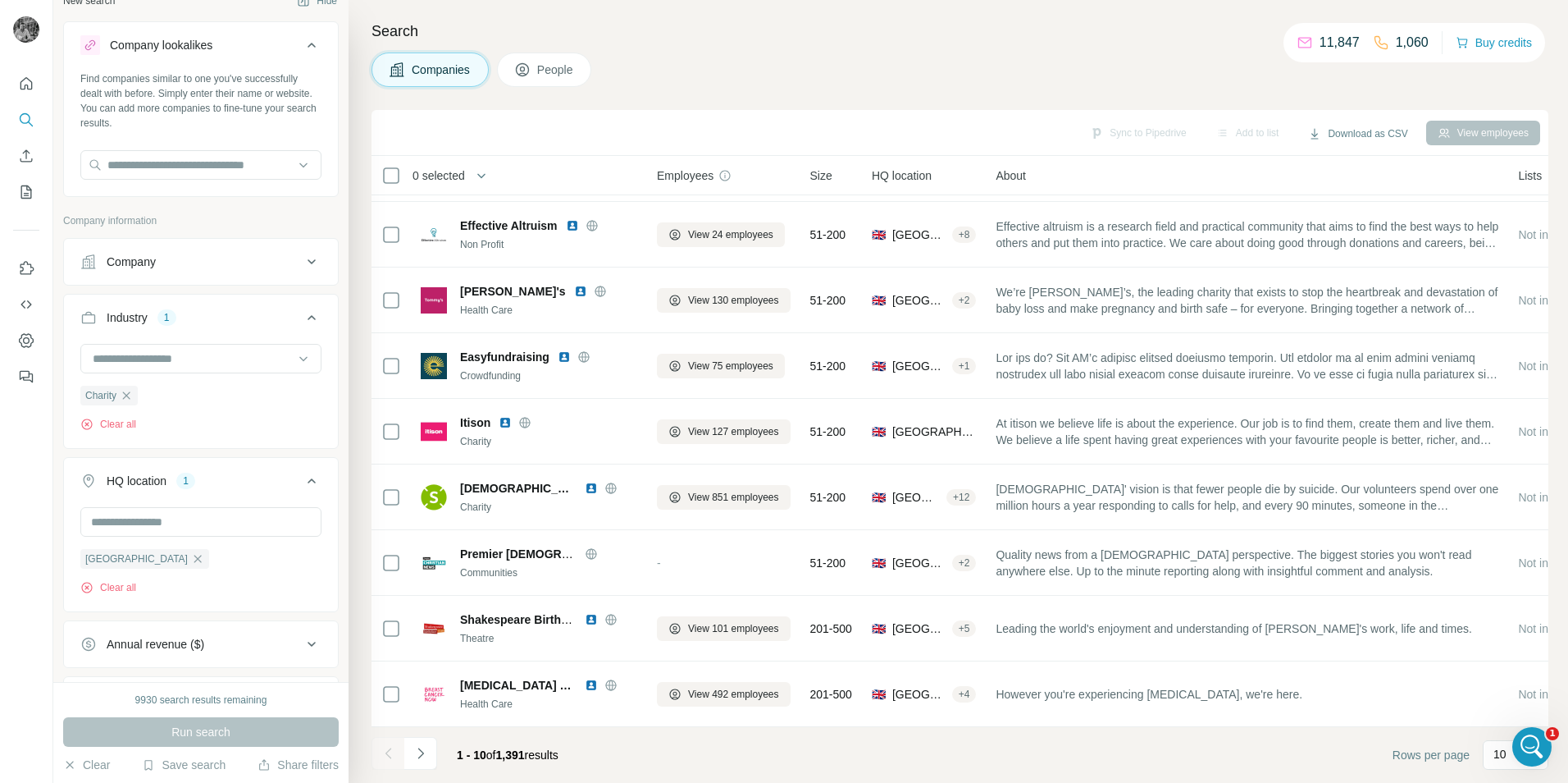
scroll to position [0, 0]
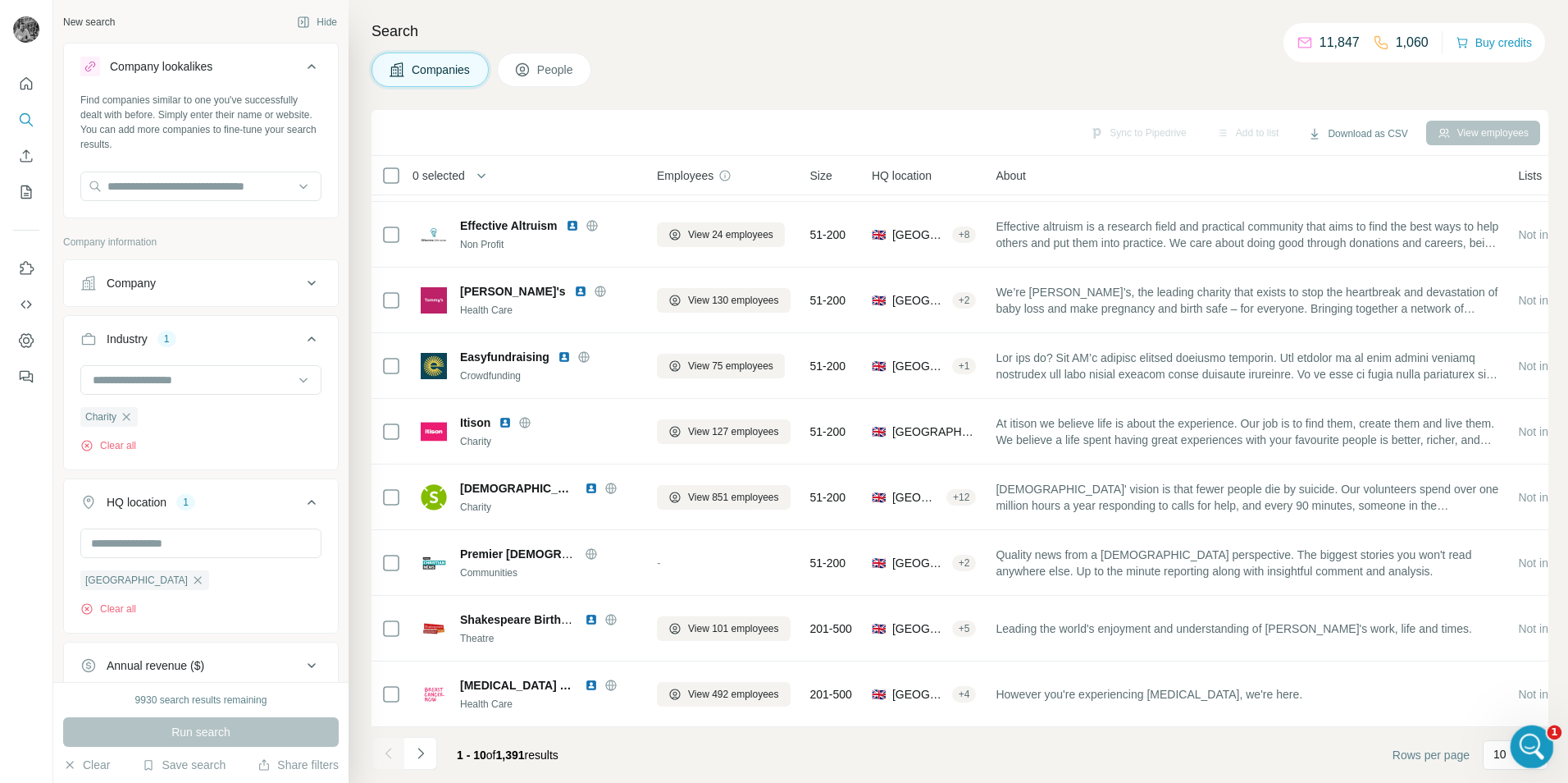
click at [1534, 739] on icon "Open Intercom Messenger" at bounding box center [1530, 745] width 27 height 27
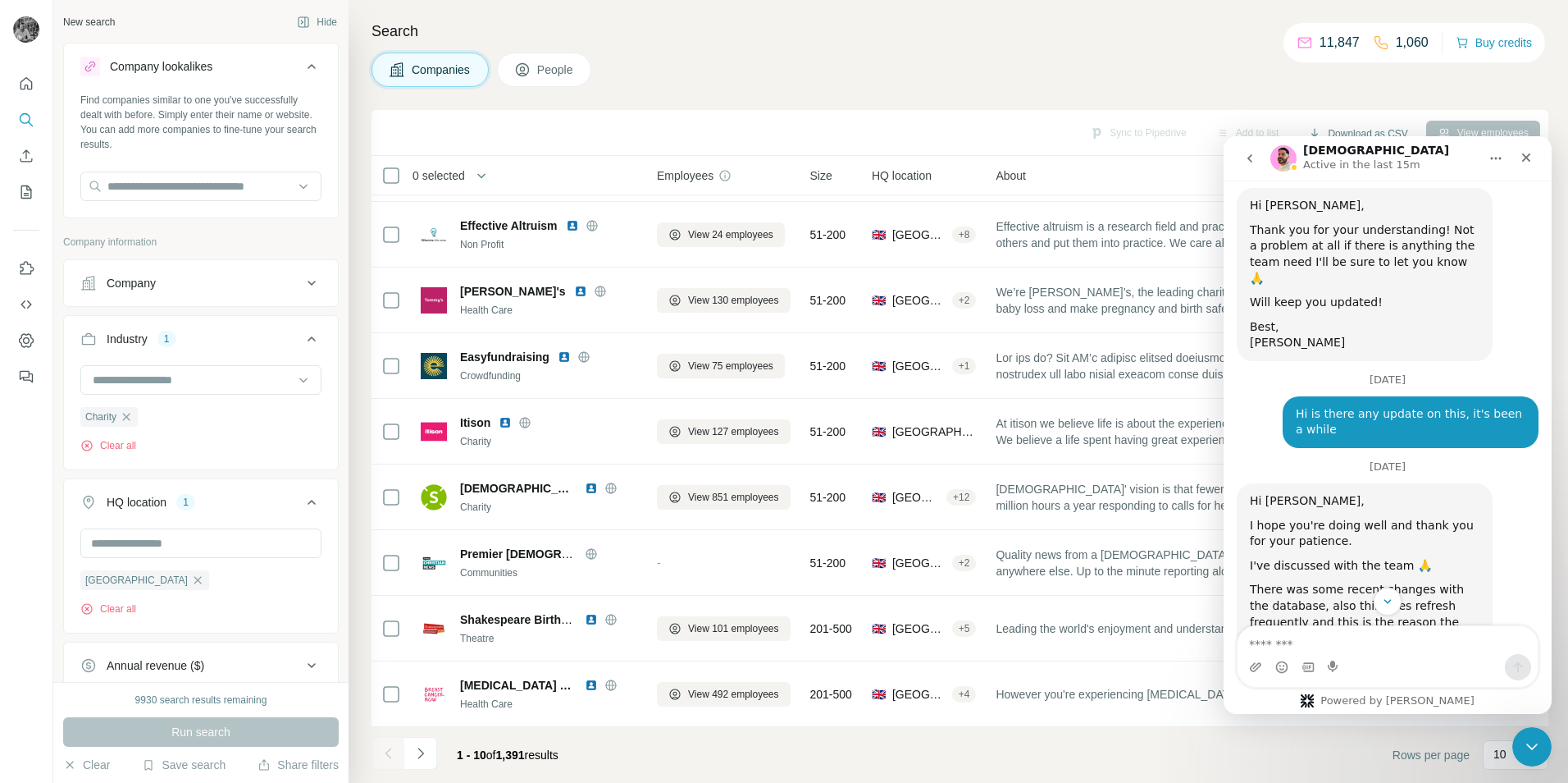
scroll to position [5708, 0]
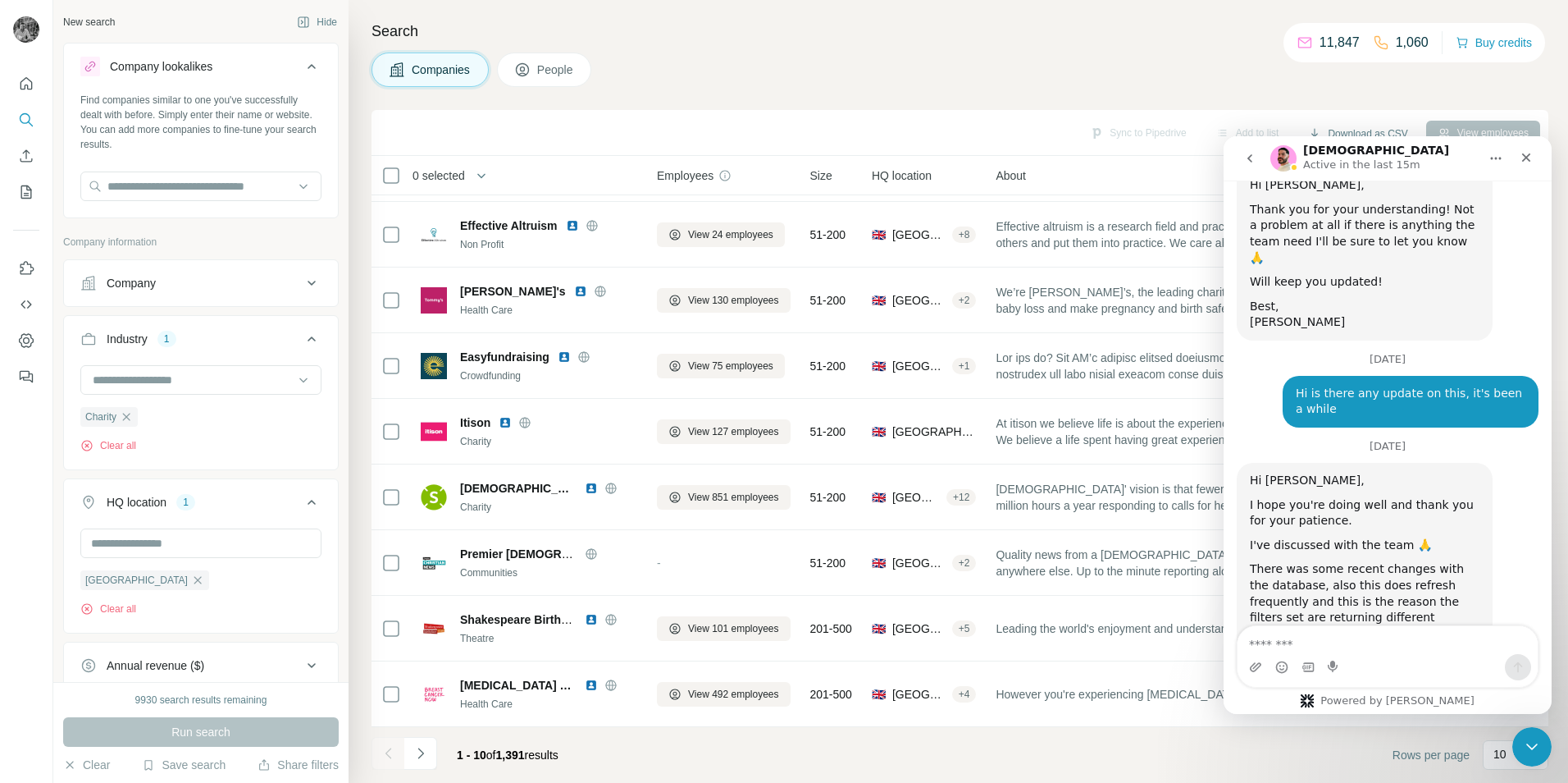
click at [1389, 162] on p "Active in the last 15m" at bounding box center [1361, 164] width 117 height 16
click at [1500, 162] on icon "Home" at bounding box center [1495, 158] width 13 height 13
click at [1436, 146] on div "[DEMOGRAPHIC_DATA] Active in the last 15m" at bounding box center [1375, 159] width 208 height 29
click at [1206, 112] on div "Sync to Pipedrive Add to list Download as CSV View employees" at bounding box center [960, 133] width 1177 height 46
click at [1521, 745] on icon "Close Intercom Messenger" at bounding box center [1529, 744] width 20 height 20
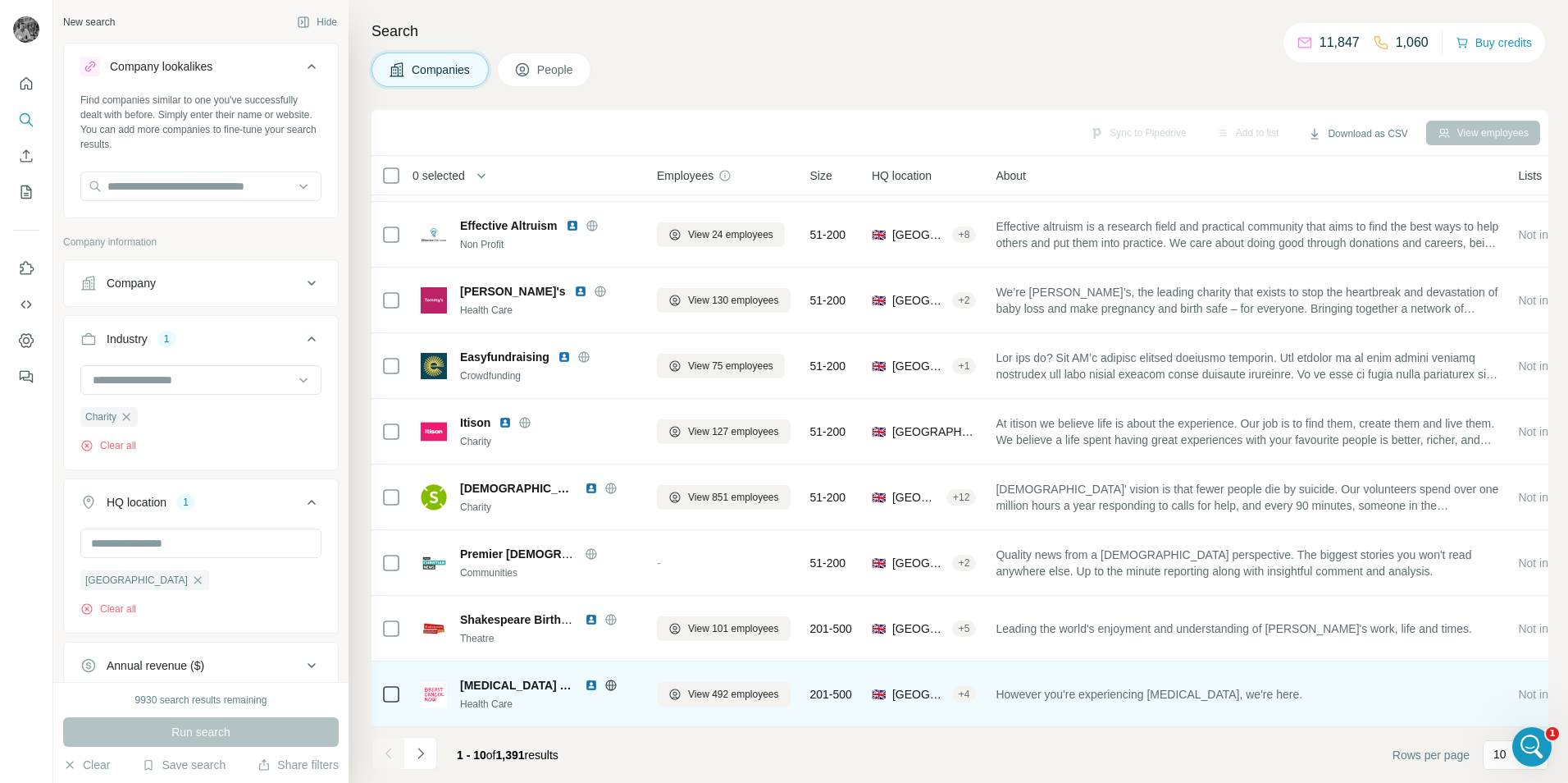
click at [584, 679] on img at bounding box center [590, 685] width 13 height 13
